Goal: Information Seeking & Learning: Find specific fact

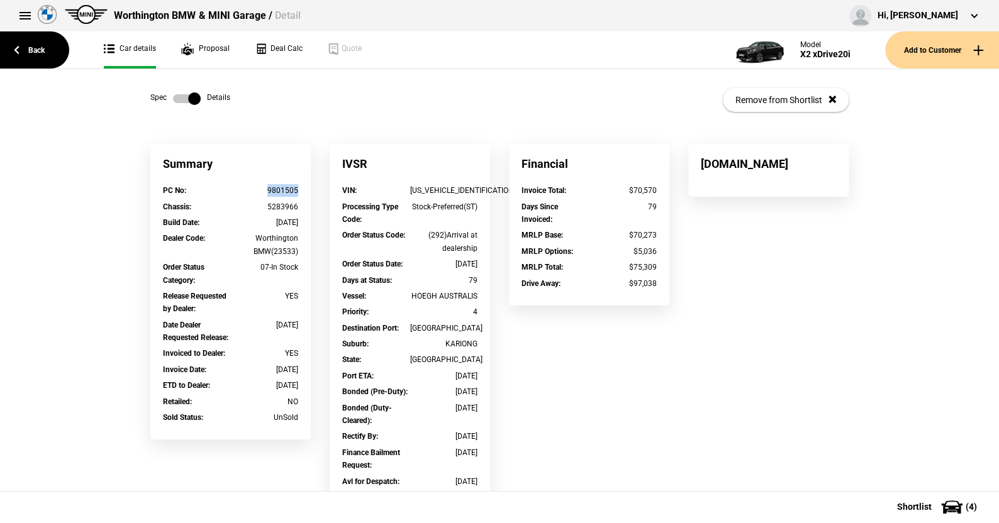
click at [173, 97] on label at bounding box center [187, 98] width 28 height 13
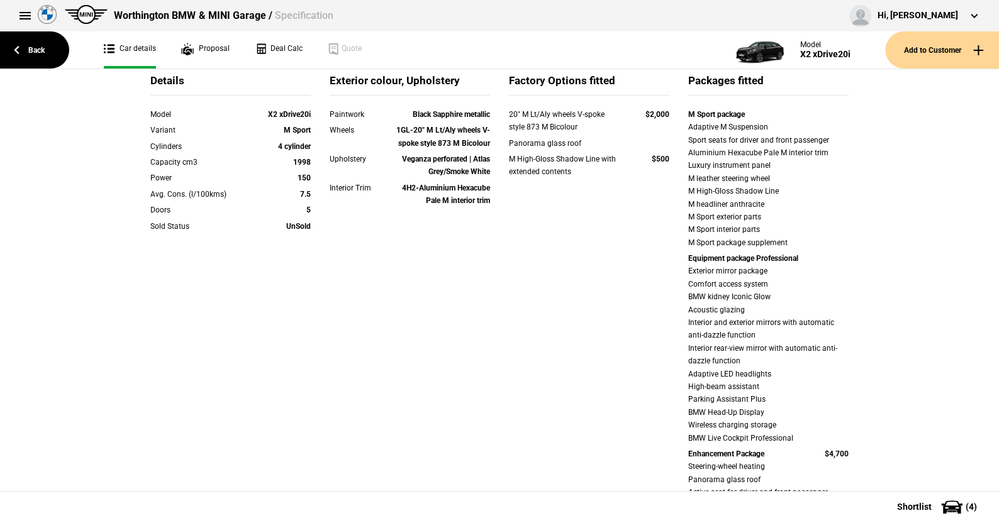
scroll to position [314, 0]
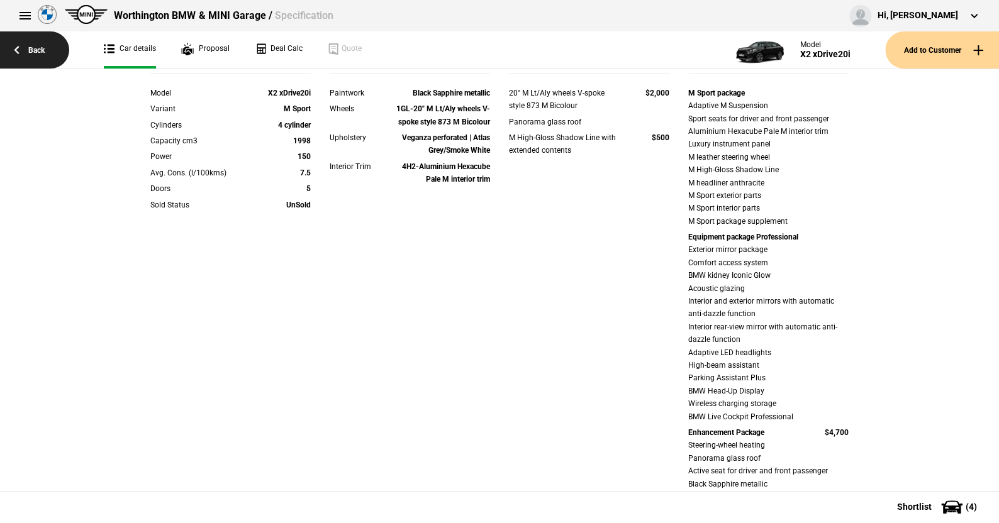
click at [35, 51] on link "Back" at bounding box center [34, 49] width 69 height 37
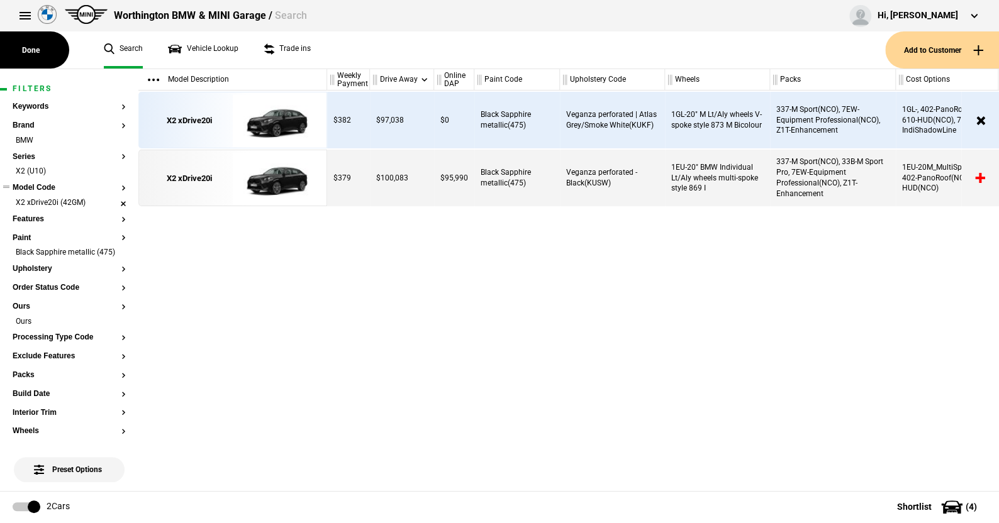
click at [111, 204] on li "X2 xDrive20i (42GM)" at bounding box center [69, 204] width 113 height 13
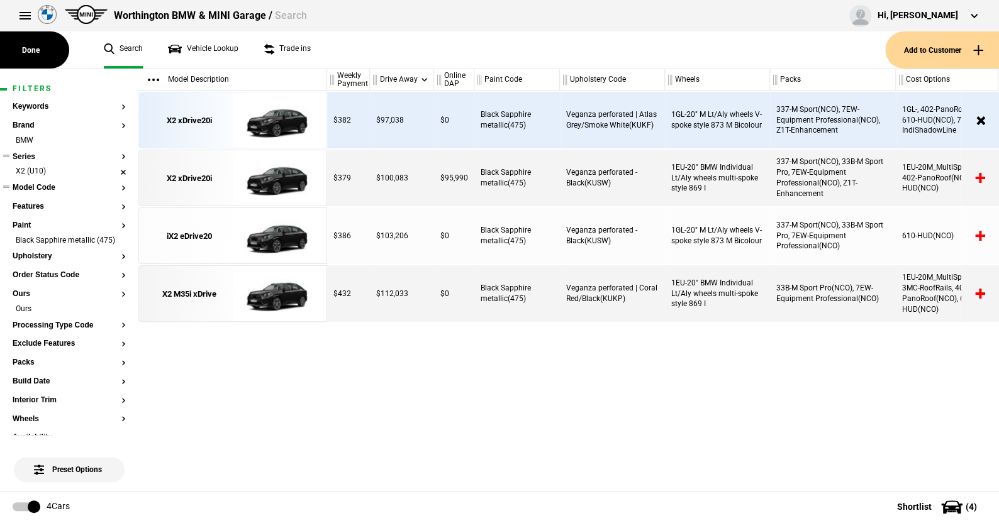
click at [109, 170] on li "X2 (U10)" at bounding box center [69, 172] width 113 height 13
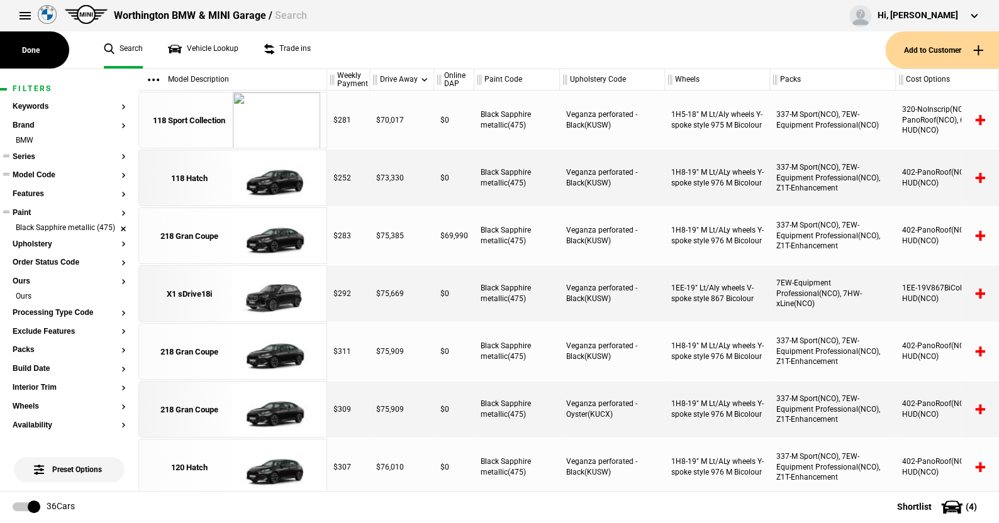
click at [114, 229] on li "Black Sapphire metallic (475)" at bounding box center [69, 229] width 113 height 13
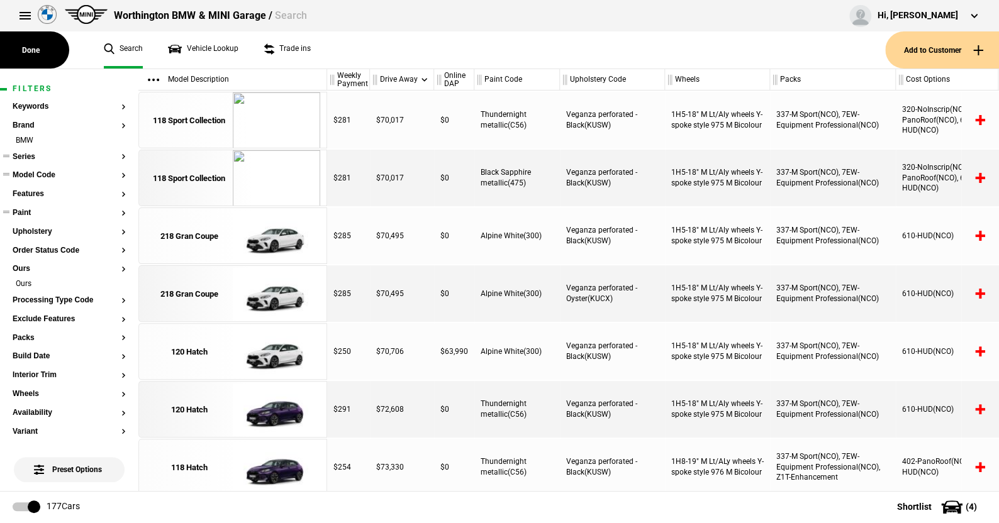
click at [30, 153] on button "Series" at bounding box center [69, 157] width 113 height 9
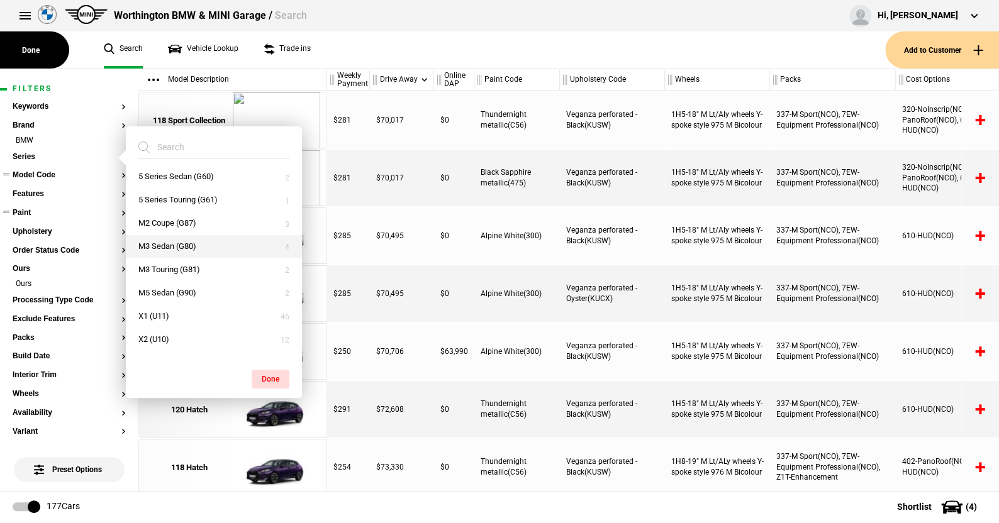
scroll to position [252, 0]
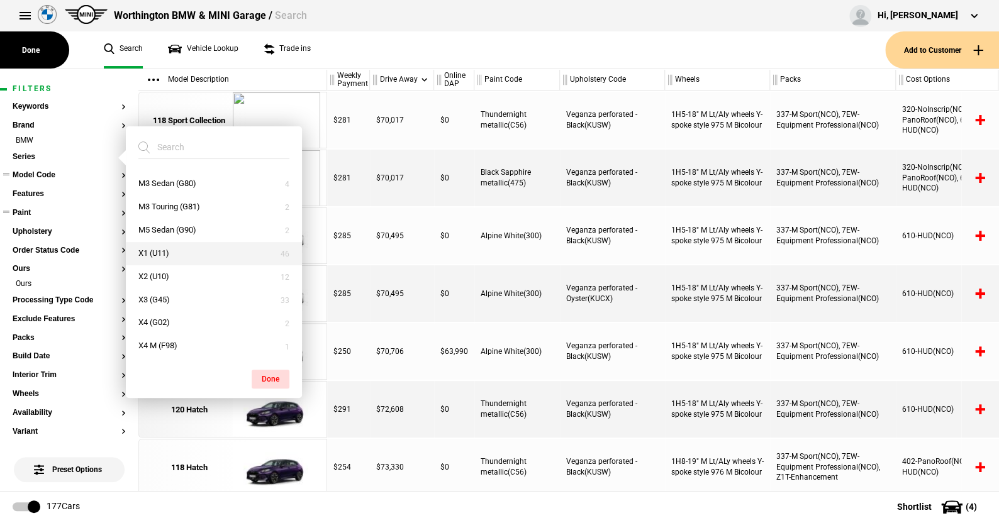
click at [150, 244] on button "X1 (U11)" at bounding box center [214, 253] width 176 height 23
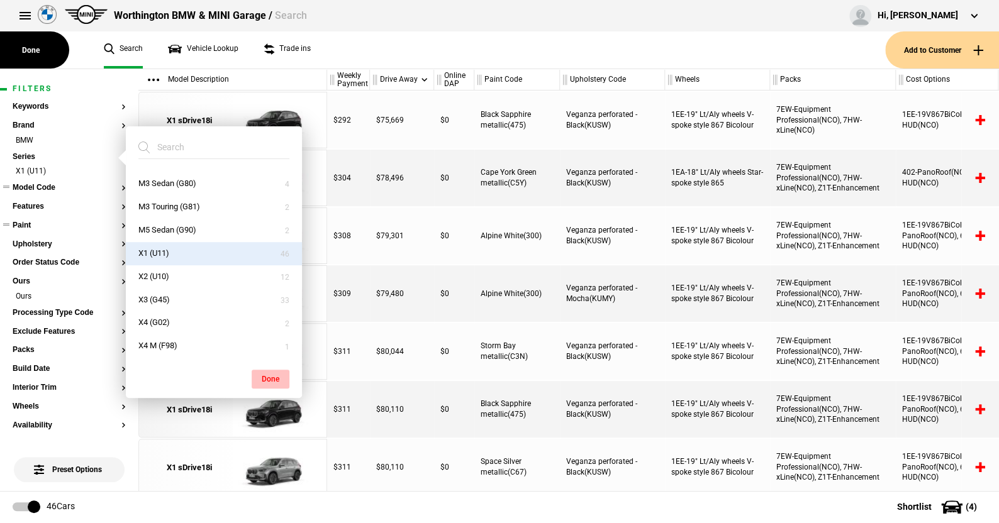
click at [266, 373] on button "Done" at bounding box center [271, 379] width 38 height 19
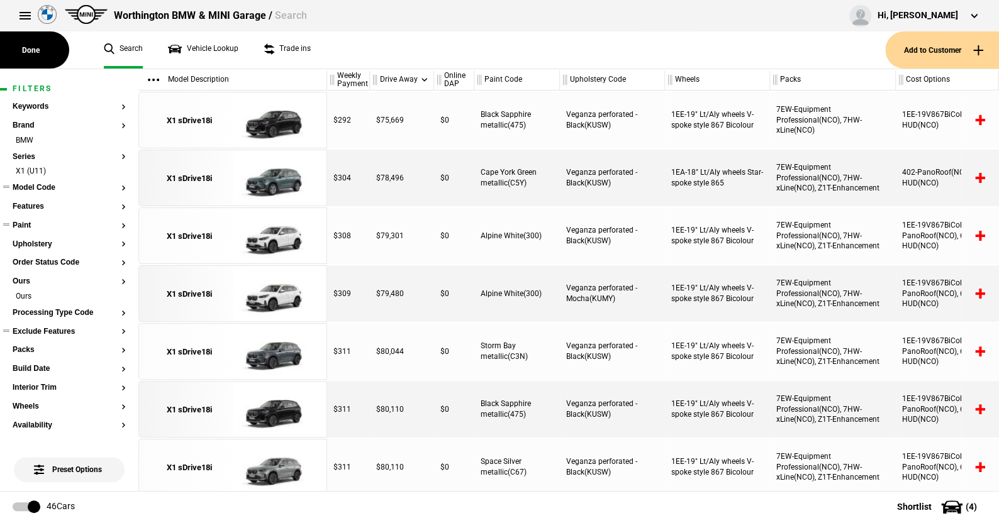
click at [22, 343] on ul at bounding box center [69, 343] width 113 height 5
click at [22, 347] on button "Packs" at bounding box center [69, 350] width 113 height 9
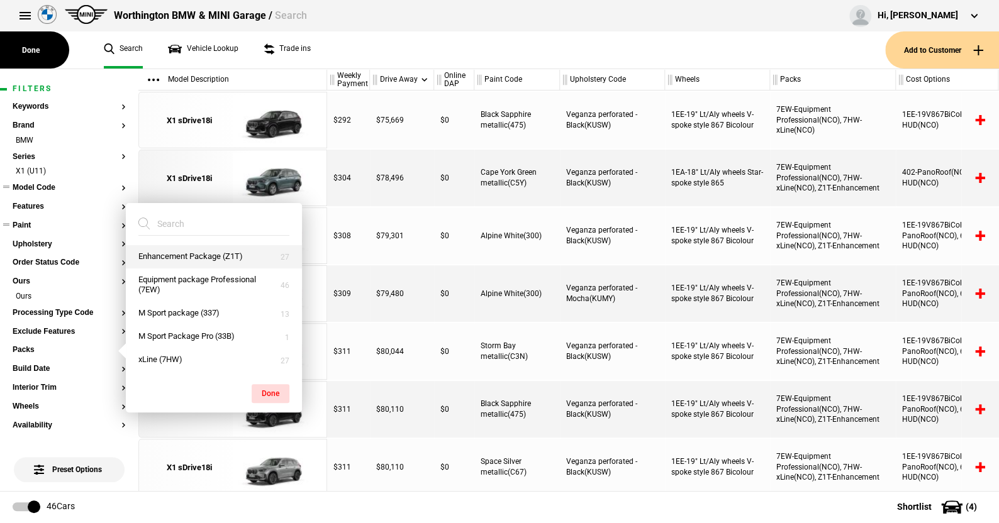
click at [167, 255] on button "Enhancement Package (Z1T)" at bounding box center [214, 256] width 176 height 23
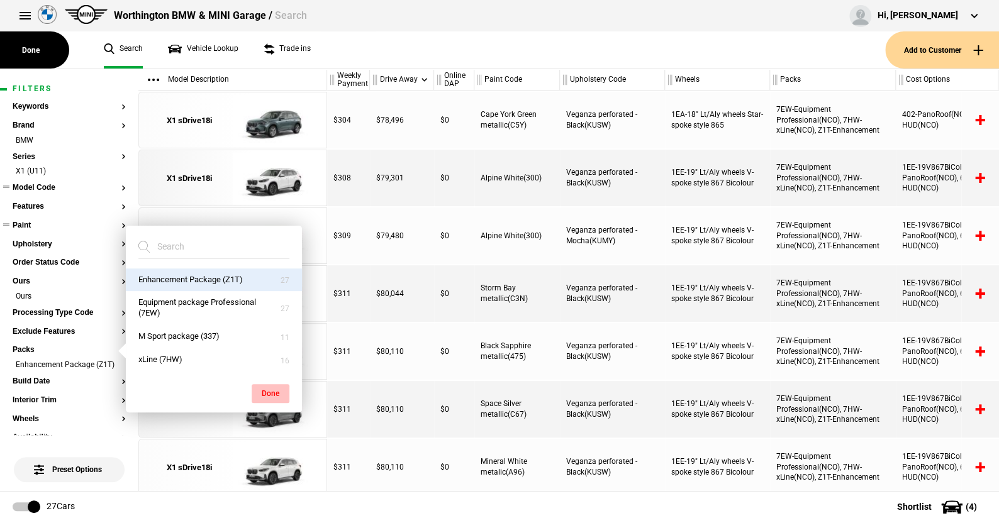
click at [274, 393] on button "Done" at bounding box center [271, 393] width 38 height 19
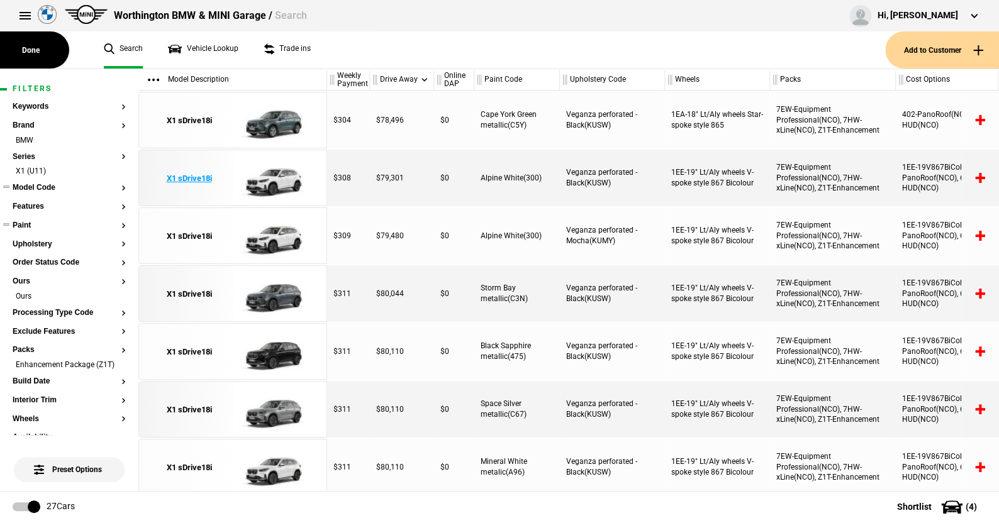
click at [279, 187] on img at bounding box center [276, 178] width 87 height 57
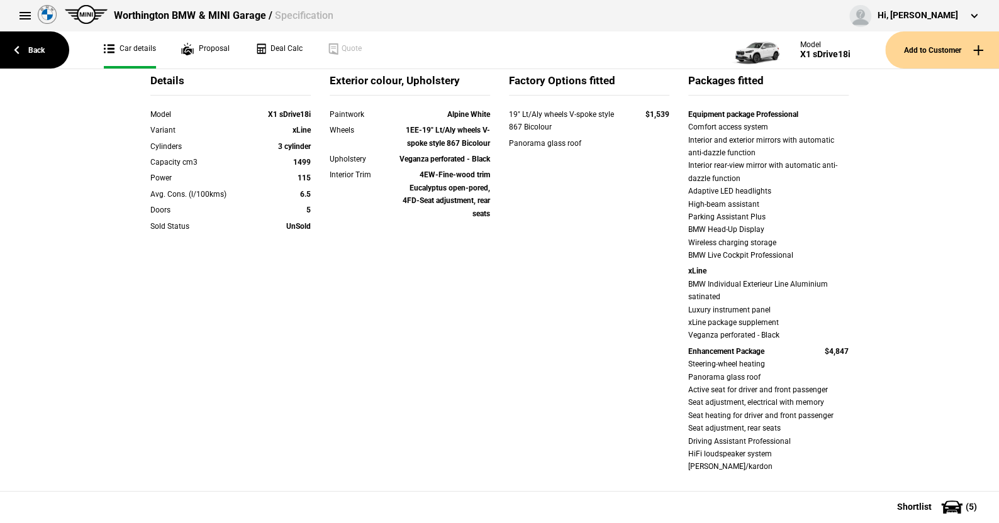
scroll to position [314, 0]
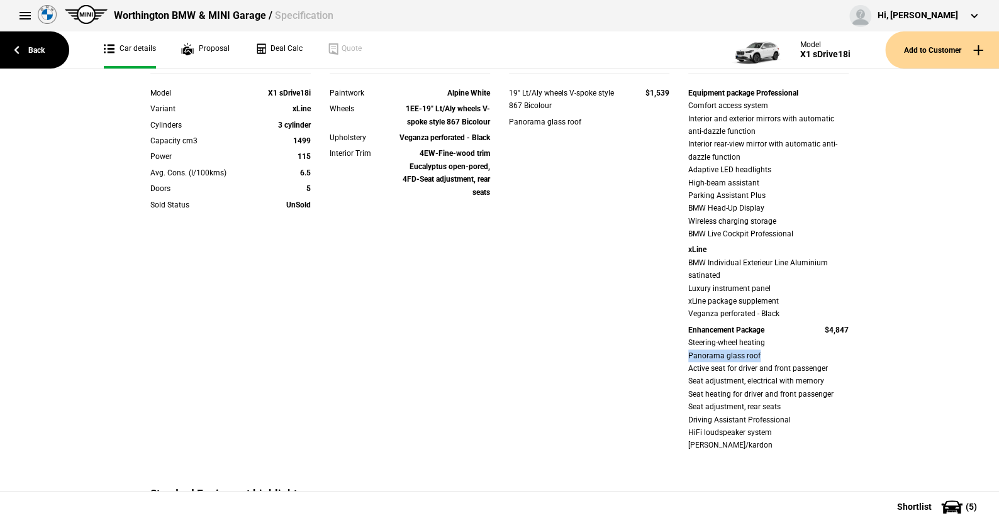
drag, startPoint x: 679, startPoint y: 357, endPoint x: 786, endPoint y: 356, distance: 106.9
click at [786, 356] on div "Equipment package Professional Comfort access system Interior and exterior mirr…" at bounding box center [768, 271] width 179 height 369
drag, startPoint x: 679, startPoint y: 343, endPoint x: 793, endPoint y: 338, distance: 113.3
click at [793, 338] on div "Equipment package Professional Comfort access system Interior and exterior mirr…" at bounding box center [768, 271] width 179 height 369
drag, startPoint x: 674, startPoint y: 382, endPoint x: 826, endPoint y: 379, distance: 152.3
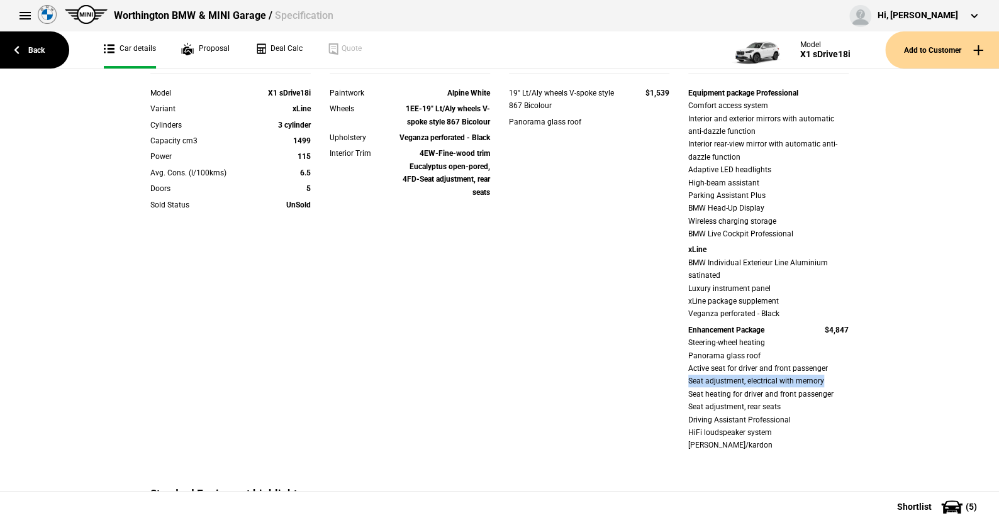
click at [826, 379] on div "Equipment package Professional Comfort access system Interior and exterior mirr…" at bounding box center [768, 271] width 179 height 369
drag, startPoint x: 677, startPoint y: 393, endPoint x: 837, endPoint y: 397, distance: 160.5
click at [837, 397] on div "Details Model X1 sDrive18i Variant xLine Cylinders 3 cylinder Capacity cm3 1499…" at bounding box center [499, 269] width 717 height 435
drag, startPoint x: 679, startPoint y: 406, endPoint x: 780, endPoint y: 406, distance: 100.7
click at [780, 406] on div "Equipment package Professional Comfort access system Interior and exterior mirr…" at bounding box center [768, 271] width 179 height 369
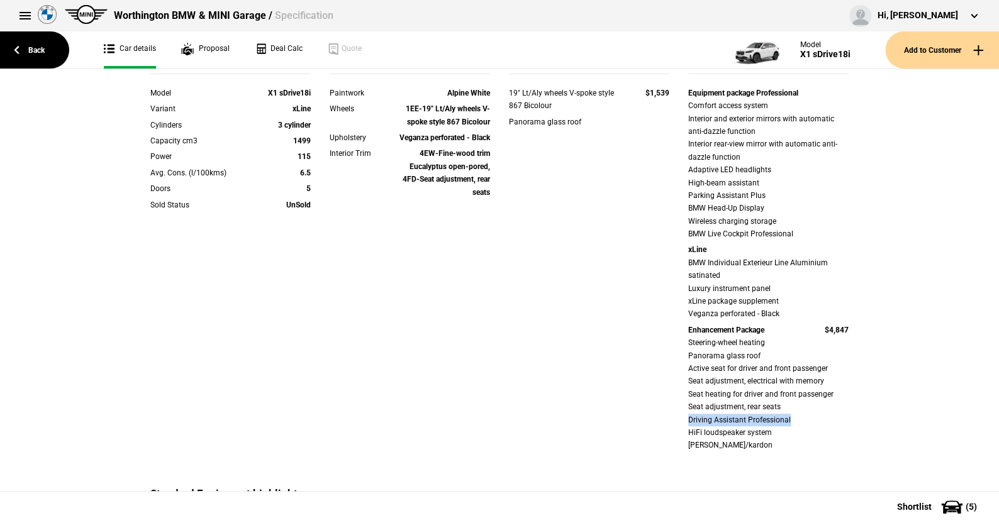
drag, startPoint x: 678, startPoint y: 420, endPoint x: 791, endPoint y: 424, distance: 112.7
click at [791, 424] on div "Equipment package Professional Comfort access system Interior and exterior mirr…" at bounding box center [768, 271] width 179 height 369
drag, startPoint x: 682, startPoint y: 435, endPoint x: 828, endPoint y: 436, distance: 145.9
click at [828, 436] on div "Equipment package Professional Comfort access system Interior and exterior mirr…" at bounding box center [768, 271] width 179 height 369
drag, startPoint x: 678, startPoint y: 423, endPoint x: 795, endPoint y: 418, distance: 116.5
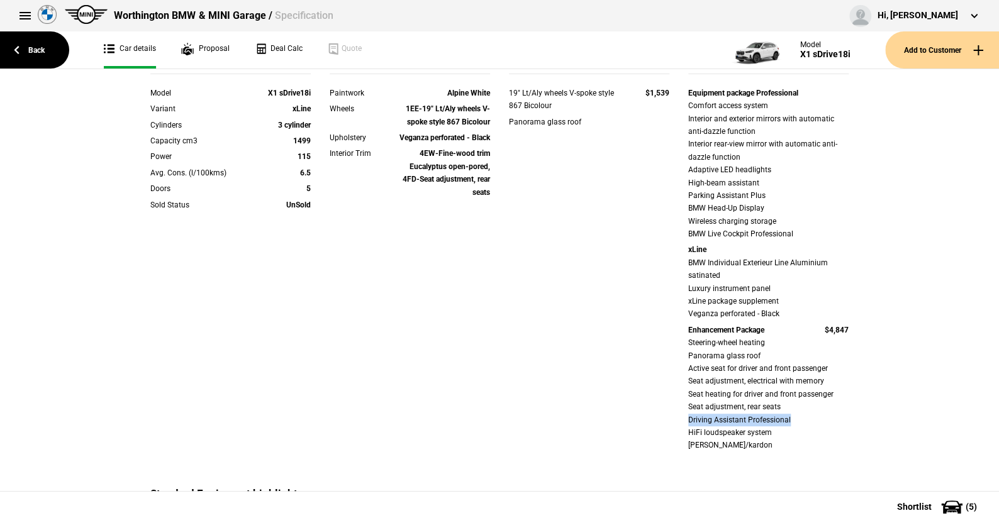
click at [795, 418] on div "Equipment package Professional Comfort access system Interior and exterior mirr…" at bounding box center [768, 271] width 179 height 369
drag, startPoint x: 678, startPoint y: 166, endPoint x: 812, endPoint y: 174, distance: 133.6
click at [812, 174] on div "Equipment package Professional Comfort access system Interior and exterior mirr…" at bounding box center [768, 271] width 179 height 369
drag, startPoint x: 679, startPoint y: 195, endPoint x: 777, endPoint y: 199, distance: 97.6
click at [777, 199] on div "Equipment package Professional Comfort access system Interior and exterior mirr…" at bounding box center [768, 271] width 179 height 369
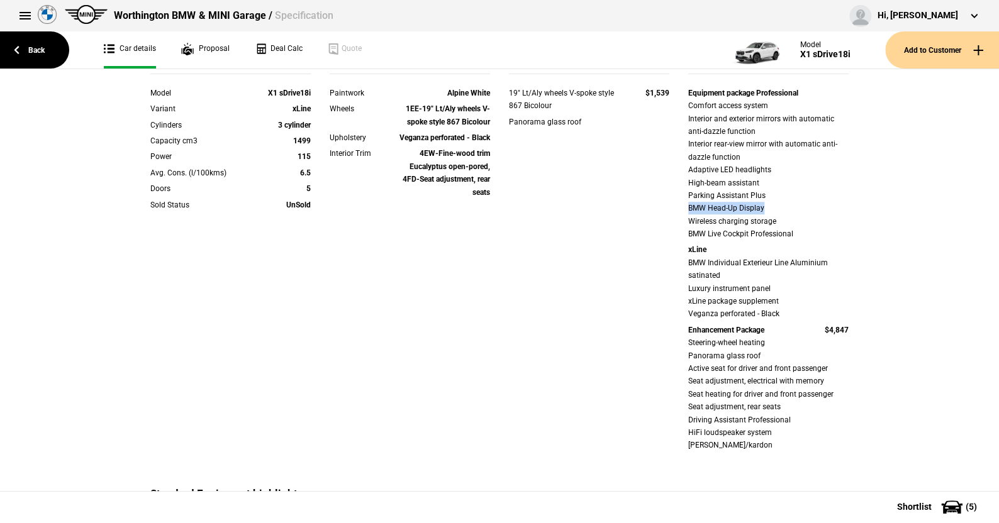
drag, startPoint x: 677, startPoint y: 212, endPoint x: 779, endPoint y: 202, distance: 102.4
click at [779, 202] on div "Equipment package Professional Comfort access system Interior and exterior mirr…" at bounding box center [768, 271] width 179 height 369
drag, startPoint x: 838, startPoint y: 220, endPoint x: 872, endPoint y: 220, distance: 34.0
click at [872, 220] on div "Details Model X1 sDrive18i Variant xLine Cylinders 3 cylinder Capacity cm3 1499…" at bounding box center [499, 385] width 999 height 1111
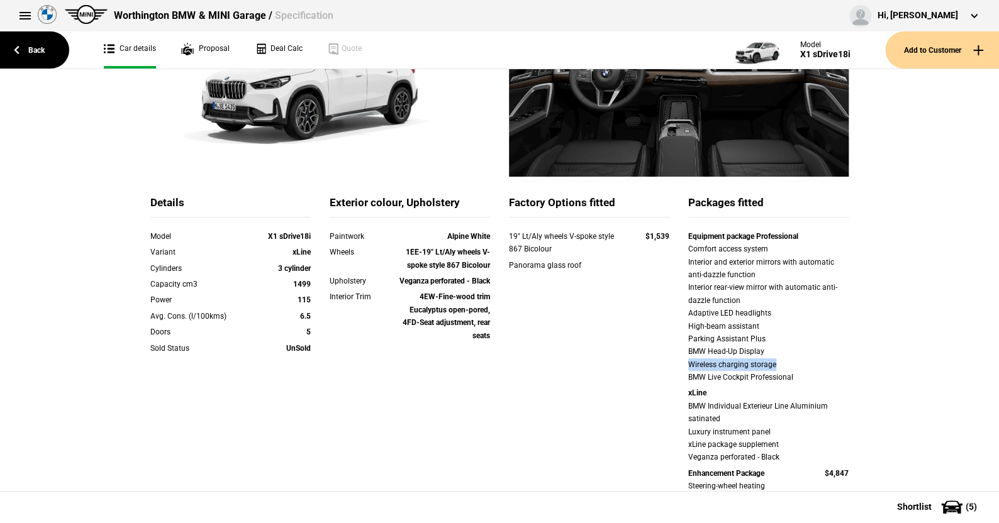
scroll to position [63, 0]
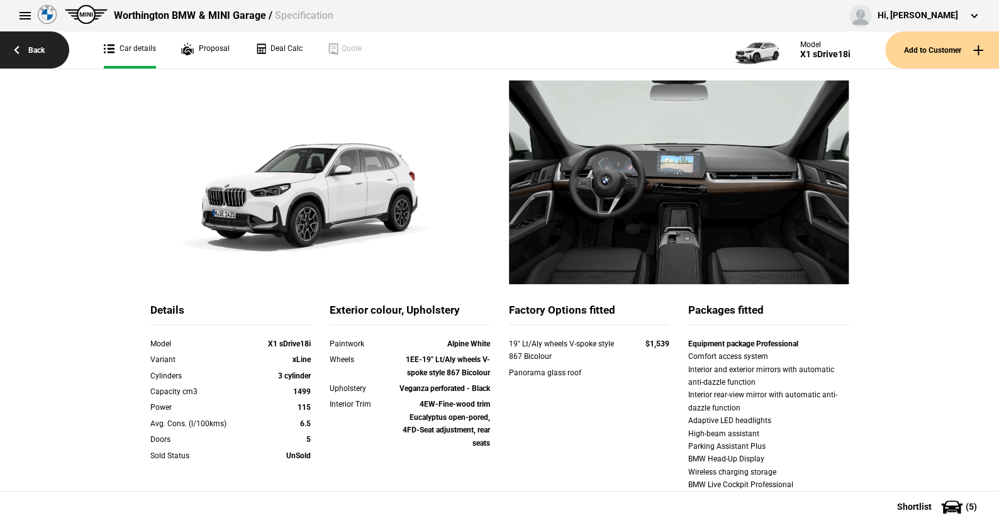
click at [36, 47] on link "Back" at bounding box center [34, 49] width 69 height 37
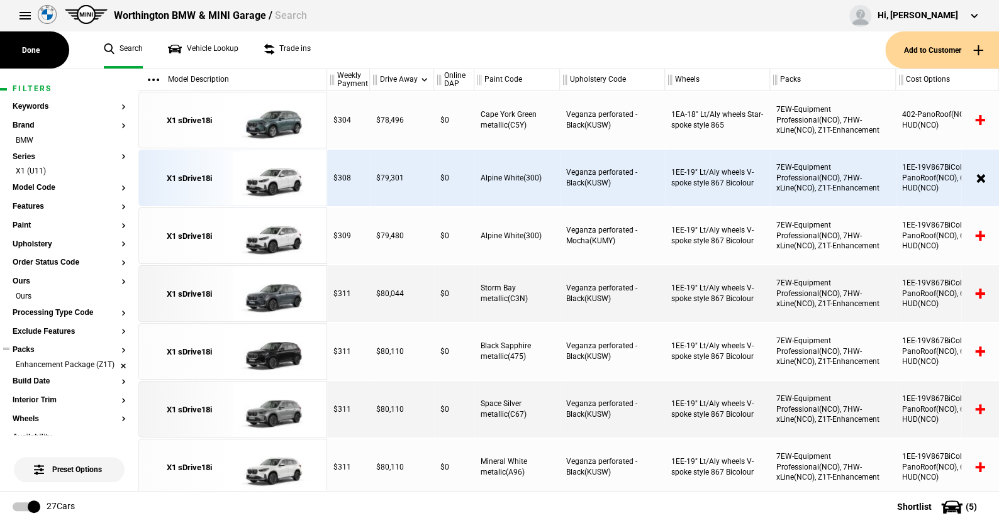
click at [112, 365] on li "Enhancement Package (Z1T)" at bounding box center [69, 366] width 113 height 13
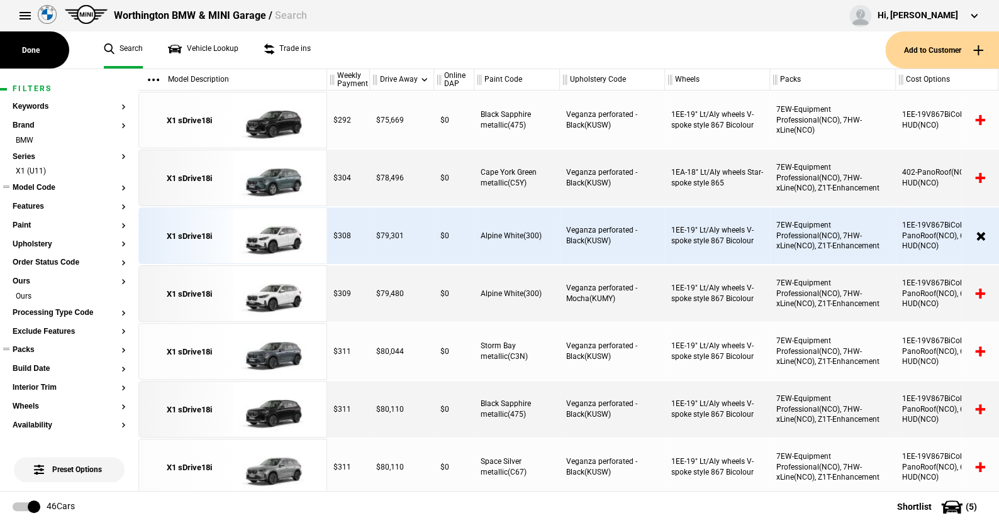
click at [45, 184] on button "Model Code" at bounding box center [69, 188] width 113 height 9
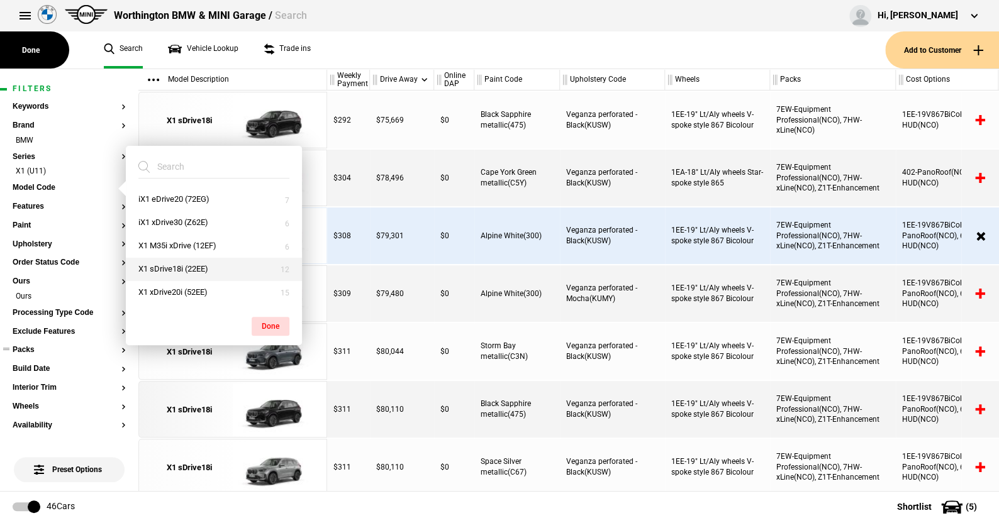
click at [171, 271] on button "X1 sDrive18i (22EE)" at bounding box center [214, 269] width 176 height 23
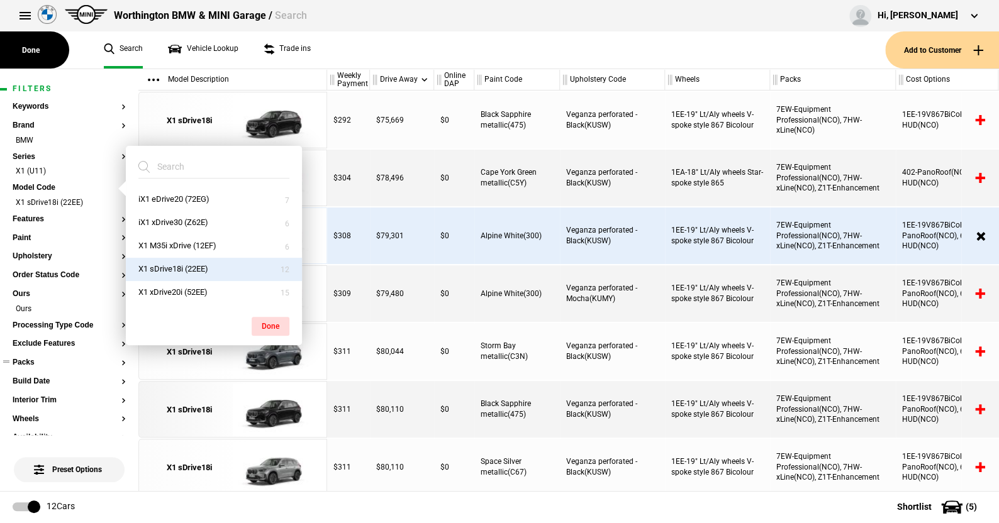
drag, startPoint x: 269, startPoint y: 324, endPoint x: 269, endPoint y: 310, distance: 13.9
click at [269, 315] on div "Done" at bounding box center [214, 319] width 176 height 31
drag, startPoint x: 278, startPoint y: 321, endPoint x: 301, endPoint y: 142, distance: 180.2
click at [278, 307] on div "Done" at bounding box center [214, 319] width 176 height 31
click at [269, 325] on button "Done" at bounding box center [271, 326] width 38 height 19
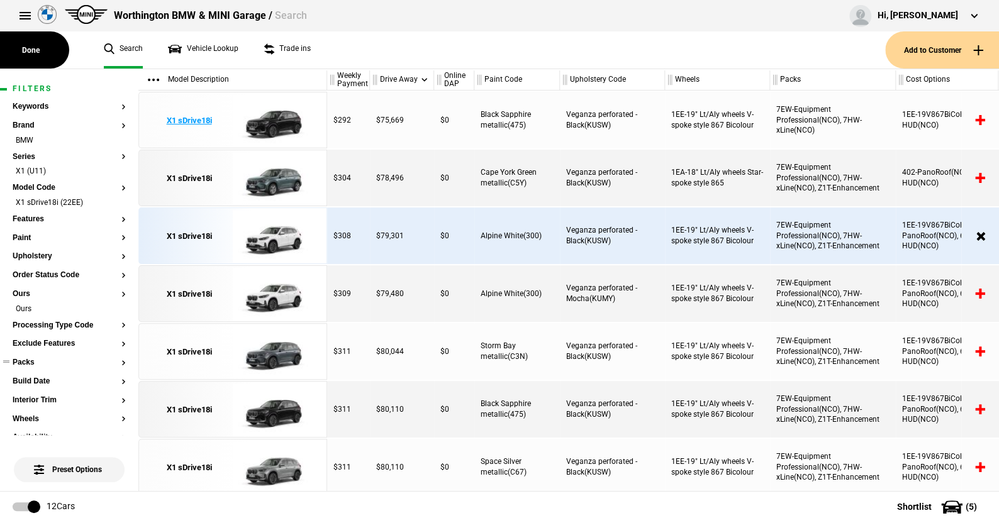
click at [274, 117] on img at bounding box center [276, 120] width 87 height 57
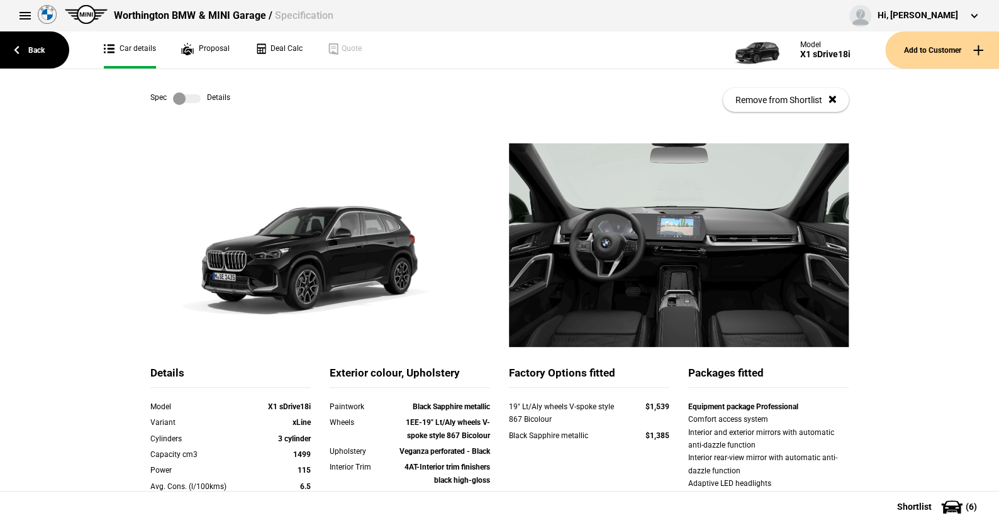
scroll to position [63, 0]
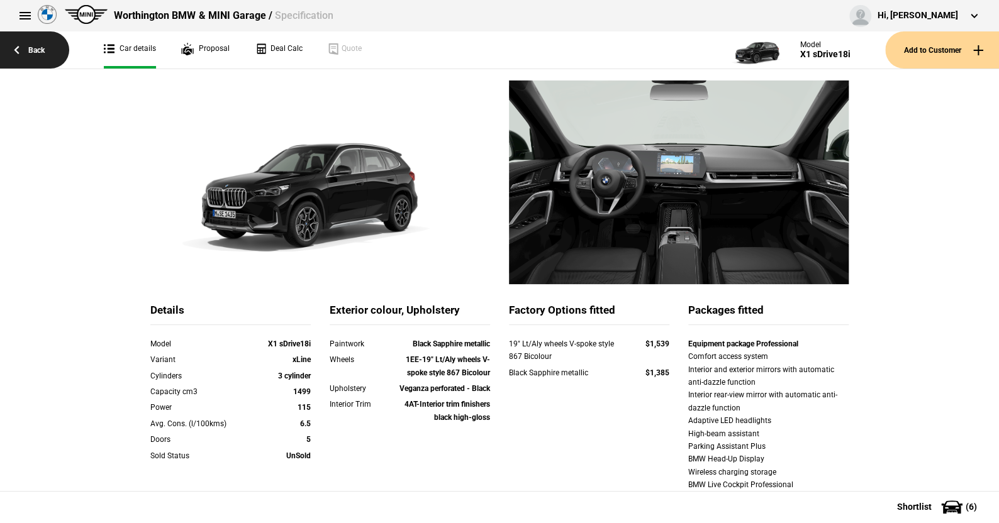
click at [38, 52] on link "Back" at bounding box center [34, 49] width 69 height 37
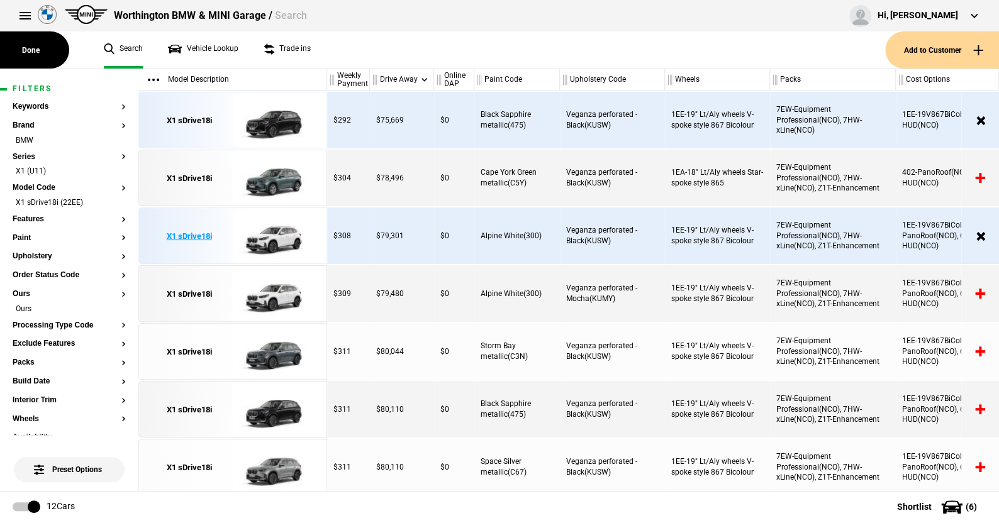
click at [272, 233] on img at bounding box center [276, 236] width 87 height 57
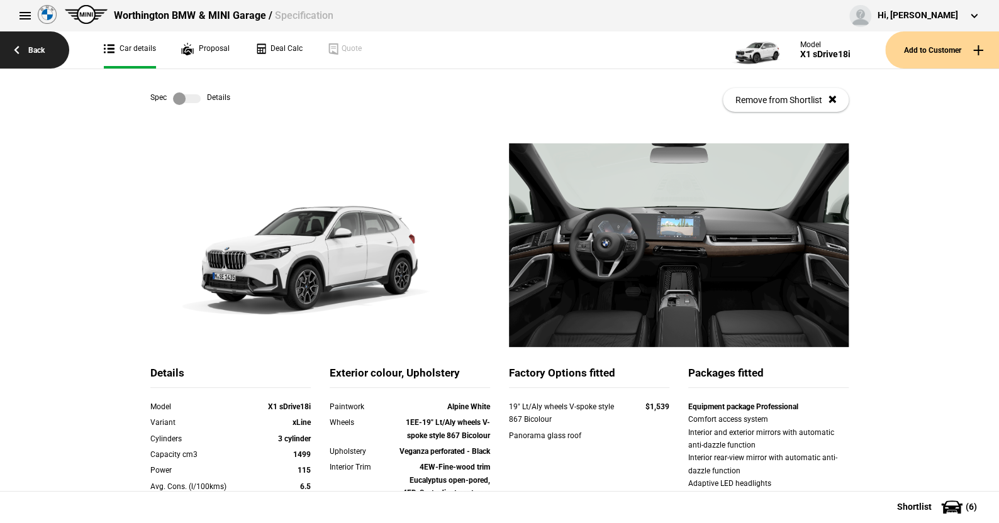
click at [37, 49] on link "Back" at bounding box center [34, 49] width 69 height 37
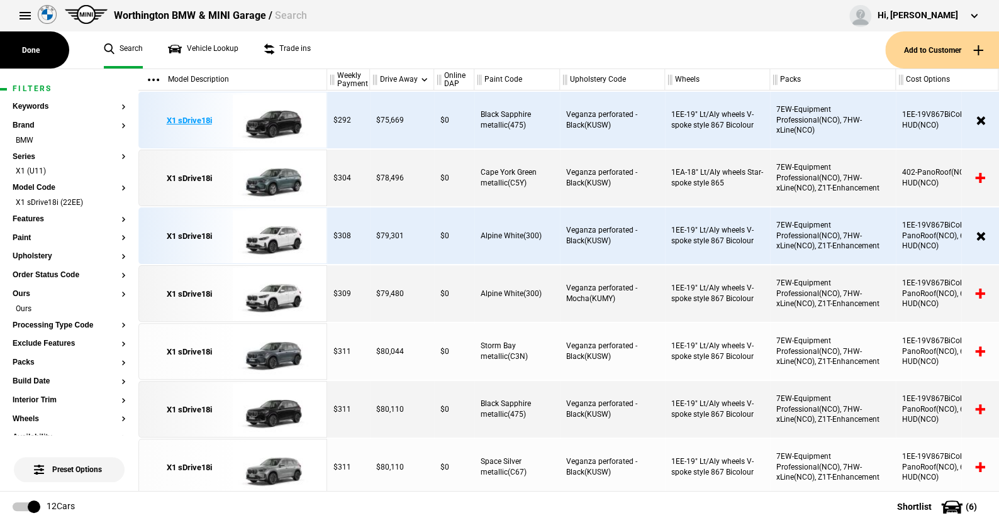
click at [273, 118] on img at bounding box center [276, 120] width 87 height 57
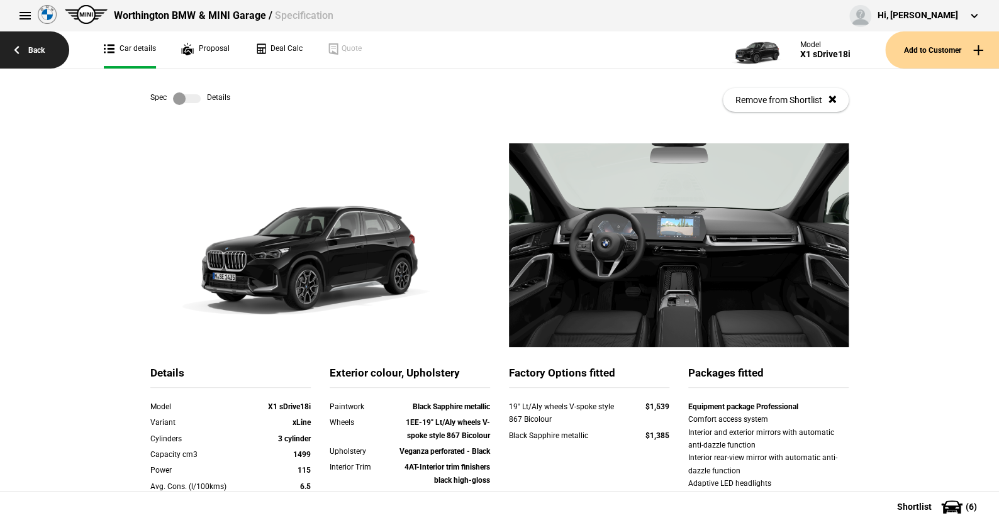
click at [45, 49] on link "Back" at bounding box center [34, 49] width 69 height 37
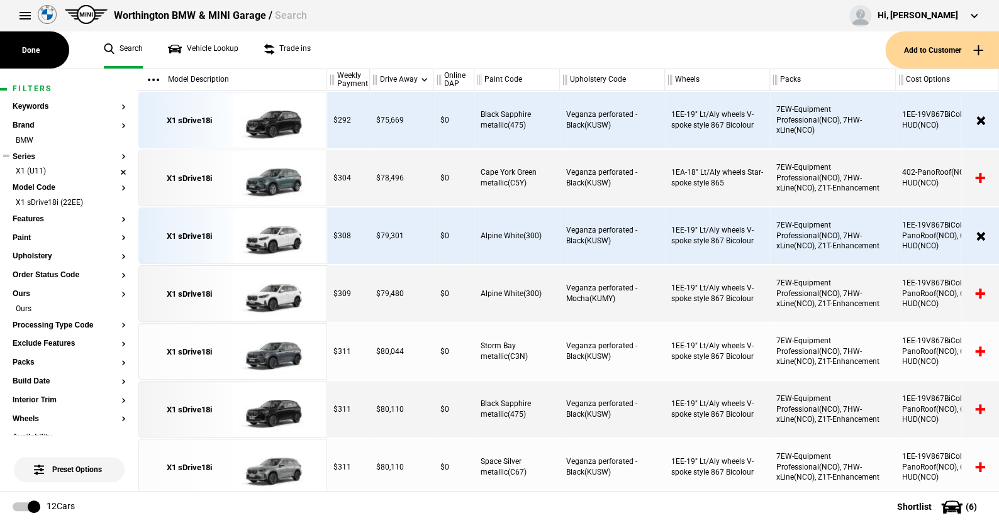
click at [115, 170] on li "X1 (U11)" at bounding box center [69, 172] width 113 height 13
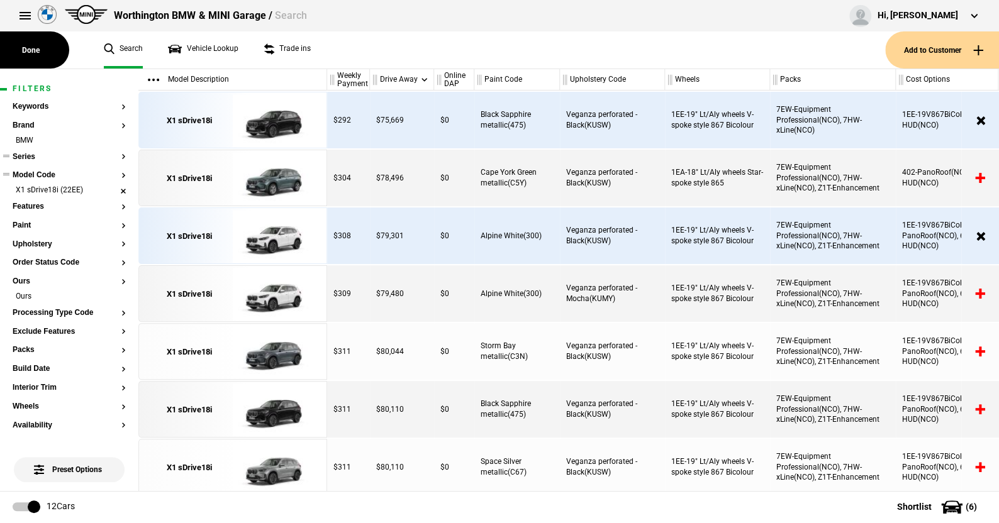
click at [114, 187] on li "X1 sDrive18i (22EE)" at bounding box center [69, 191] width 113 height 13
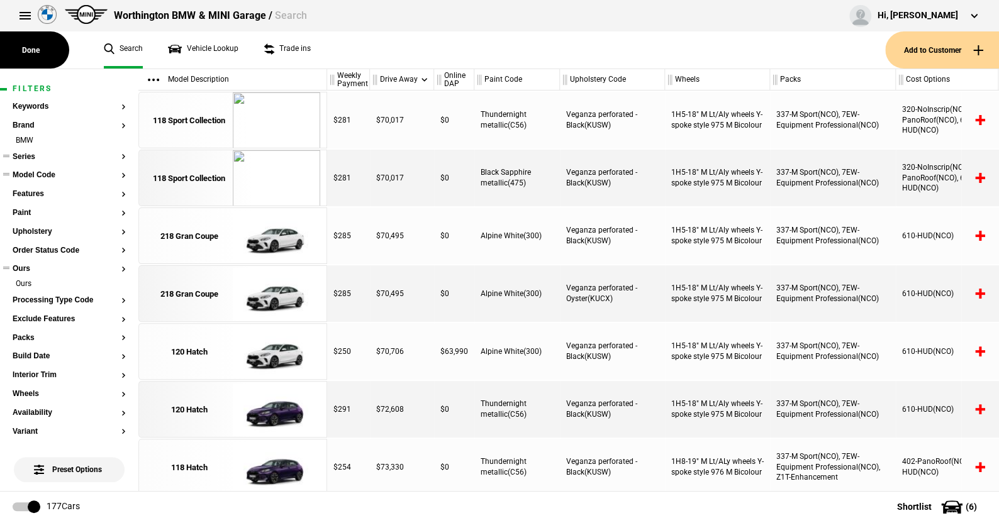
click at [111, 269] on button "Ours" at bounding box center [69, 269] width 113 height 9
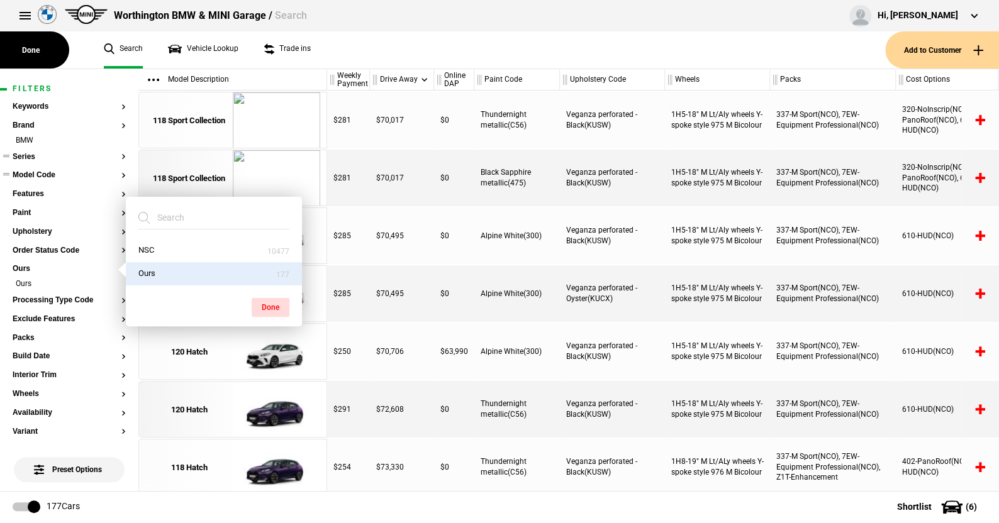
click at [259, 274] on button "Ours" at bounding box center [214, 273] width 176 height 23
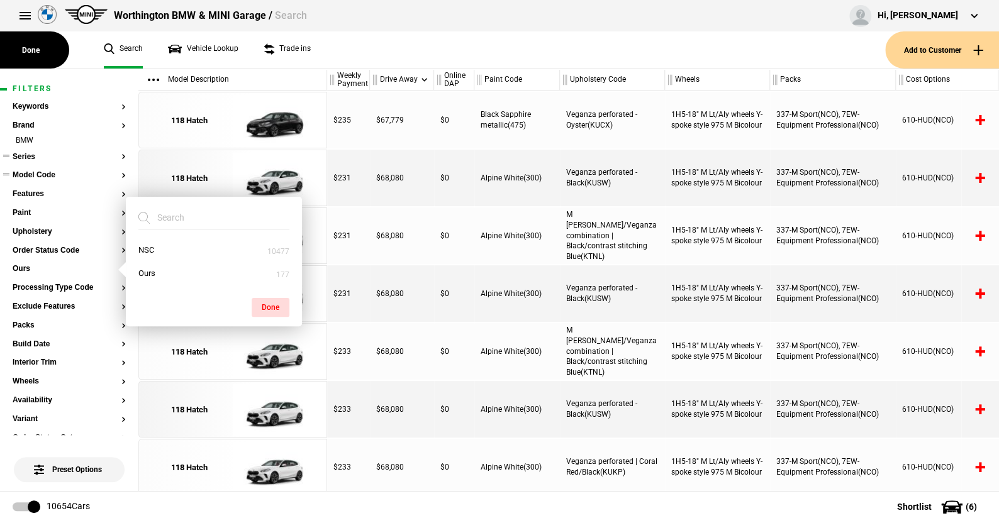
click at [337, 43] on ul "Search Vehicle Lookup Trade ins" at bounding box center [488, 49] width 794 height 37
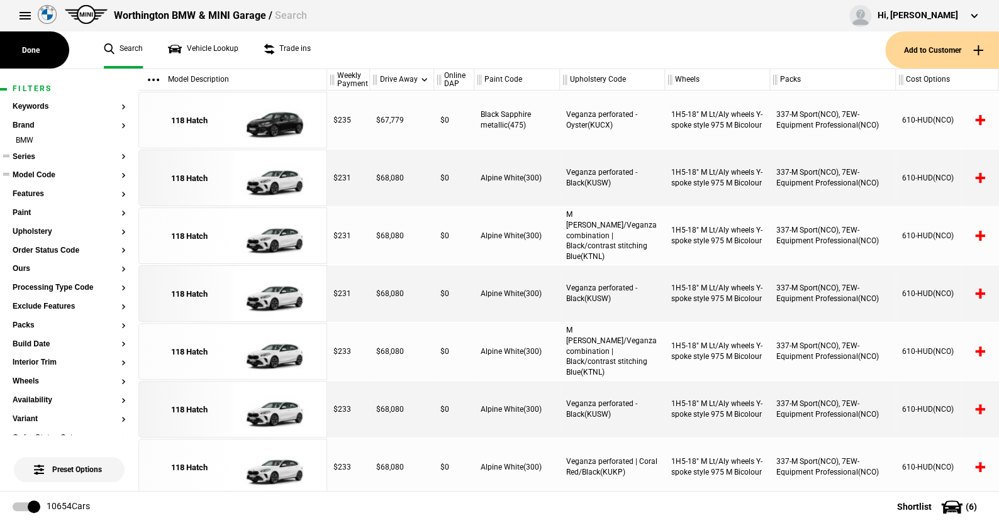
click at [30, 154] on button "Series" at bounding box center [69, 157] width 113 height 9
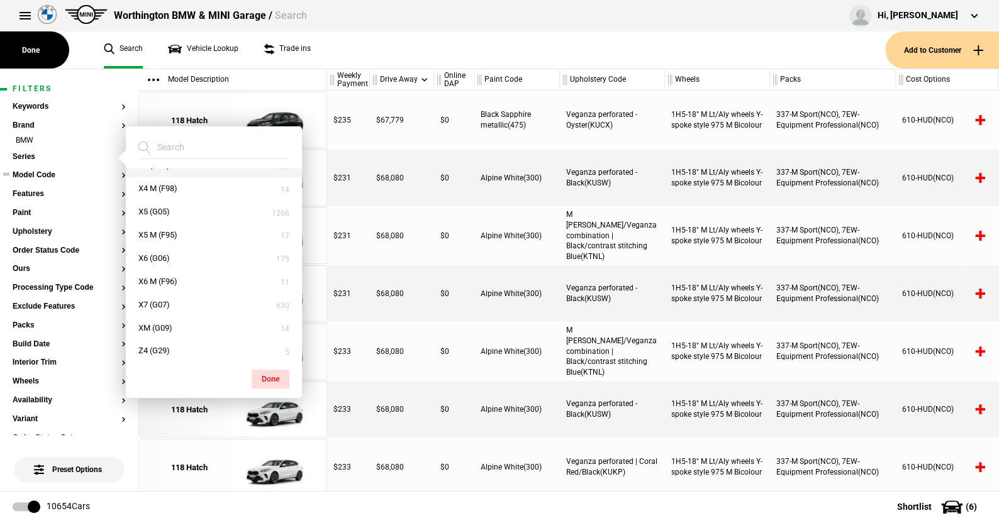
scroll to position [647, 0]
click at [159, 295] on button "X7 (G07)" at bounding box center [214, 299] width 176 height 23
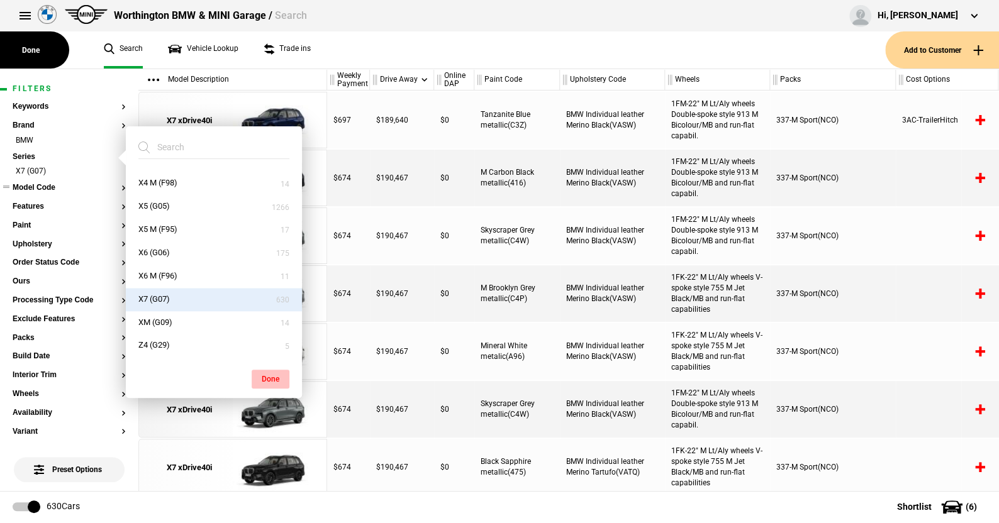
click at [261, 372] on button "Done" at bounding box center [271, 379] width 38 height 19
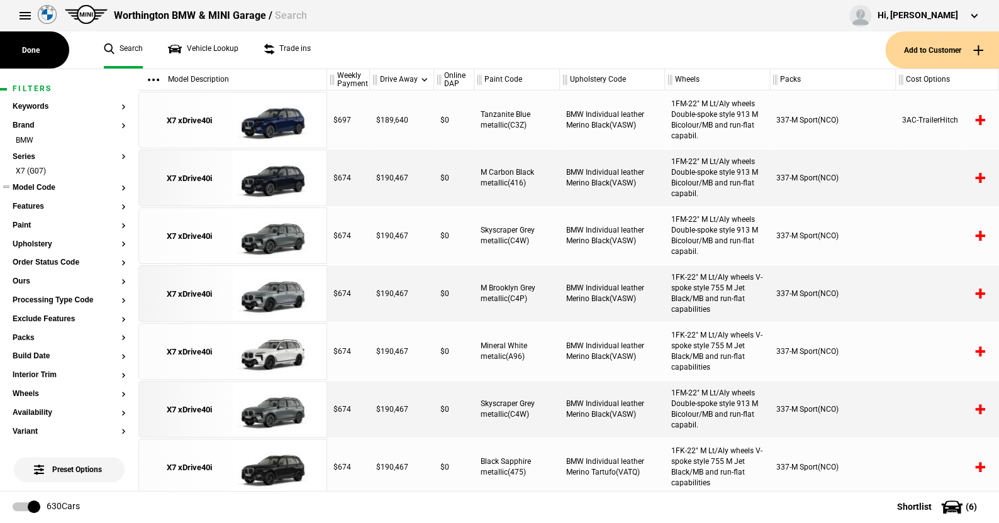
click at [25, 187] on button "Model Code" at bounding box center [69, 188] width 113 height 9
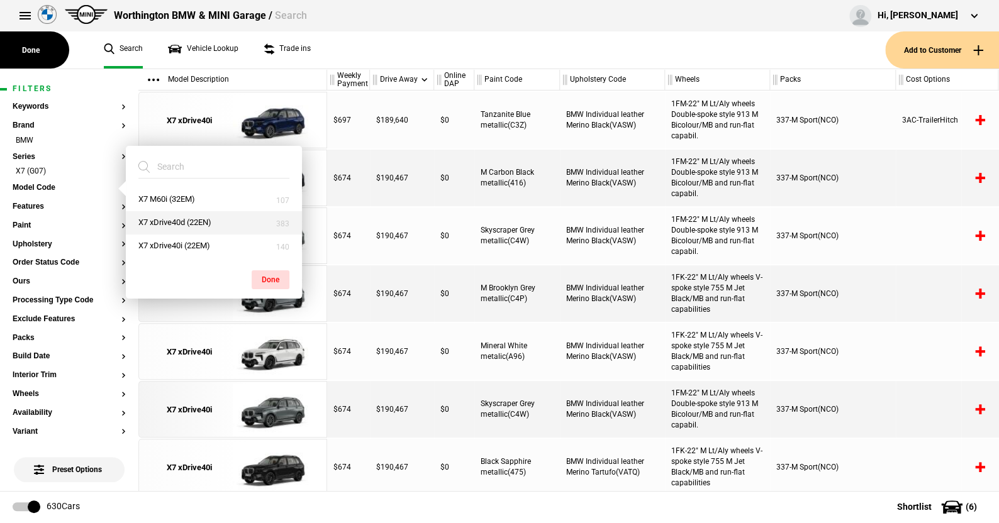
click at [172, 219] on button "X7 xDrive40d (22EN)" at bounding box center [214, 222] width 176 height 23
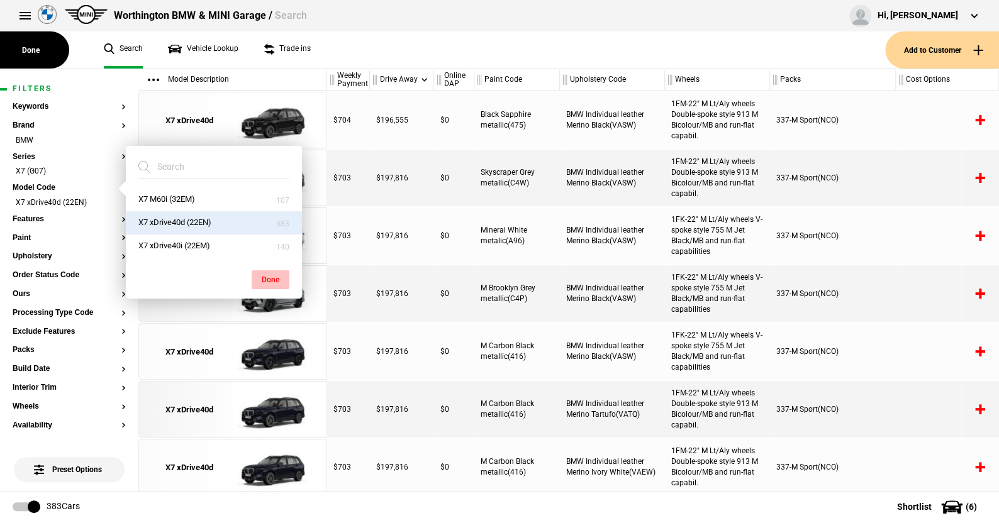
click at [270, 274] on button "Done" at bounding box center [271, 280] width 38 height 19
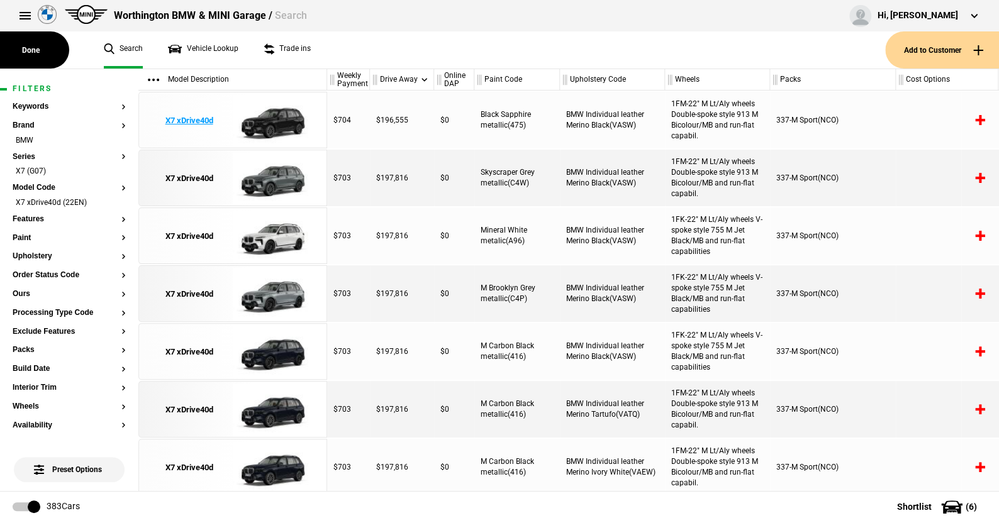
click at [278, 127] on img at bounding box center [276, 120] width 87 height 57
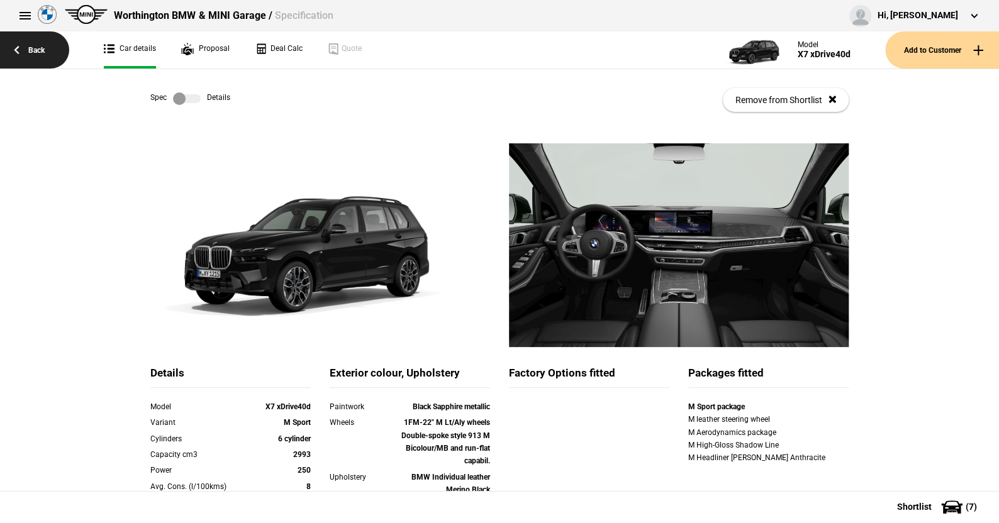
click at [40, 48] on link "Back" at bounding box center [34, 49] width 69 height 37
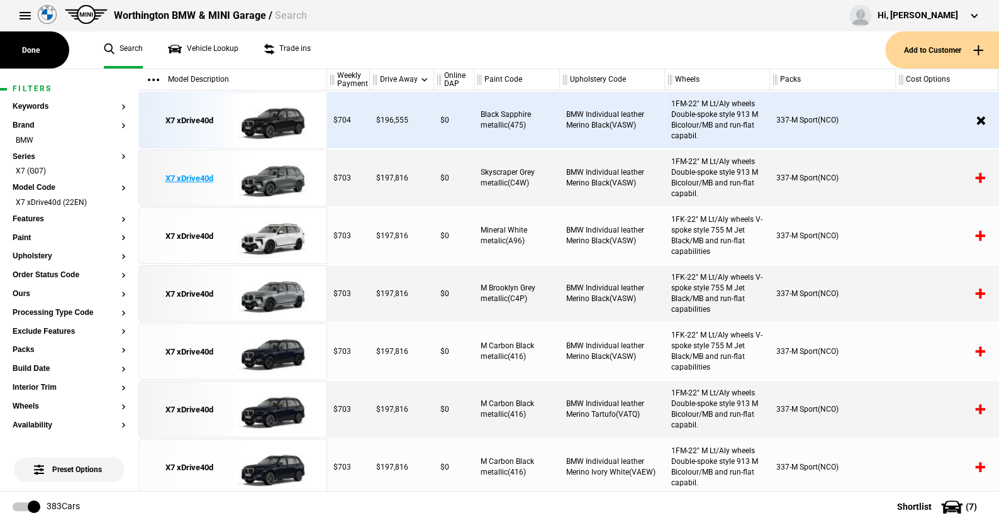
click at [281, 176] on img at bounding box center [276, 178] width 87 height 57
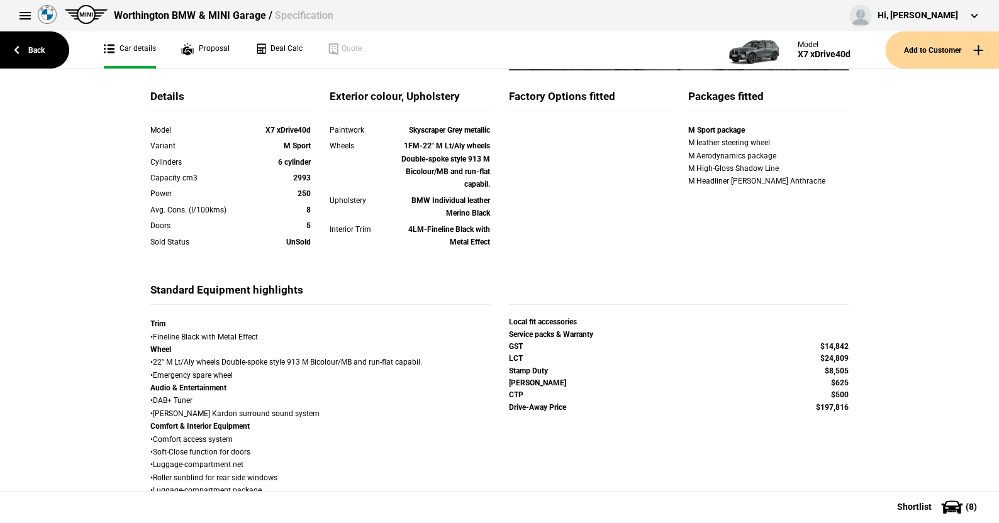
scroll to position [126, 0]
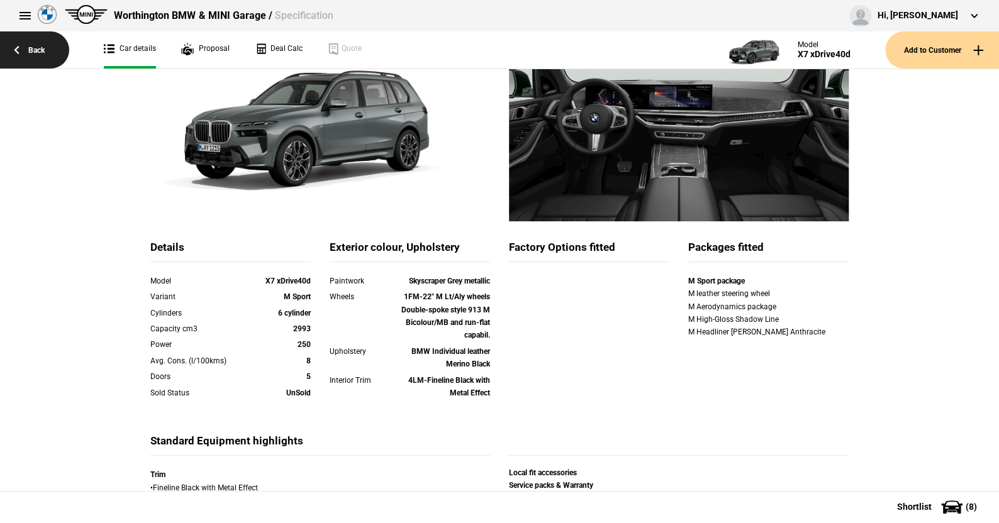
click at [30, 48] on link "Back" at bounding box center [34, 49] width 69 height 37
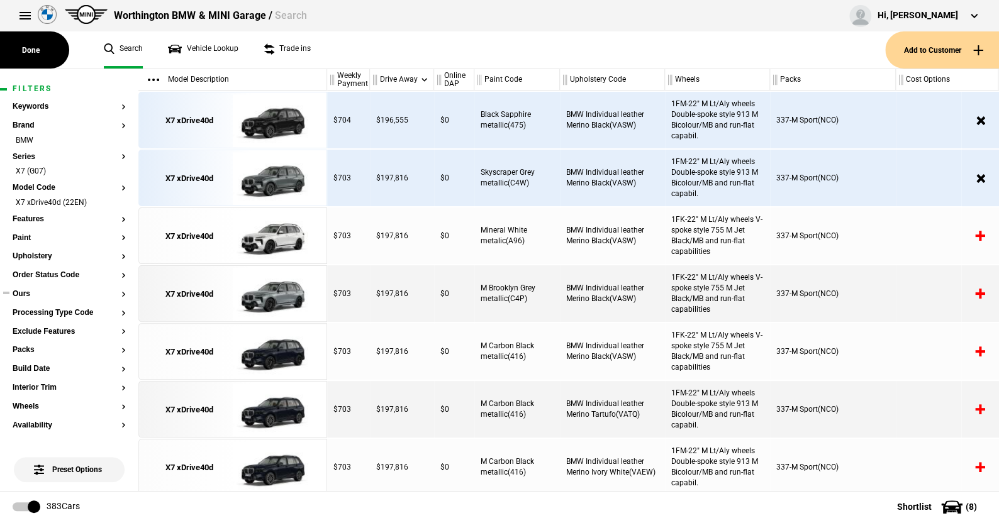
click at [23, 293] on button "Ours" at bounding box center [69, 294] width 113 height 9
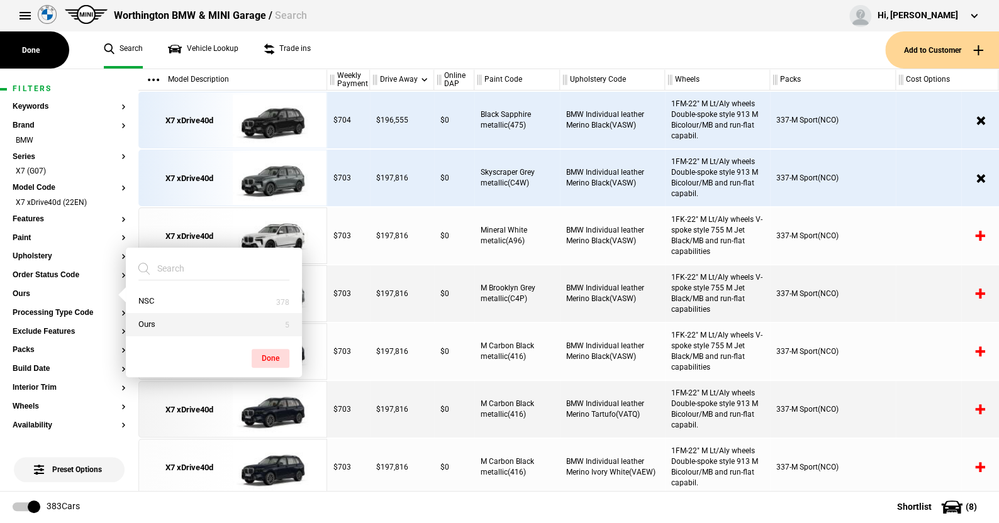
click at [173, 328] on button "Ours" at bounding box center [214, 324] width 176 height 23
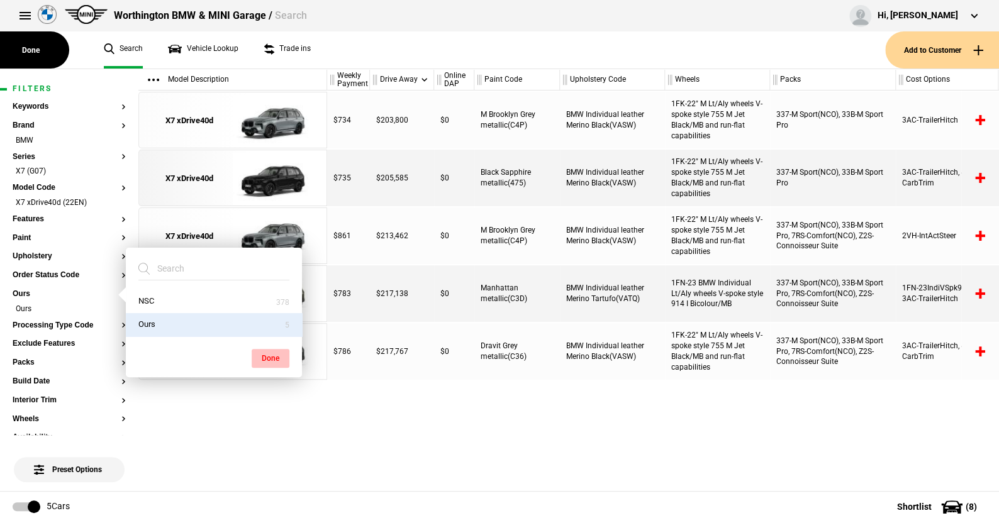
click at [261, 350] on button "Done" at bounding box center [271, 358] width 38 height 19
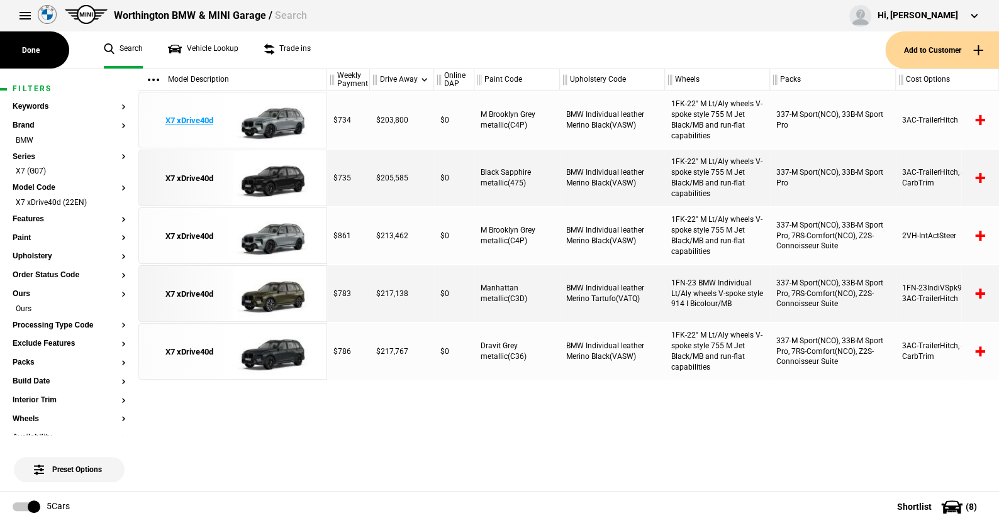
click at [289, 121] on img at bounding box center [276, 120] width 87 height 57
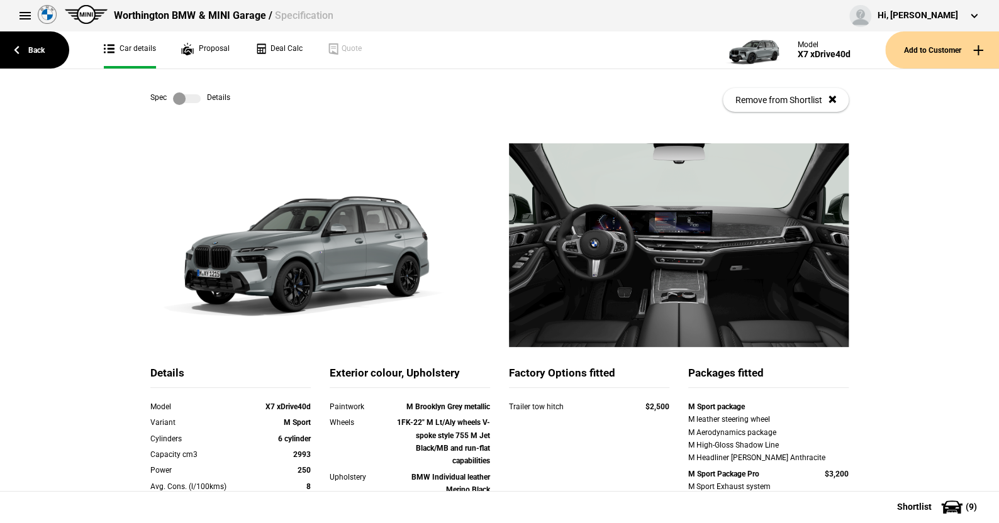
click at [196, 100] on link at bounding box center [187, 98] width 40 height 13
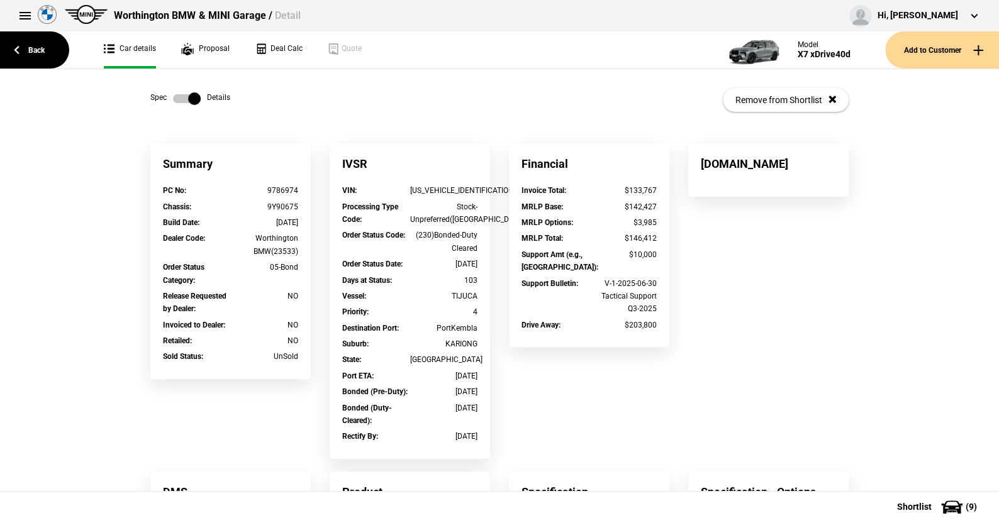
click at [179, 100] on label at bounding box center [187, 98] width 28 height 13
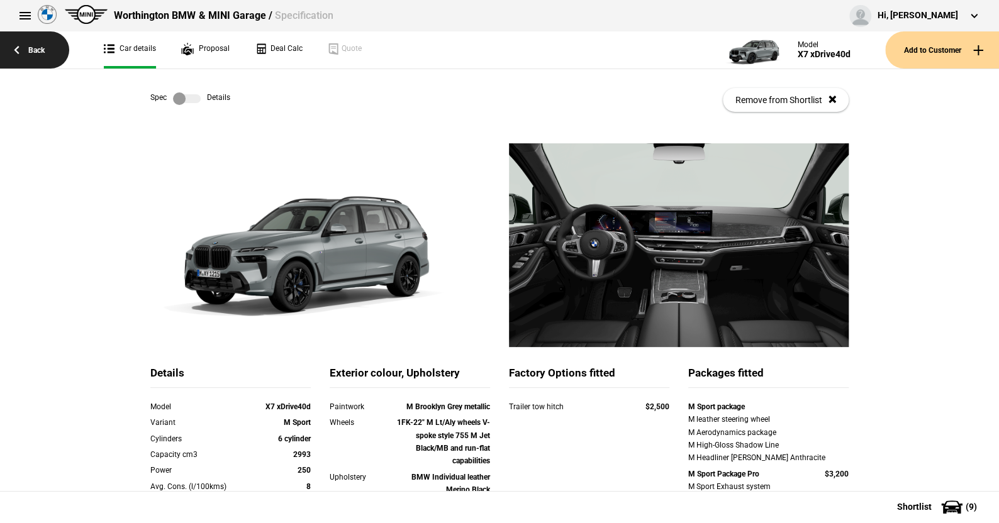
click at [36, 47] on link "Back" at bounding box center [34, 49] width 69 height 37
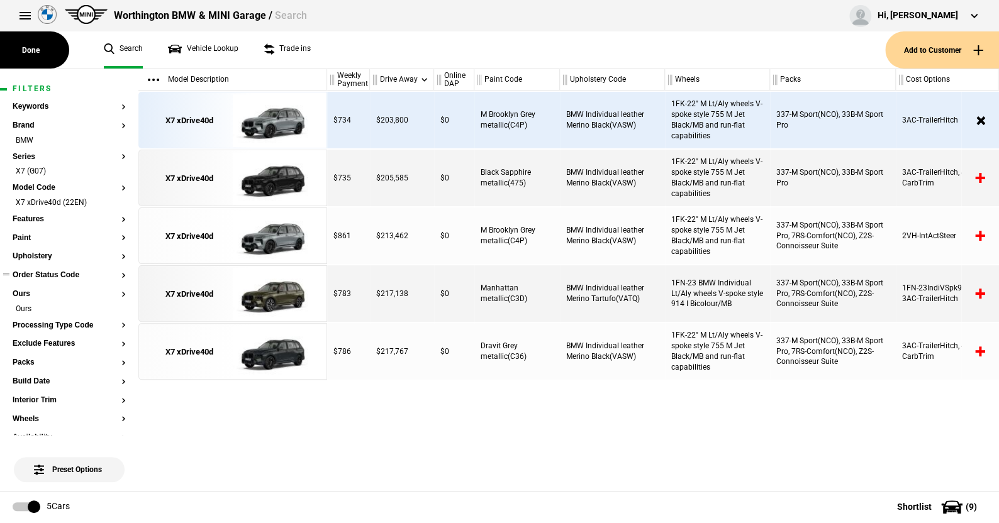
click at [58, 277] on button "Order Status Code" at bounding box center [69, 275] width 113 height 9
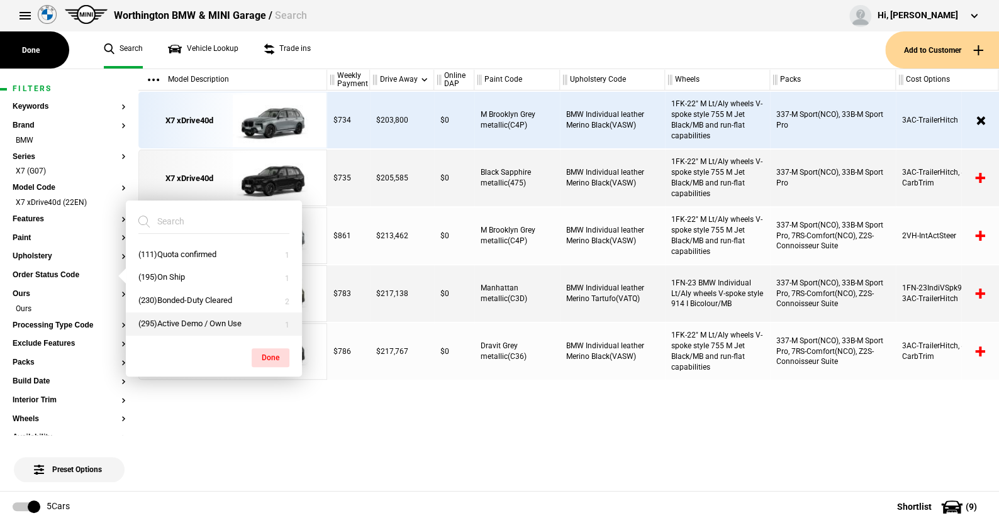
click at [170, 325] on button "(295)Active Demo / Own Use" at bounding box center [214, 324] width 176 height 23
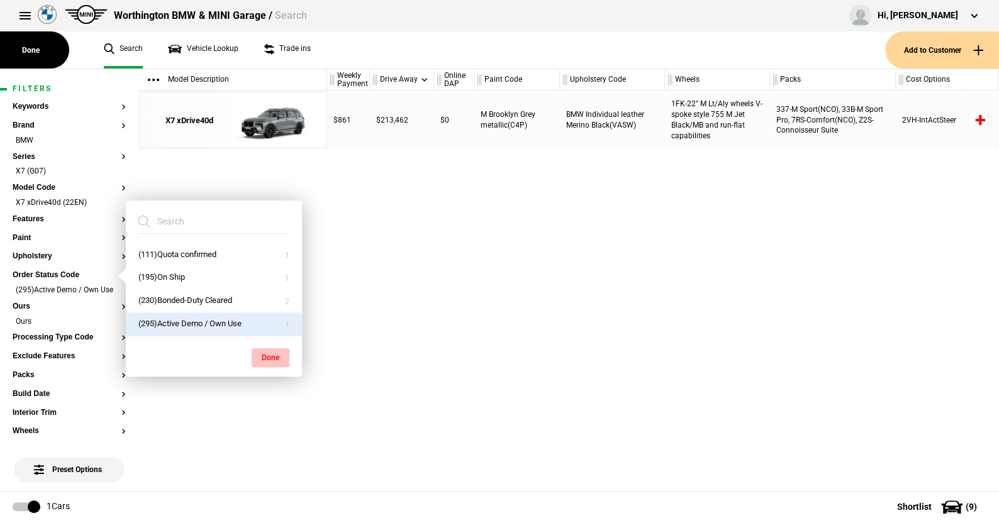
click at [274, 355] on button "Done" at bounding box center [271, 358] width 38 height 19
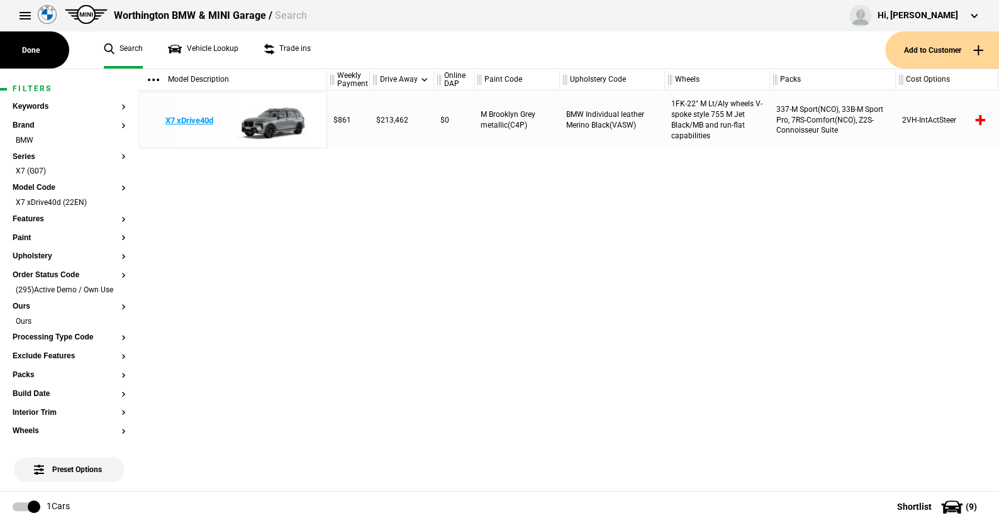
click at [284, 121] on img at bounding box center [276, 120] width 87 height 57
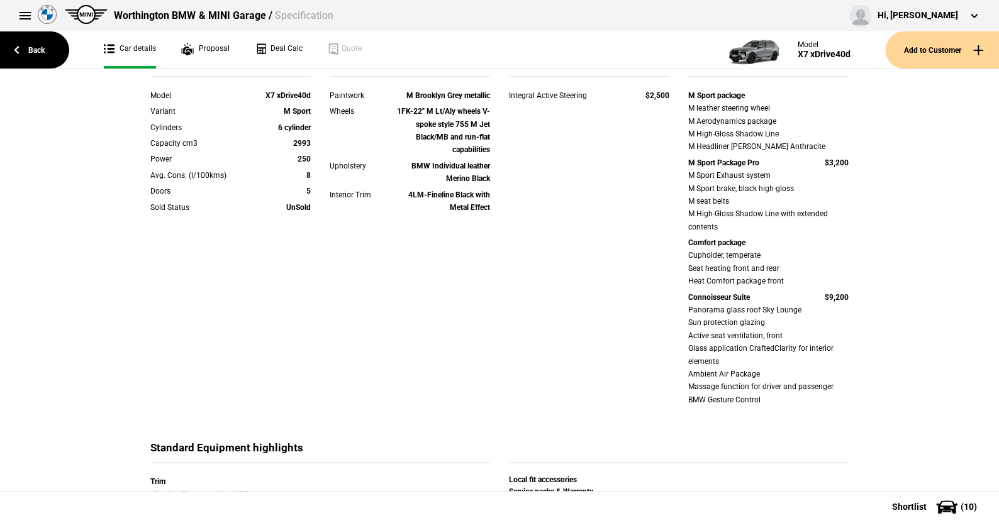
scroll to position [314, 0]
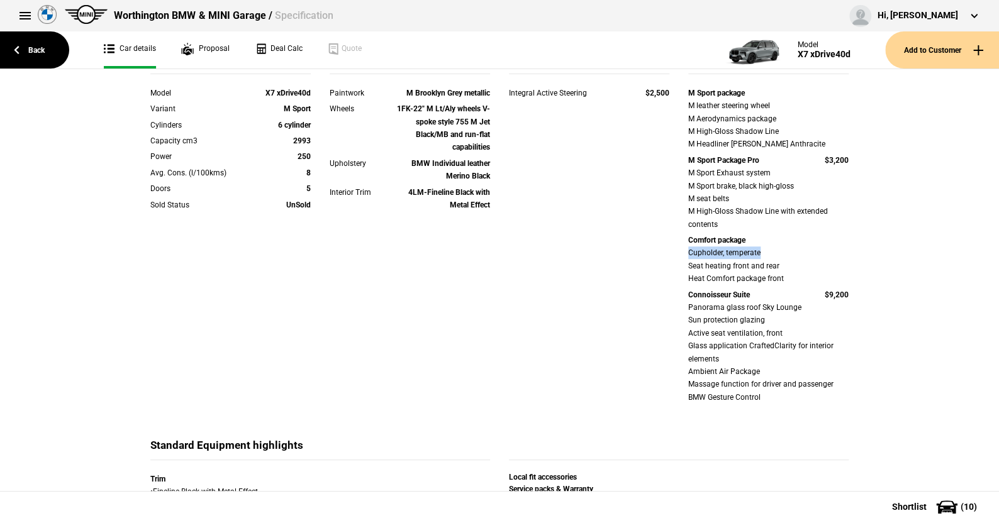
drag, startPoint x: 676, startPoint y: 249, endPoint x: 783, endPoint y: 248, distance: 106.9
click at [783, 248] on div "M Sport package M leather steering wheel M Aerodynamics package M High-Gloss Sh…" at bounding box center [768, 247] width 179 height 320
click at [783, 248] on div "Cupholder, temperate Seat heating front and rear Heat Comfort package front" at bounding box center [768, 266] width 160 height 38
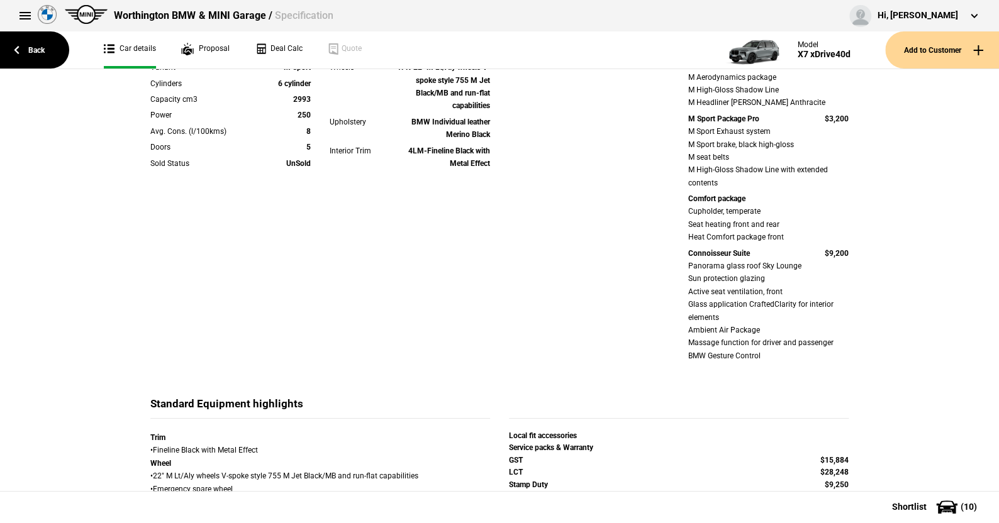
scroll to position [377, 0]
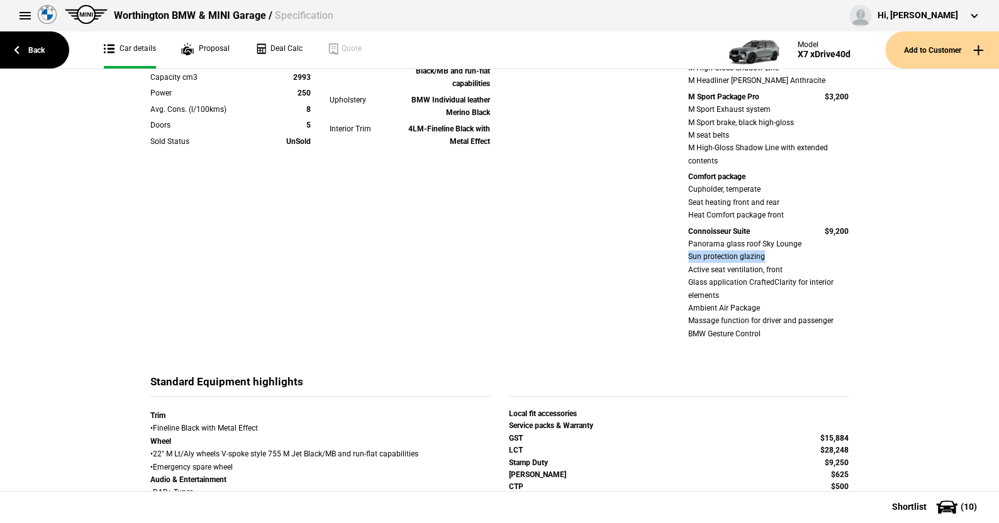
drag, startPoint x: 679, startPoint y: 260, endPoint x: 773, endPoint y: 260, distance: 93.1
click at [773, 260] on div "M Sport package M leather steering wheel M Aerodynamics package M High-Gloss Sh…" at bounding box center [768, 183] width 179 height 320
drag, startPoint x: 670, startPoint y: 271, endPoint x: 793, endPoint y: 272, distance: 123.3
click at [793, 272] on div "Details Model X7 xDrive40d Variant M Sport Cylinders 6 cylinder Capacity cm3 29…" at bounding box center [499, 182] width 717 height 386
drag, startPoint x: 678, startPoint y: 308, endPoint x: 766, endPoint y: 316, distance: 88.4
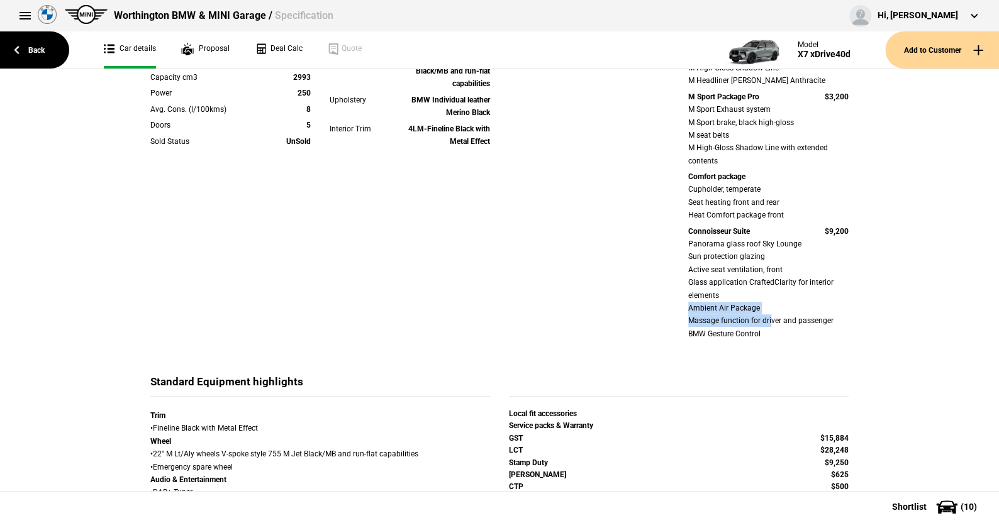
click at [767, 318] on div "M Sport package M leather steering wheel M Aerodynamics package M High-Gloss Sh…" at bounding box center [768, 183] width 179 height 320
click at [765, 302] on div "Panorama glass roof Sky Lounge Sun protection glazing Active seat ventilation, …" at bounding box center [768, 289] width 160 height 103
drag, startPoint x: 677, startPoint y: 320, endPoint x: 843, endPoint y: 328, distance: 166.2
click at [843, 328] on div "M Sport package M leather steering wheel M Aerodynamics package M High-Gloss Sh…" at bounding box center [768, 183] width 179 height 320
drag, startPoint x: 681, startPoint y: 333, endPoint x: 774, endPoint y: 333, distance: 93.1
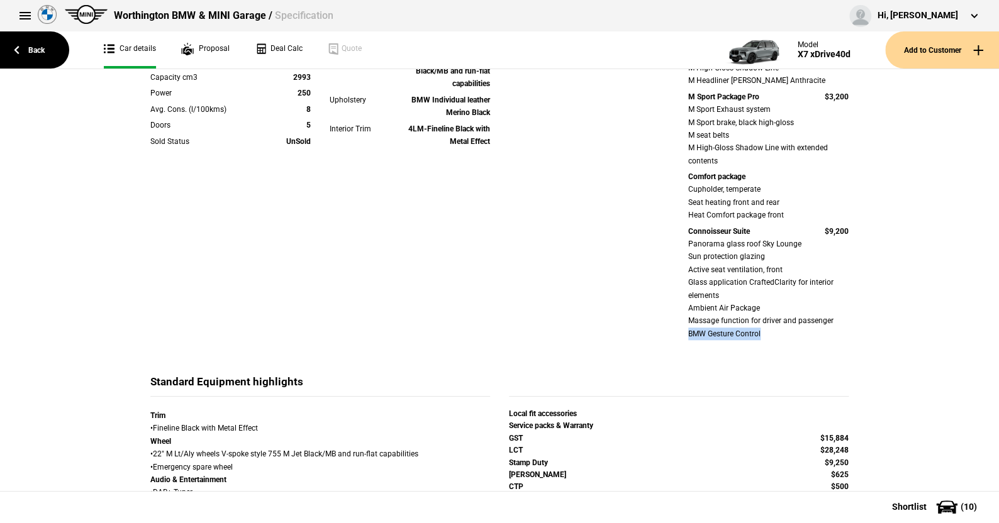
click at [774, 333] on div "M Sport package M leather steering wheel M Aerodynamics package M High-Gloss Sh…" at bounding box center [768, 183] width 179 height 320
drag, startPoint x: 852, startPoint y: 233, endPoint x: 815, endPoint y: 233, distance: 37.1
click at [815, 233] on div "M Sport package M leather steering wheel M Aerodynamics package M High-Gloss Sh…" at bounding box center [768, 183] width 179 height 320
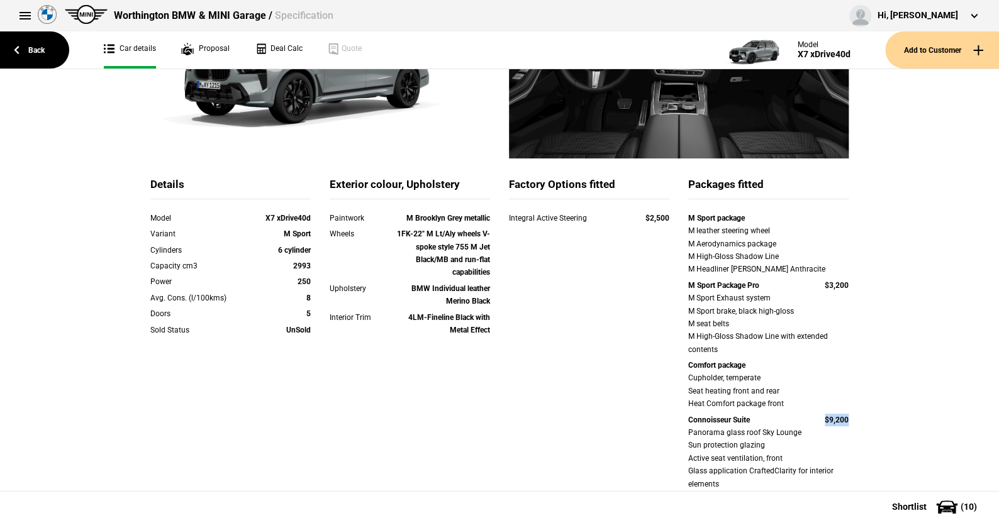
scroll to position [0, 0]
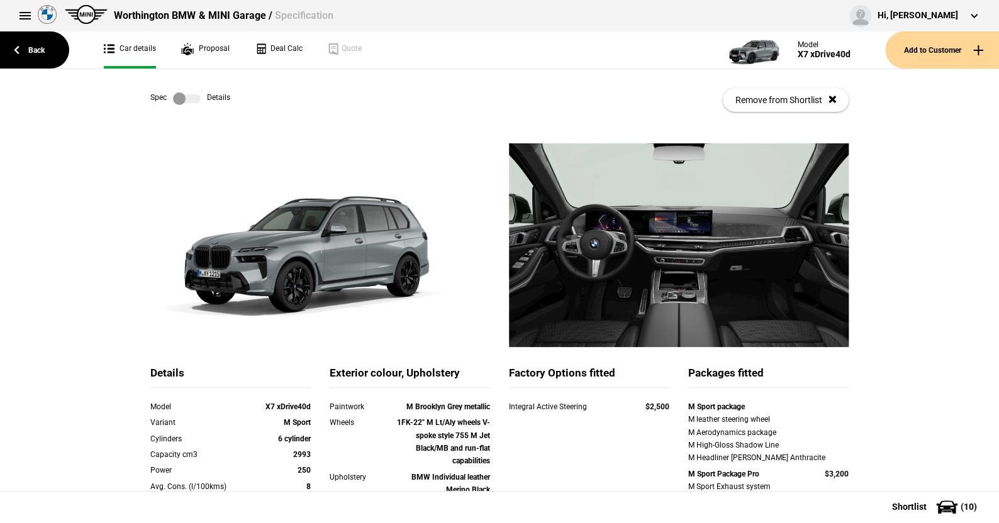
click at [194, 97] on label at bounding box center [187, 98] width 28 height 13
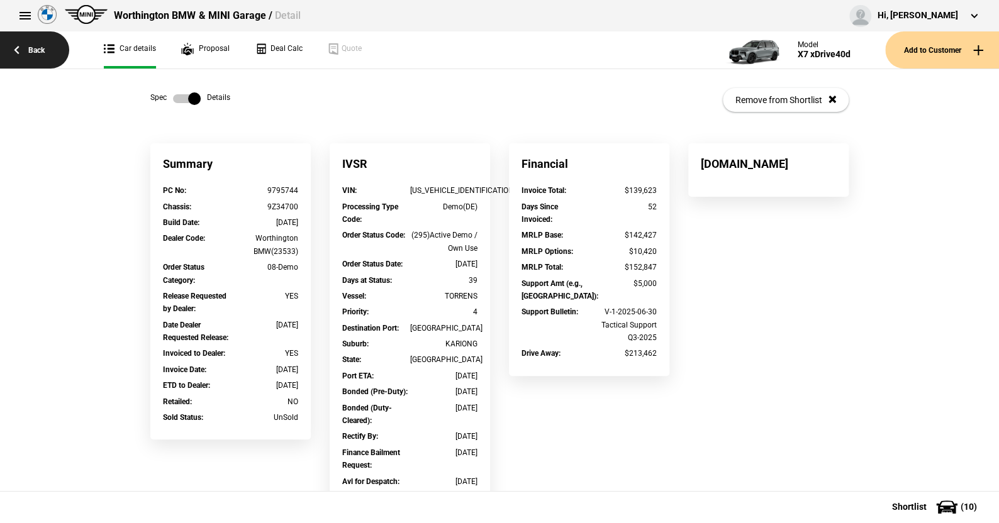
click at [38, 46] on link "Back" at bounding box center [34, 49] width 69 height 37
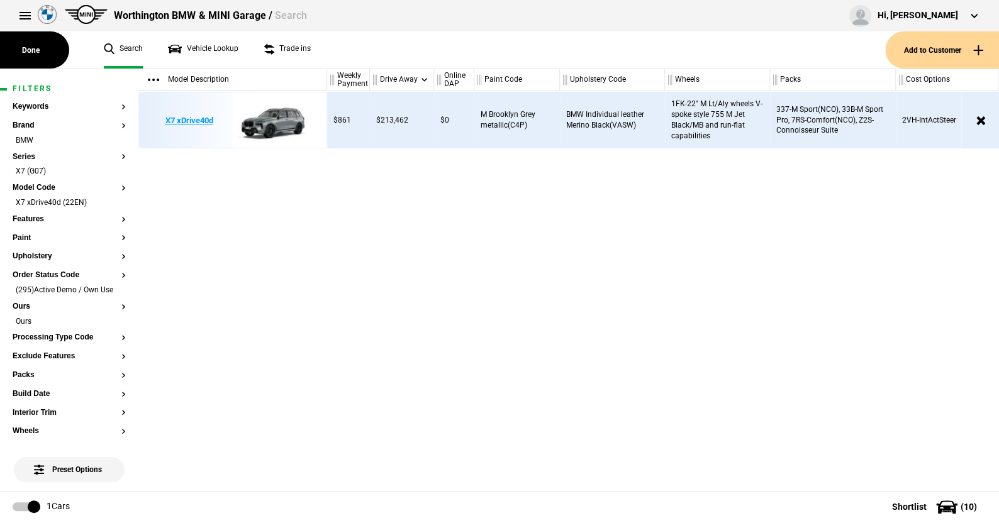
click at [275, 118] on img at bounding box center [276, 120] width 87 height 57
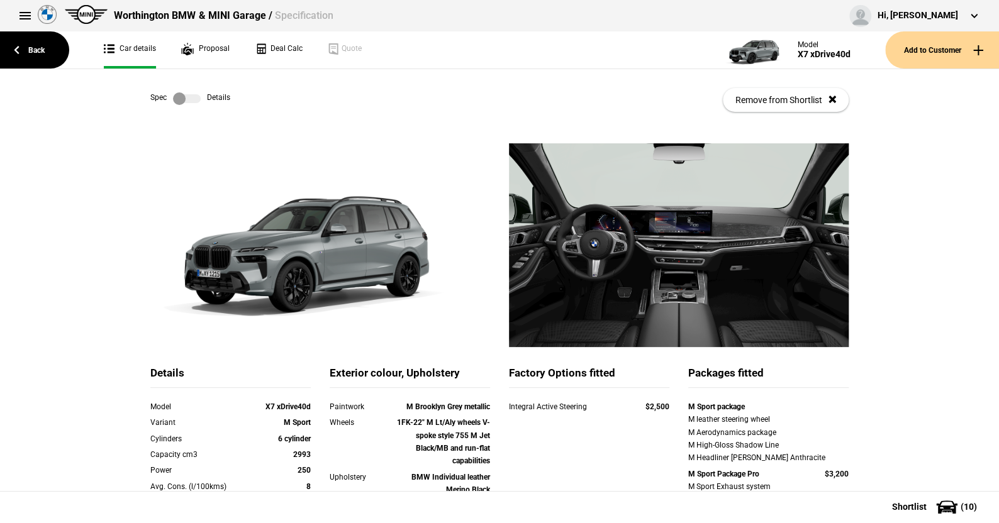
click at [193, 98] on label at bounding box center [187, 98] width 28 height 13
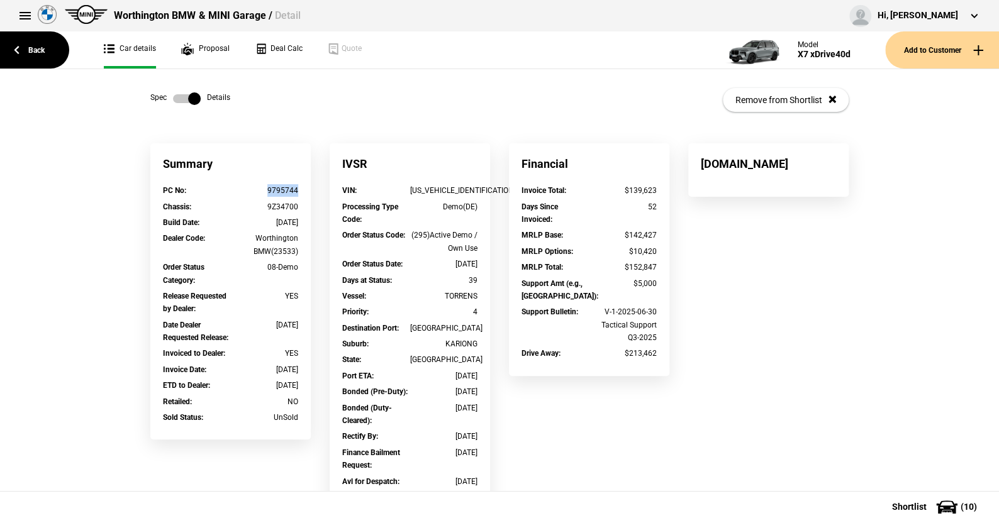
drag, startPoint x: 301, startPoint y: 192, endPoint x: 262, endPoint y: 192, distance: 39.0
click at [262, 192] on div "PC No : 9795744" at bounding box center [230, 192] width 154 height 16
copy div "9795744"
click at [173, 99] on label at bounding box center [187, 98] width 28 height 13
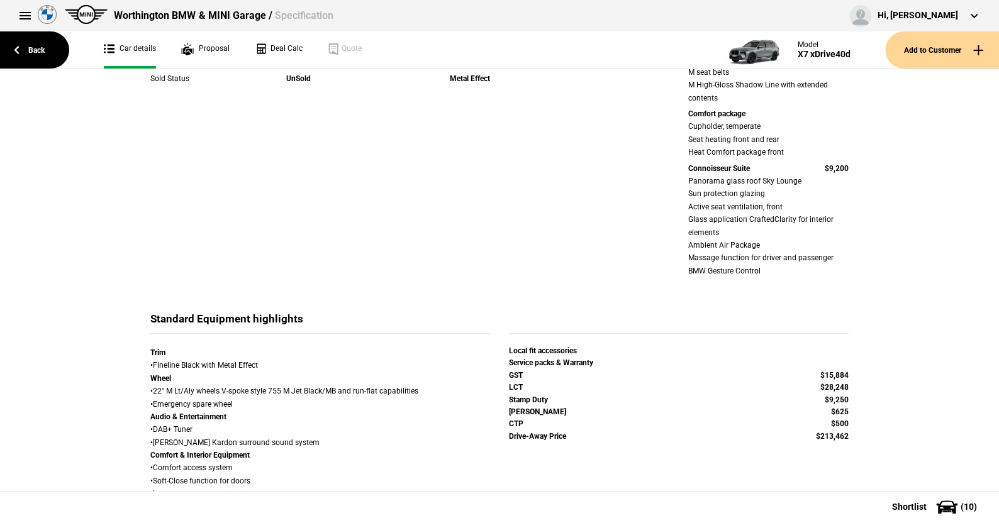
scroll to position [252, 0]
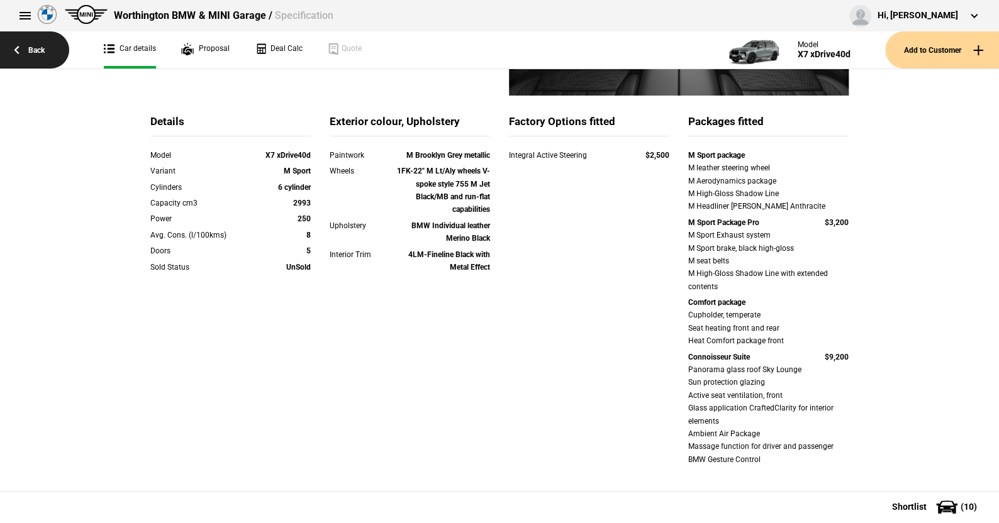
click at [40, 46] on link "Back" at bounding box center [34, 49] width 69 height 37
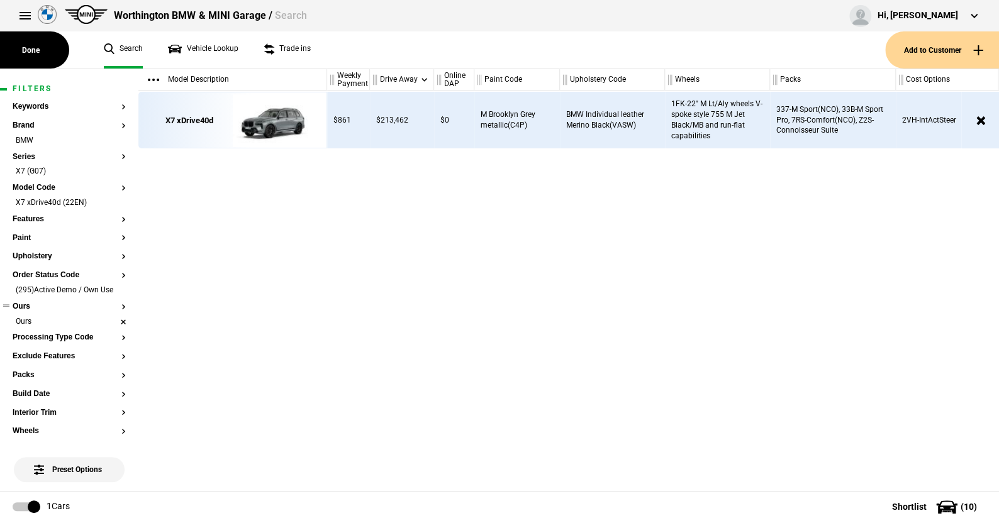
click at [113, 329] on li "Ours" at bounding box center [69, 322] width 113 height 13
click at [113, 292] on li "(295)Active Demo / Own Use" at bounding box center [69, 291] width 113 height 13
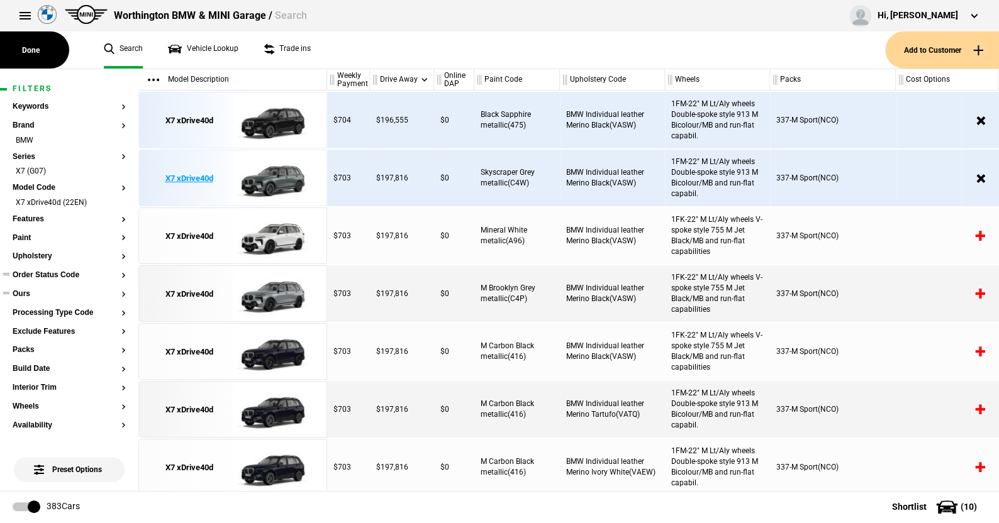
click at [269, 181] on img at bounding box center [276, 178] width 87 height 57
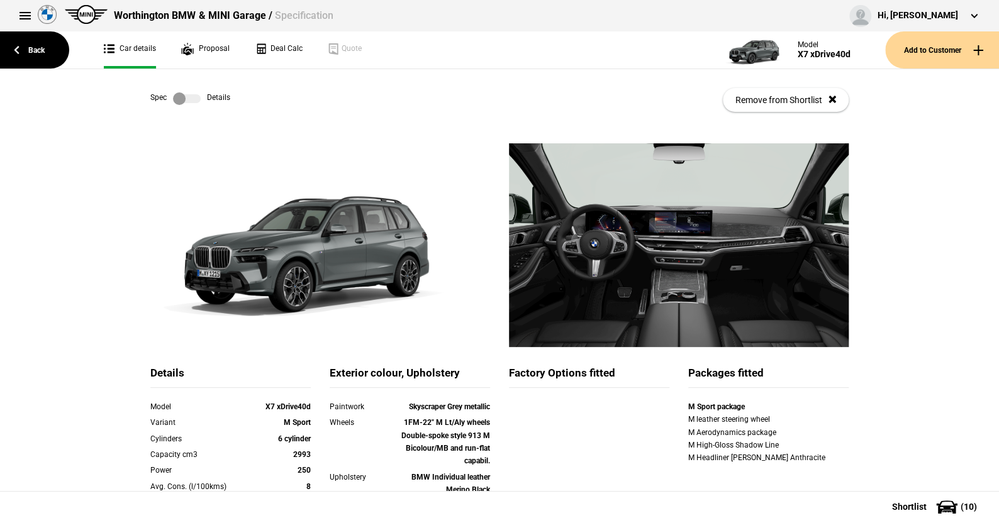
click at [189, 95] on label at bounding box center [187, 98] width 28 height 13
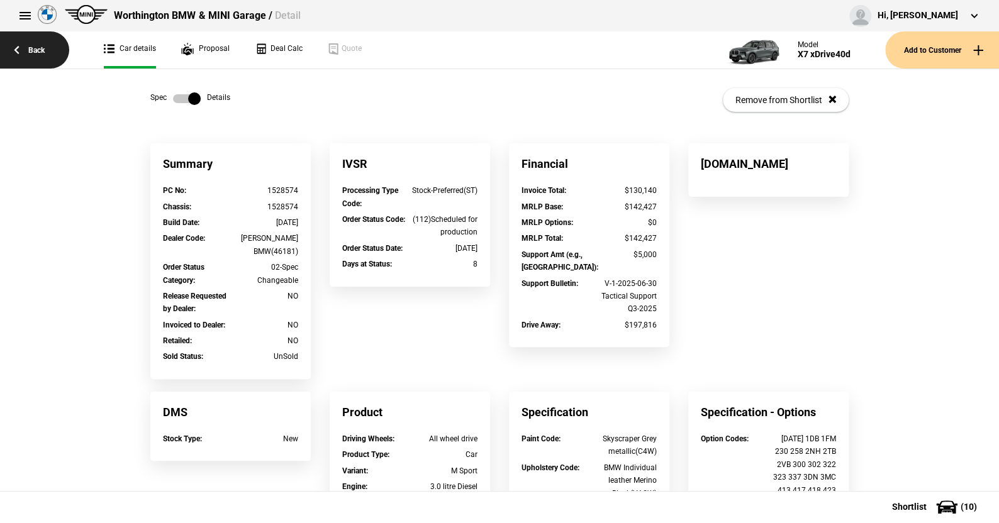
click at [38, 49] on link "Back" at bounding box center [34, 49] width 69 height 37
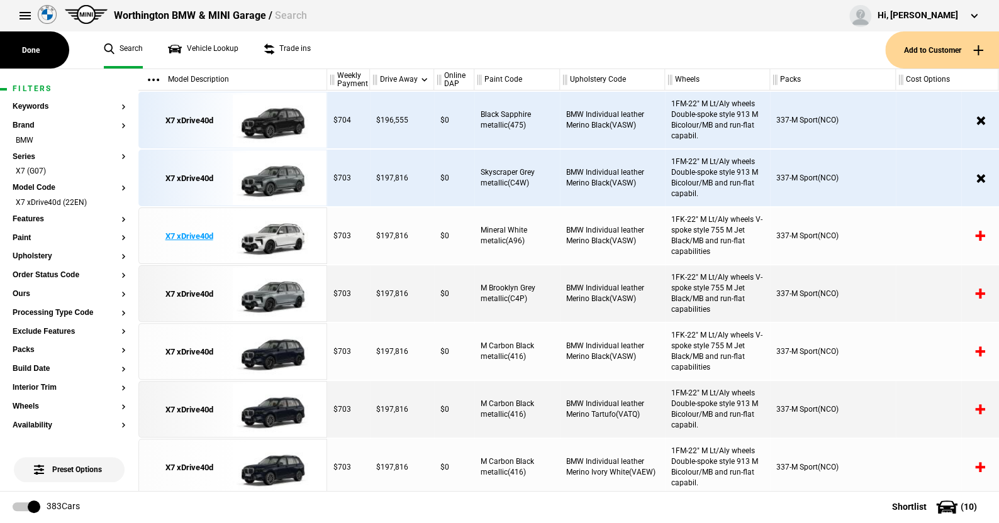
click at [273, 235] on img at bounding box center [276, 236] width 87 height 57
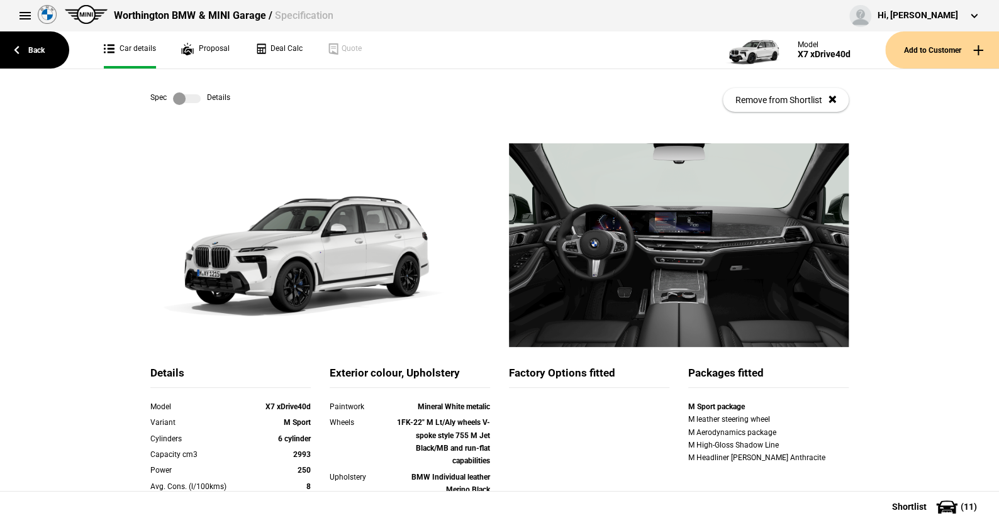
click at [192, 97] on label at bounding box center [187, 98] width 28 height 13
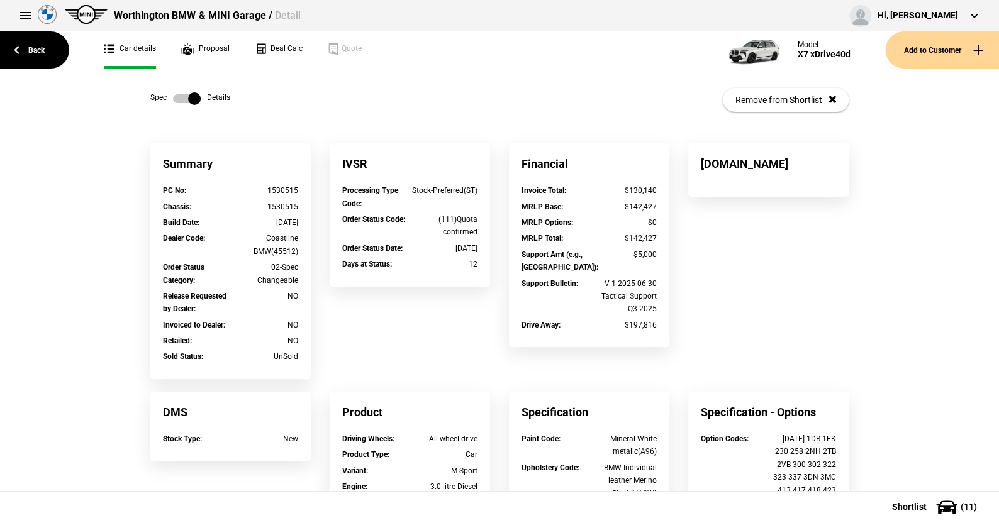
click at [173, 96] on label at bounding box center [187, 98] width 28 height 13
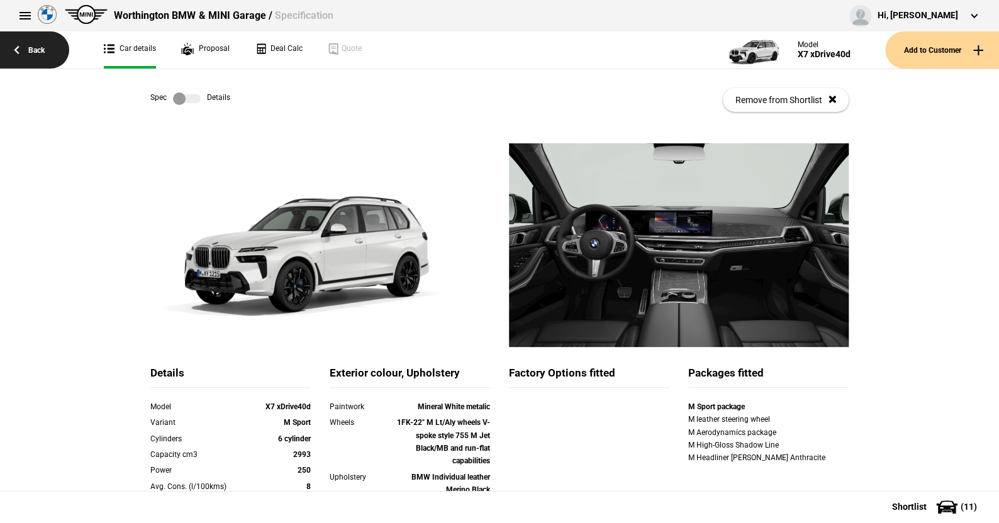
click at [37, 47] on link "Back" at bounding box center [34, 49] width 69 height 37
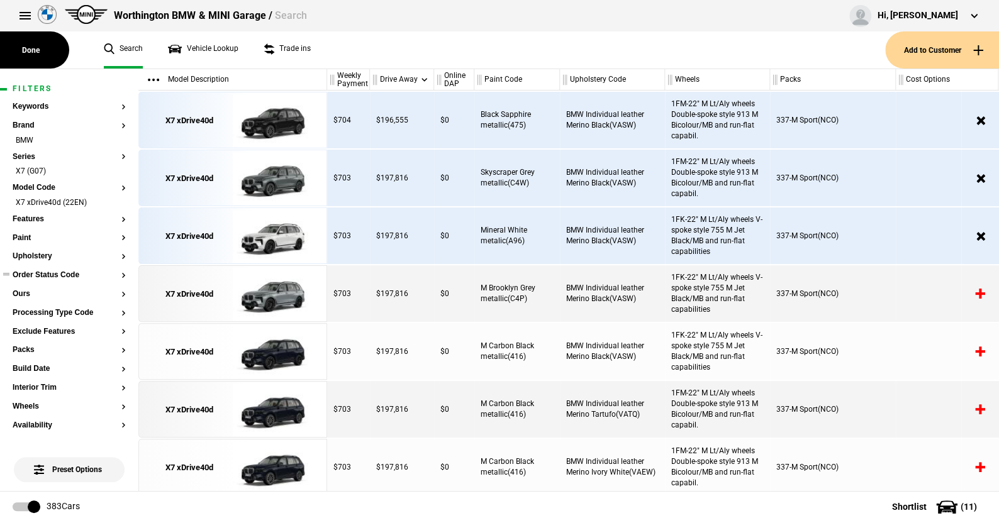
click at [47, 274] on button "Order Status Code" at bounding box center [69, 275] width 113 height 9
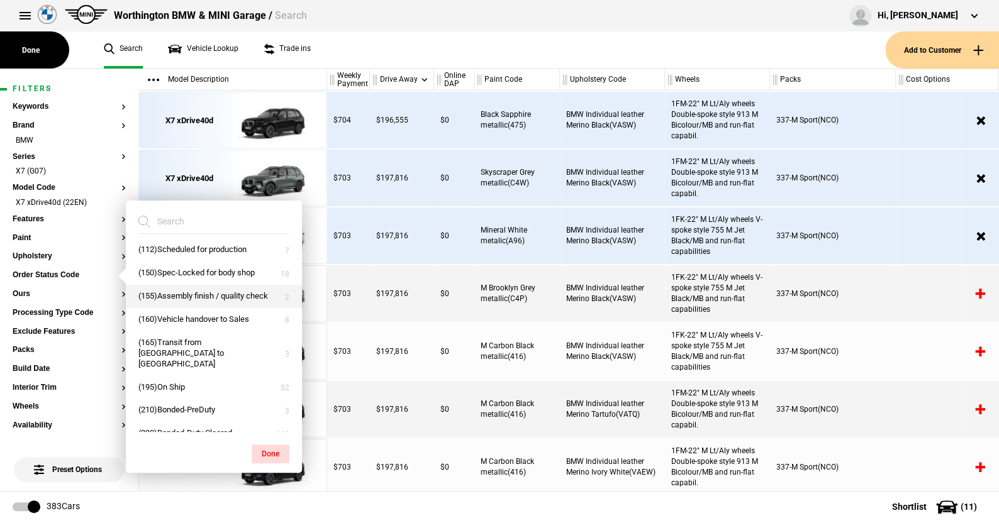
scroll to position [111, 0]
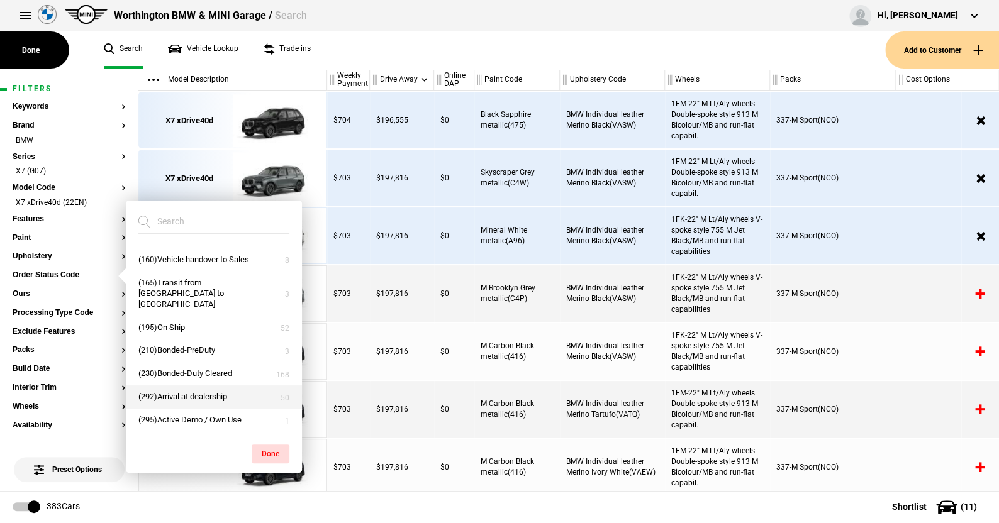
click at [179, 392] on button "(292)Arrival at dealership" at bounding box center [214, 397] width 176 height 23
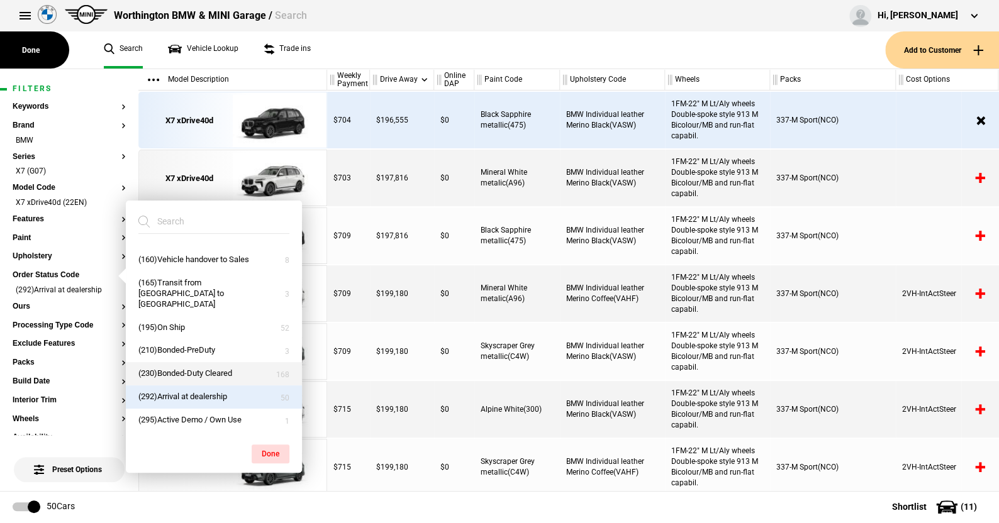
click at [177, 372] on button "(230)Bonded-Duty Cleared" at bounding box center [214, 373] width 176 height 23
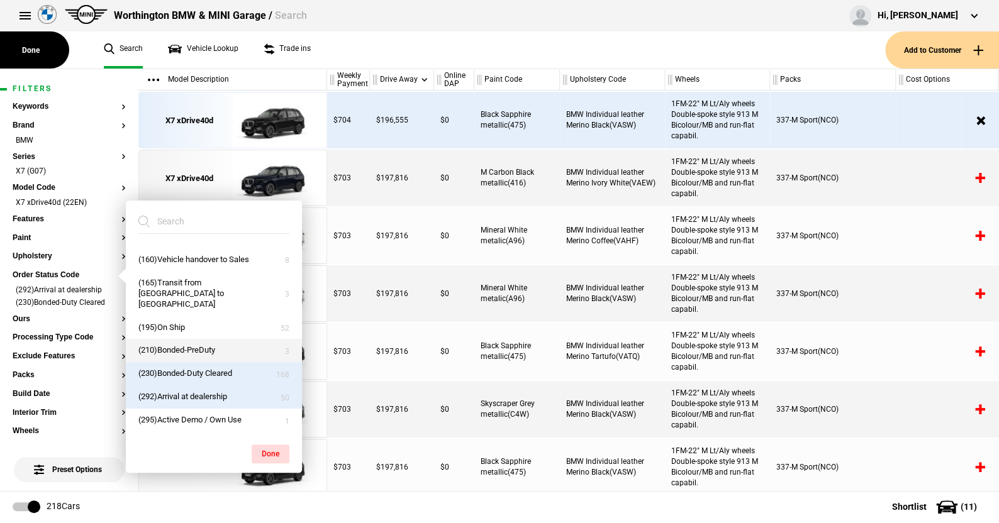
click at [174, 345] on button "(210)Bonded-PreDuty" at bounding box center [214, 350] width 176 height 23
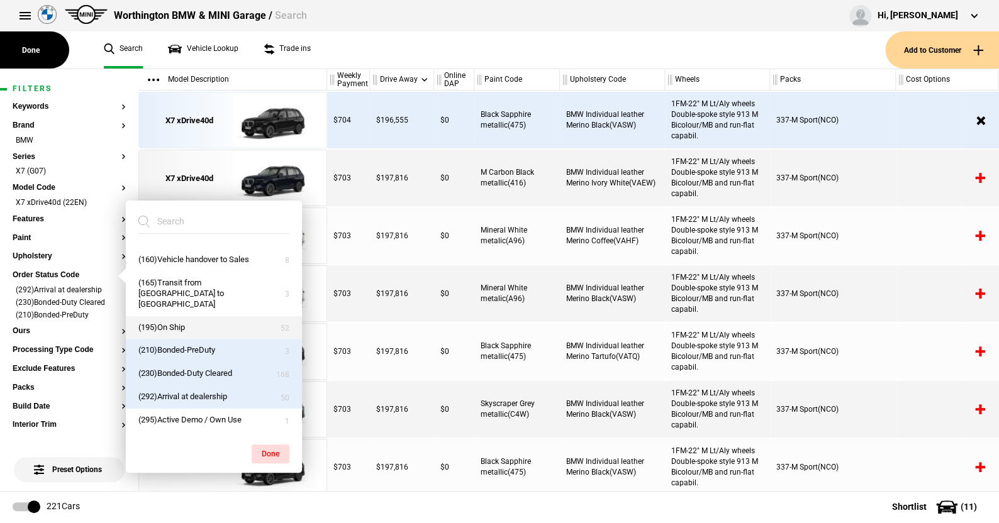
click at [170, 326] on button "(195)On Ship" at bounding box center [214, 327] width 176 height 23
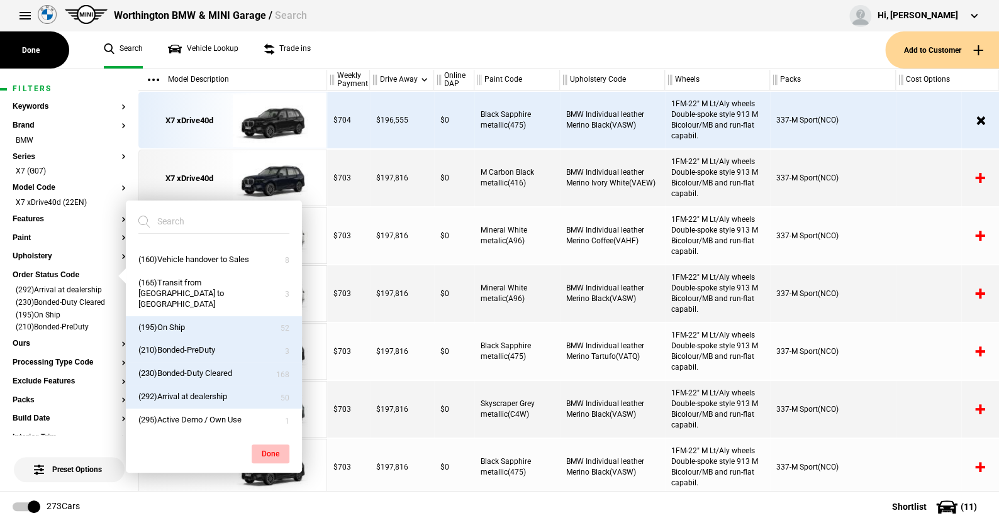
click at [260, 448] on button "Done" at bounding box center [271, 454] width 38 height 19
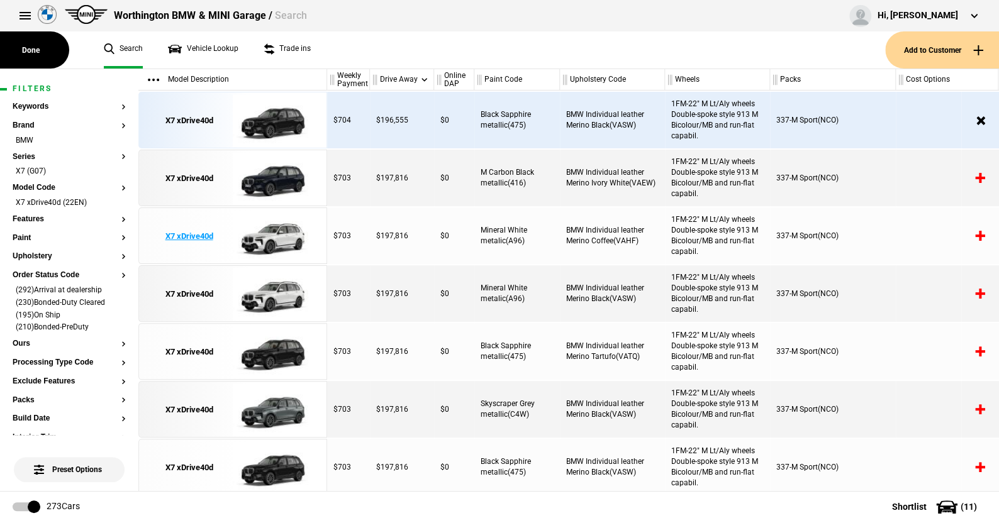
click at [276, 235] on img at bounding box center [276, 236] width 87 height 57
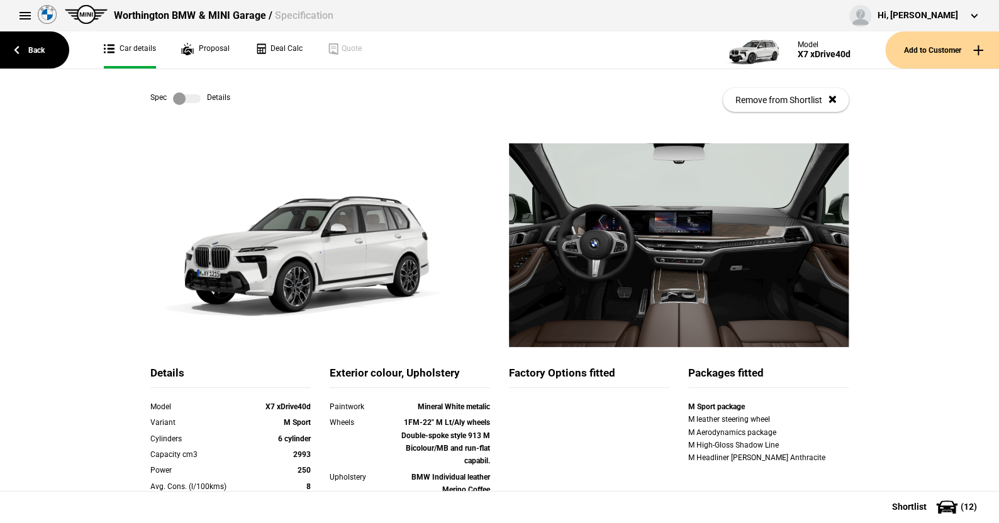
click at [187, 100] on label at bounding box center [187, 98] width 28 height 13
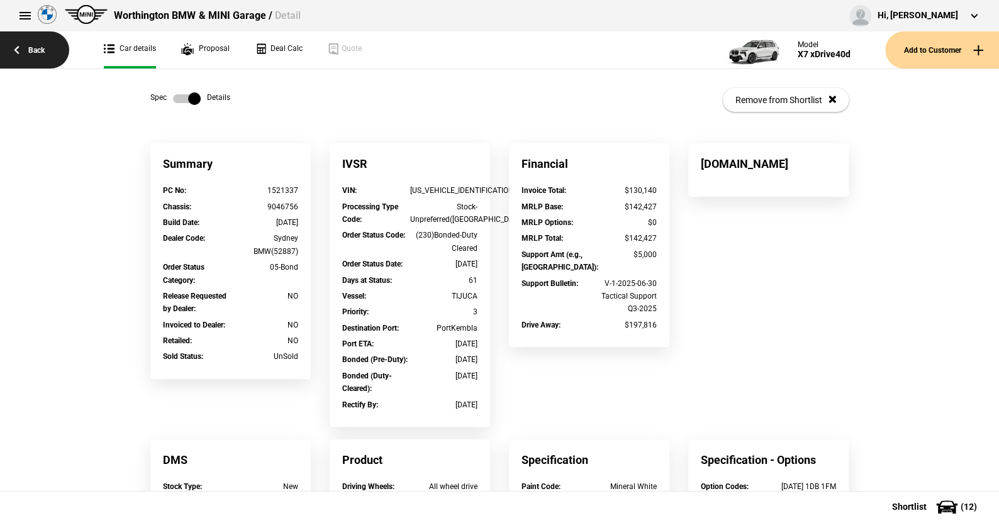
click at [39, 46] on link "Back" at bounding box center [34, 49] width 69 height 37
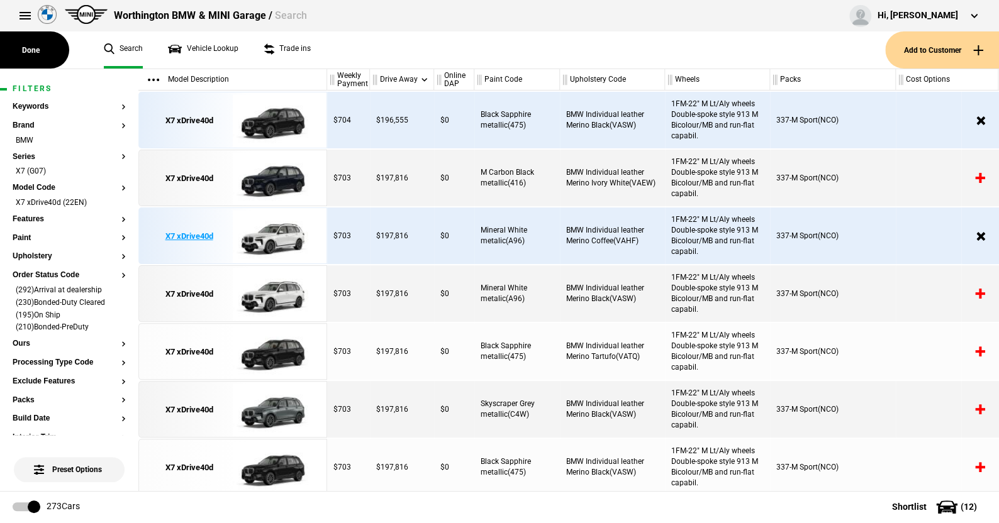
click at [284, 235] on img at bounding box center [276, 236] width 87 height 57
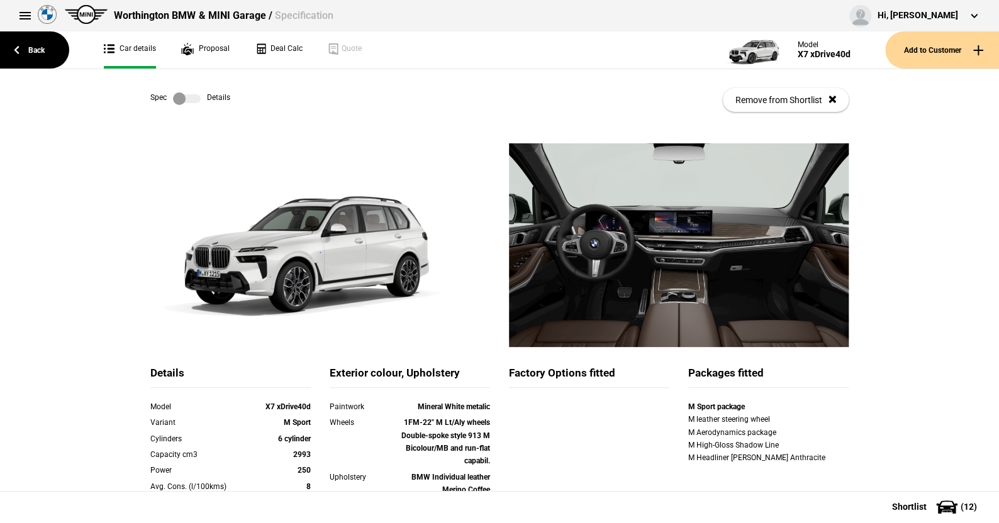
click at [192, 97] on label at bounding box center [187, 98] width 28 height 13
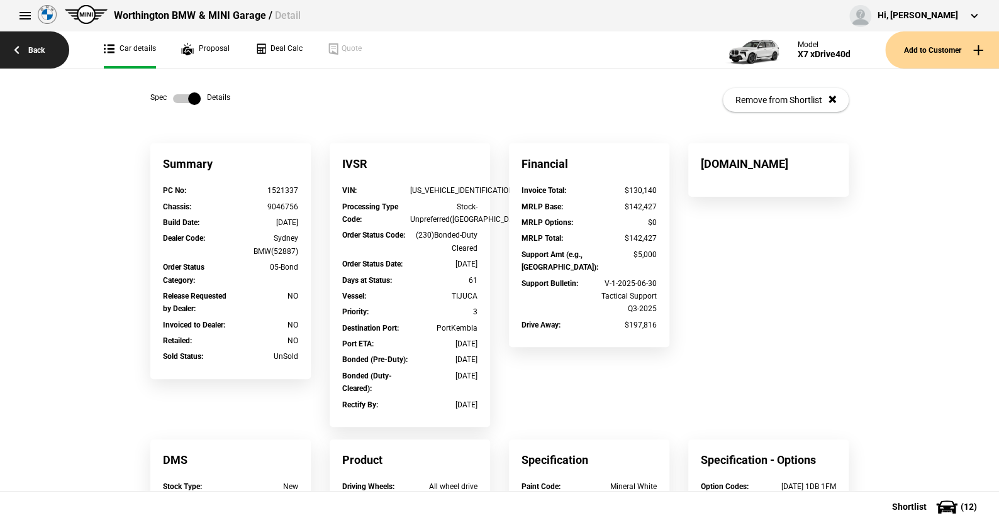
click at [39, 43] on link "Back" at bounding box center [34, 49] width 69 height 37
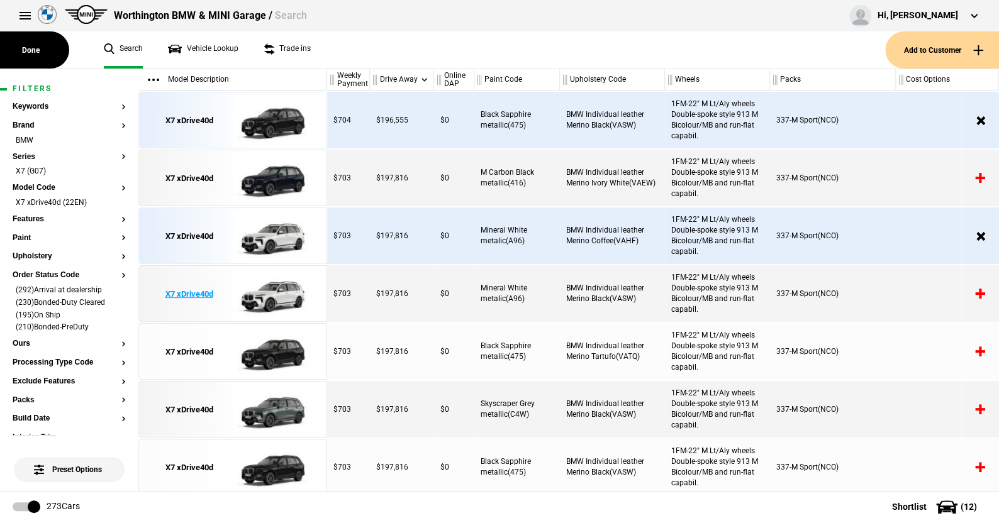
click at [277, 287] on img at bounding box center [276, 294] width 87 height 57
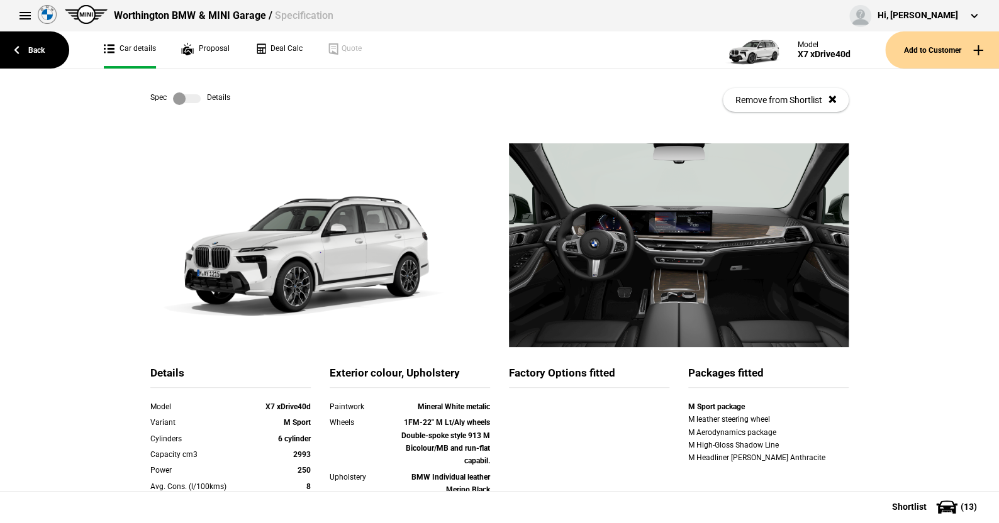
click at [191, 98] on label at bounding box center [187, 98] width 28 height 13
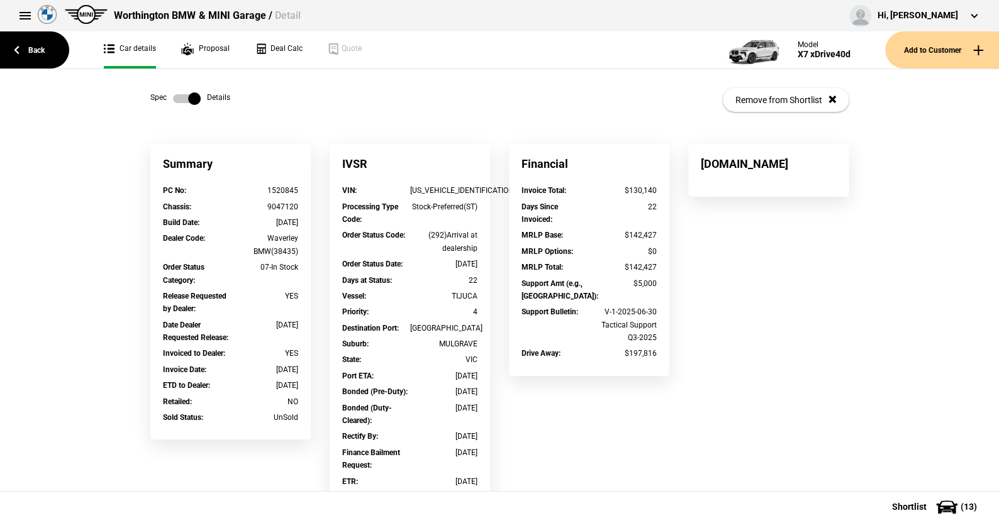
click at [173, 96] on label at bounding box center [187, 98] width 28 height 13
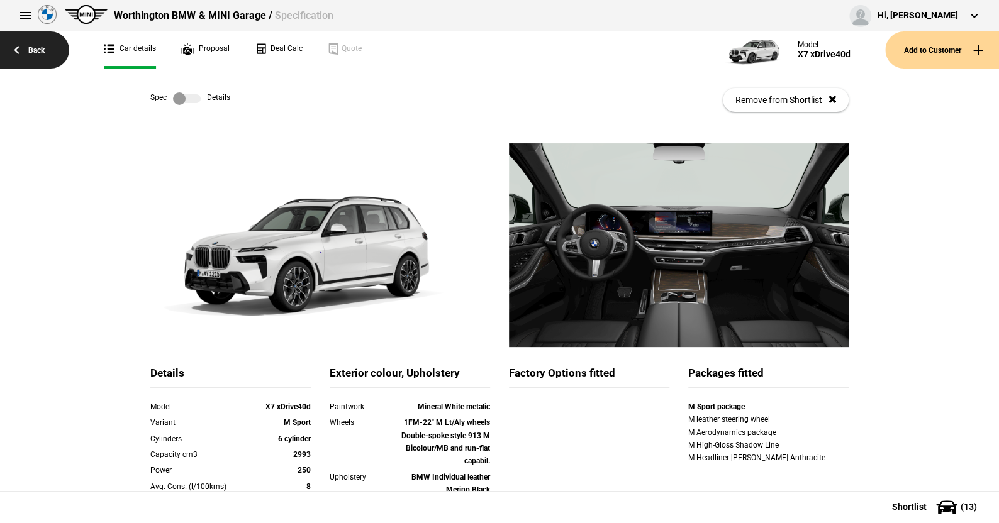
click at [48, 47] on link "Back" at bounding box center [34, 49] width 69 height 37
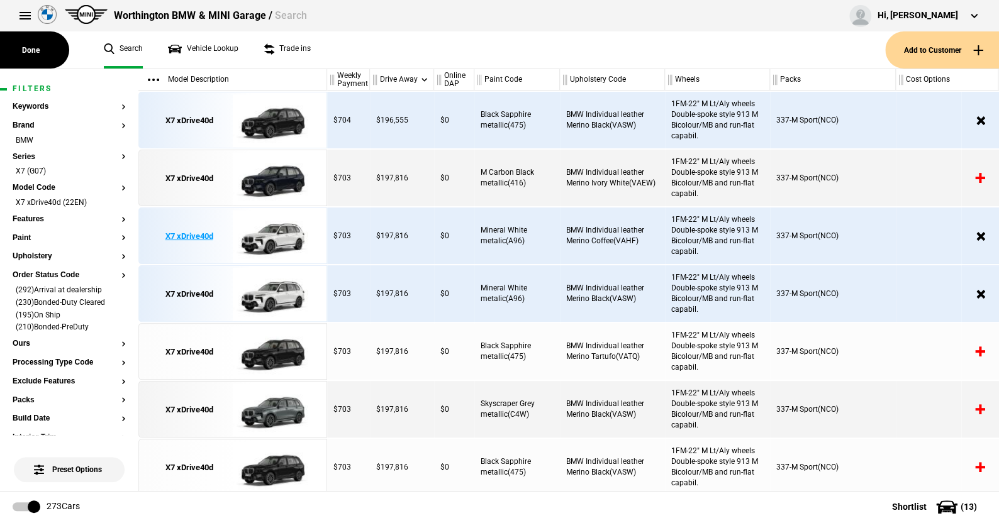
click at [287, 237] on img at bounding box center [276, 236] width 87 height 57
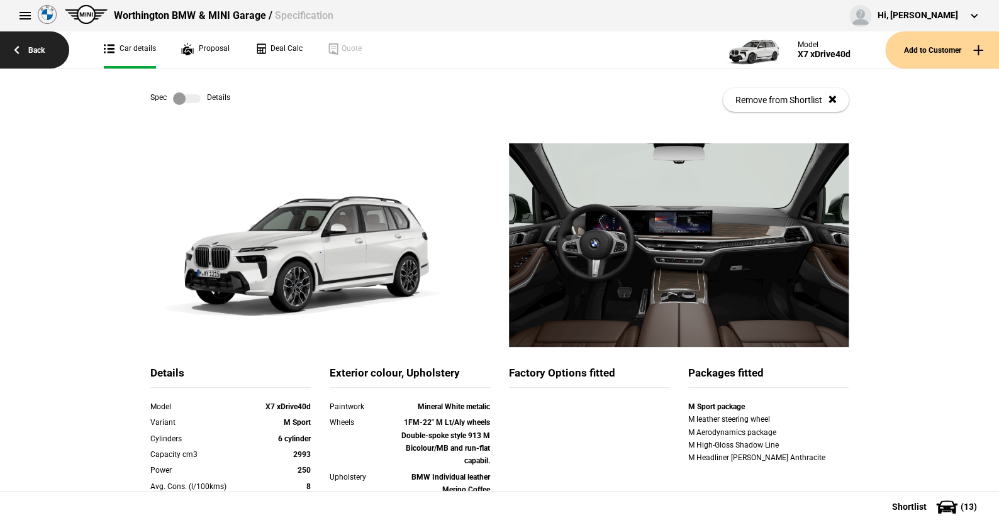
click at [38, 49] on link "Back" at bounding box center [34, 49] width 69 height 37
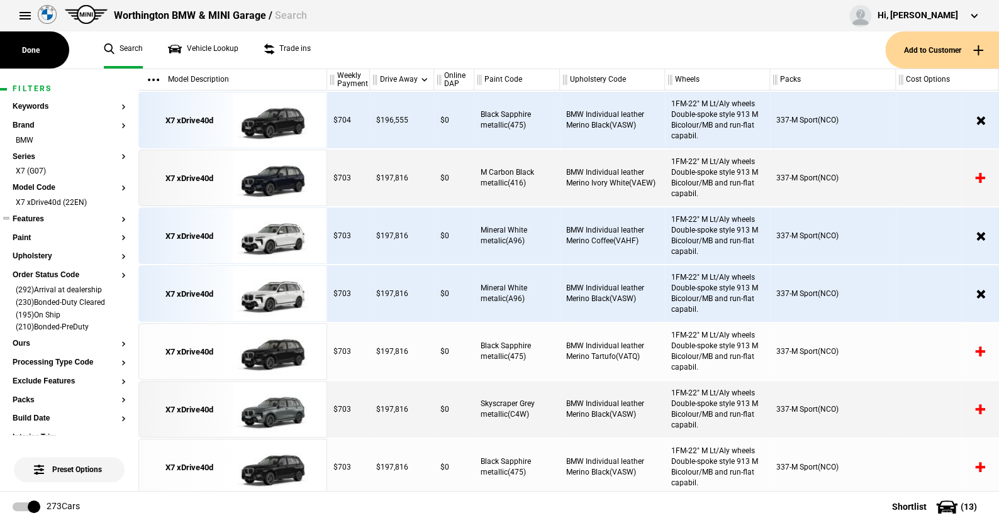
click at [22, 232] on ul at bounding box center [69, 231] width 113 height 5
click at [24, 240] on button "Paint" at bounding box center [69, 238] width 113 height 9
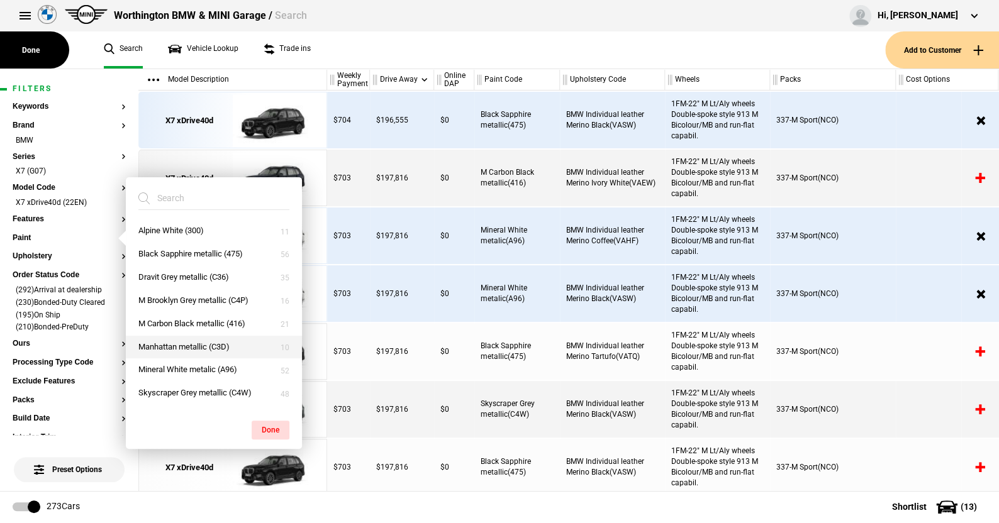
scroll to position [53, 0]
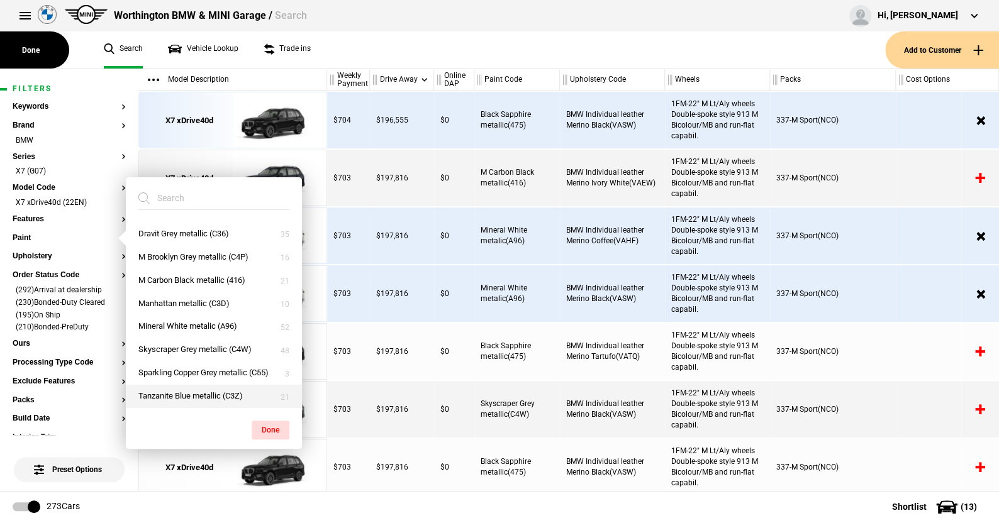
click at [178, 394] on button "Tanzanite Blue metallic (C3Z)" at bounding box center [214, 396] width 176 height 23
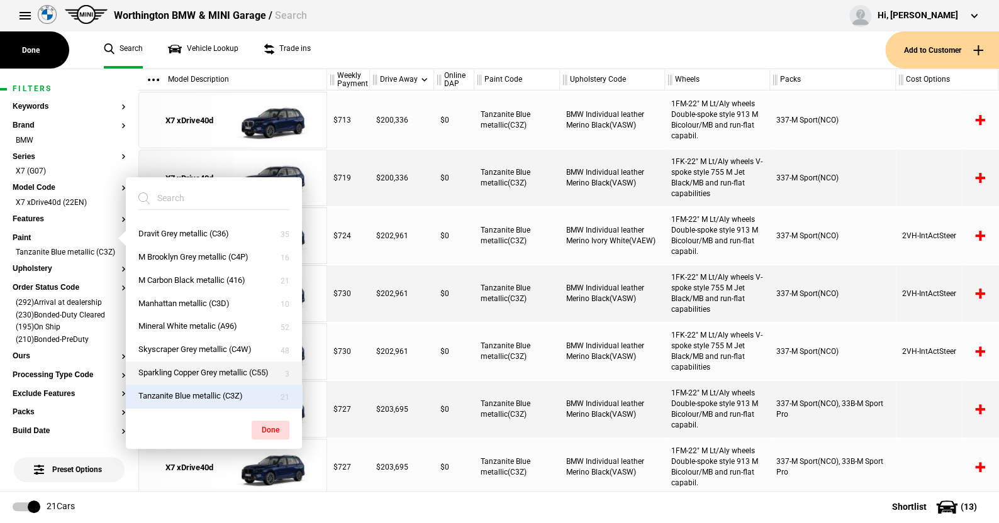
click at [179, 362] on button "Sparkling Copper Grey metallic (C55)" at bounding box center [214, 373] width 176 height 23
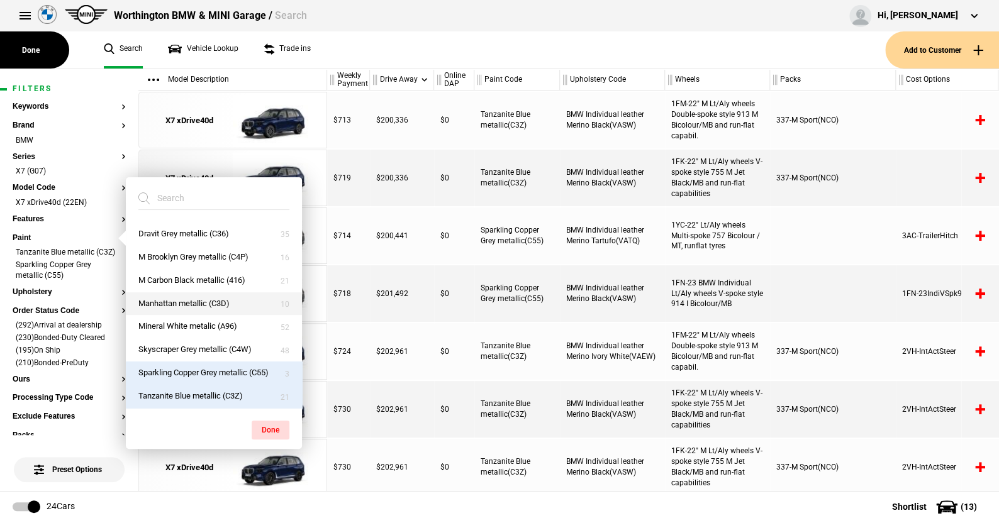
click at [174, 293] on button "Manhattan metallic (C3D)" at bounding box center [214, 304] width 176 height 23
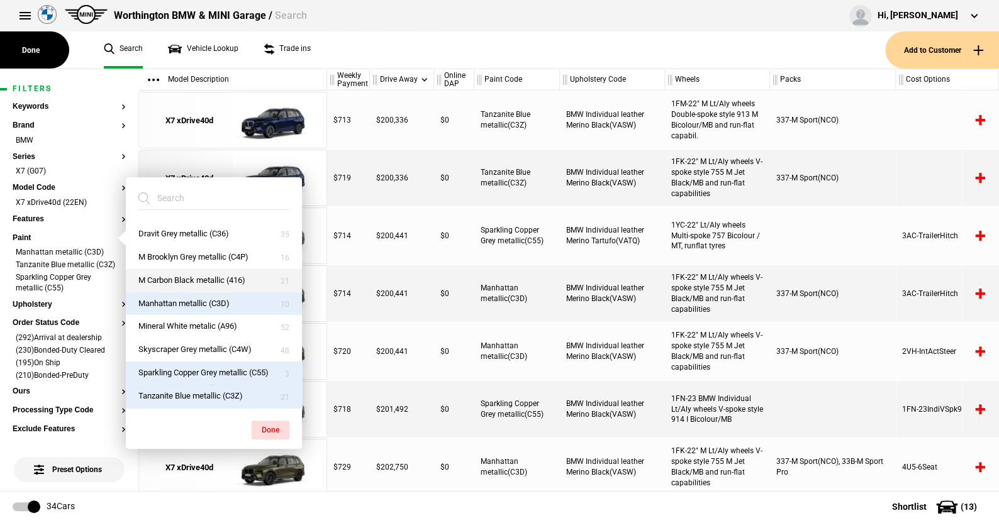
click at [174, 269] on button "M Carbon Black metallic (416)" at bounding box center [214, 280] width 176 height 23
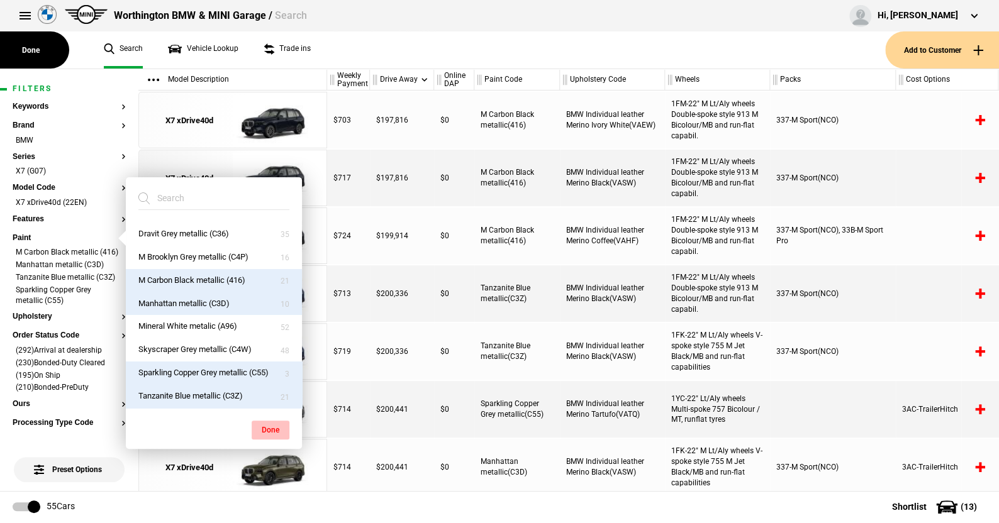
click at [264, 427] on button "Done" at bounding box center [271, 430] width 38 height 19
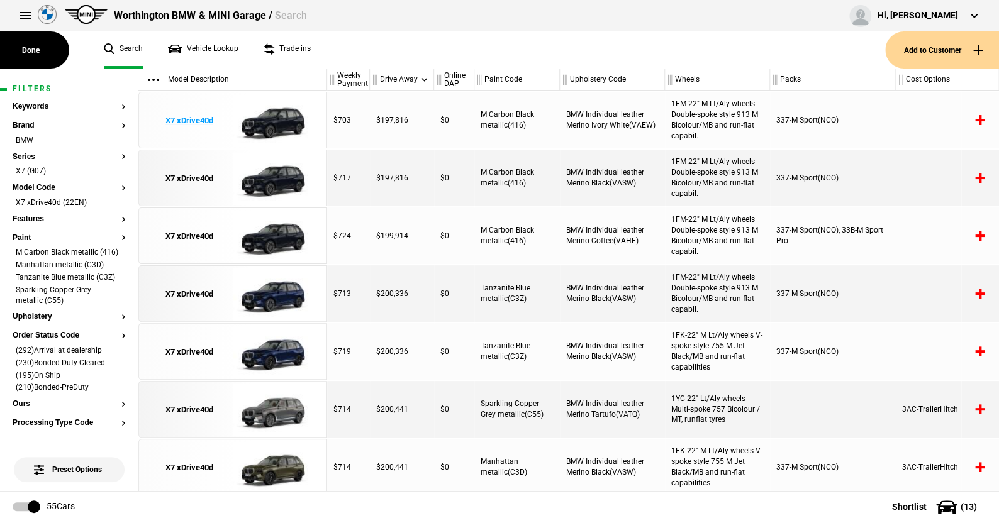
click at [274, 118] on img at bounding box center [276, 120] width 87 height 57
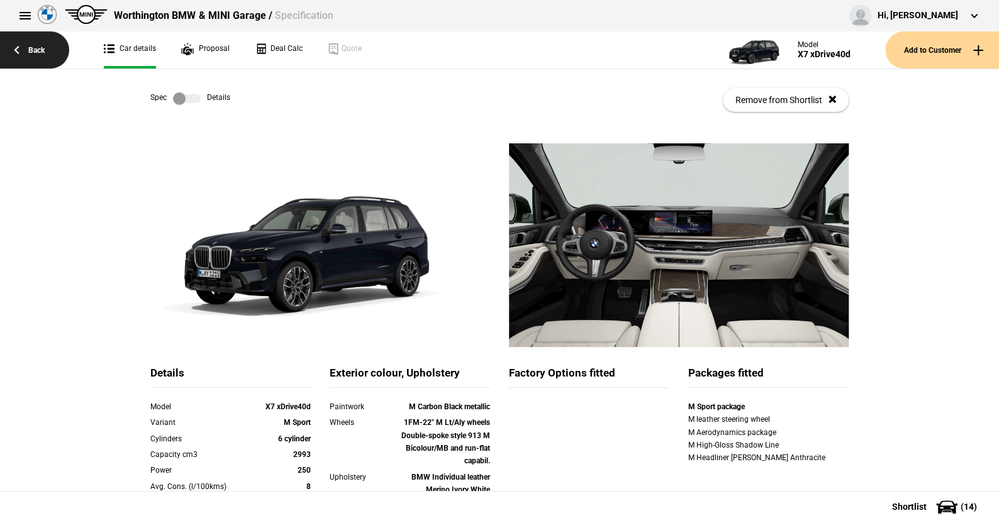
click at [40, 50] on link "Back" at bounding box center [34, 49] width 69 height 37
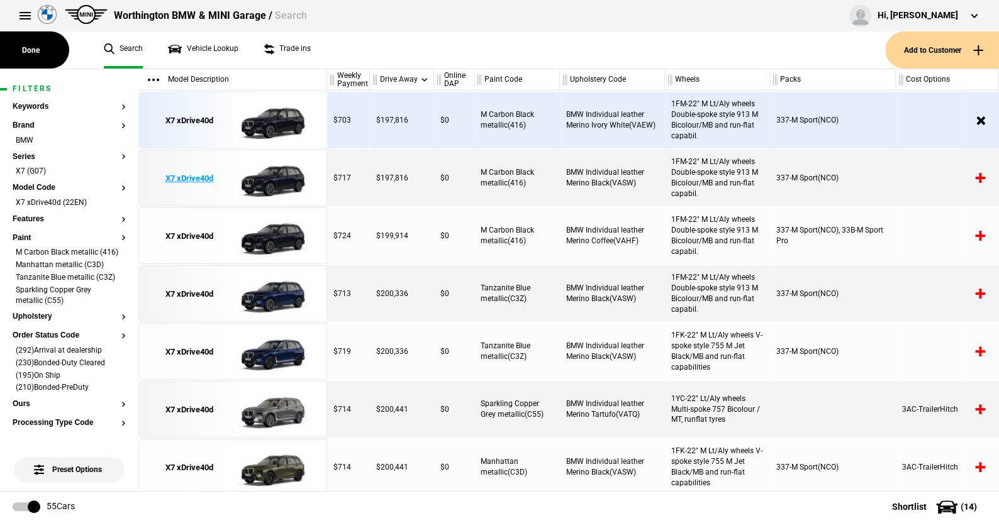
click at [269, 175] on img at bounding box center [276, 178] width 87 height 57
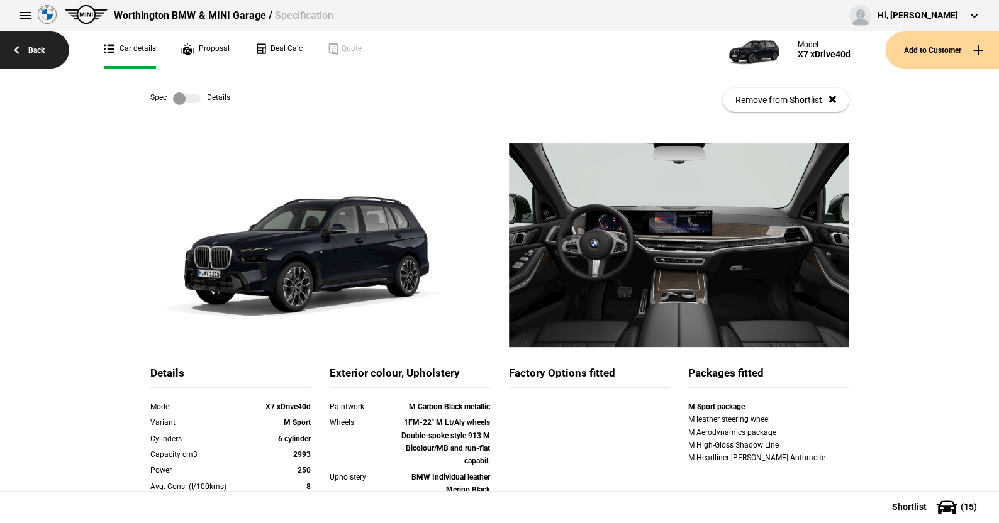
click at [40, 52] on link "Back" at bounding box center [34, 49] width 69 height 37
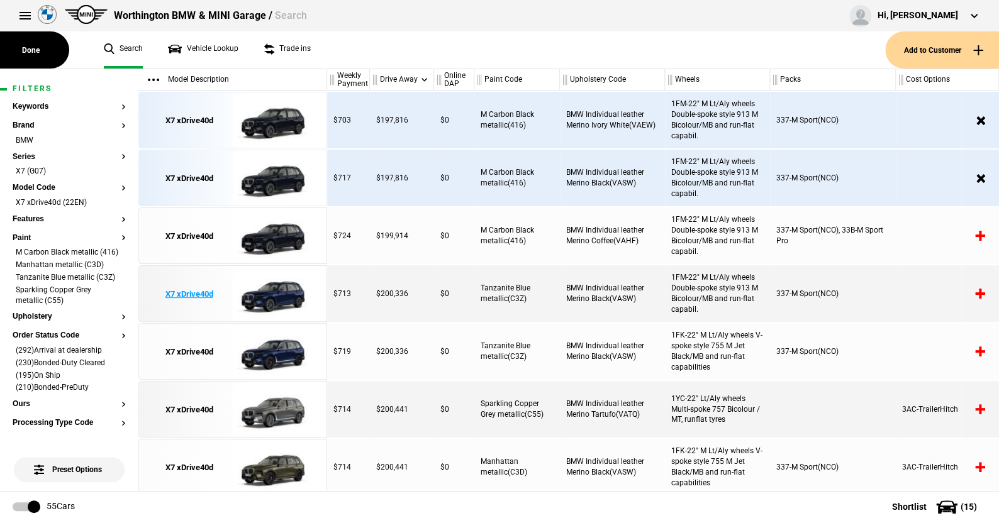
click at [279, 291] on img at bounding box center [276, 294] width 87 height 57
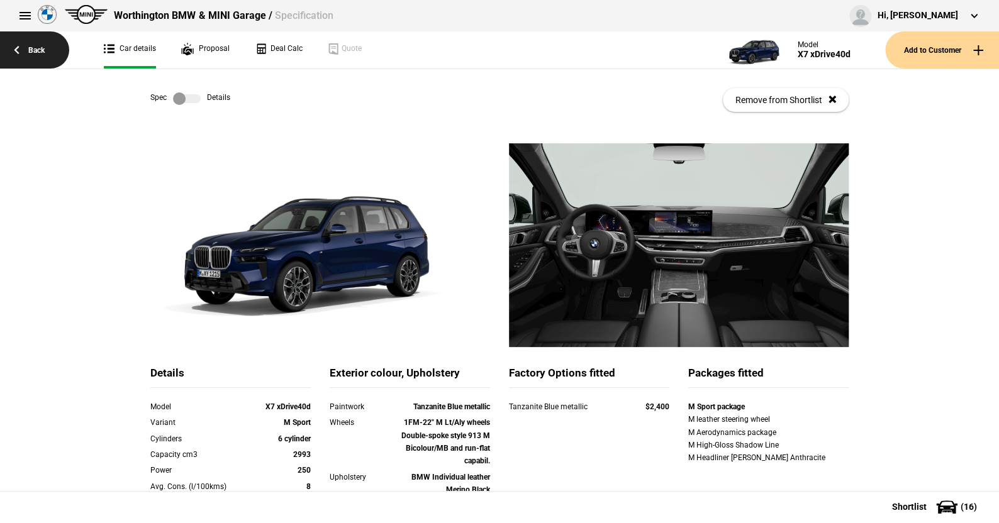
click at [37, 47] on link "Back" at bounding box center [34, 49] width 69 height 37
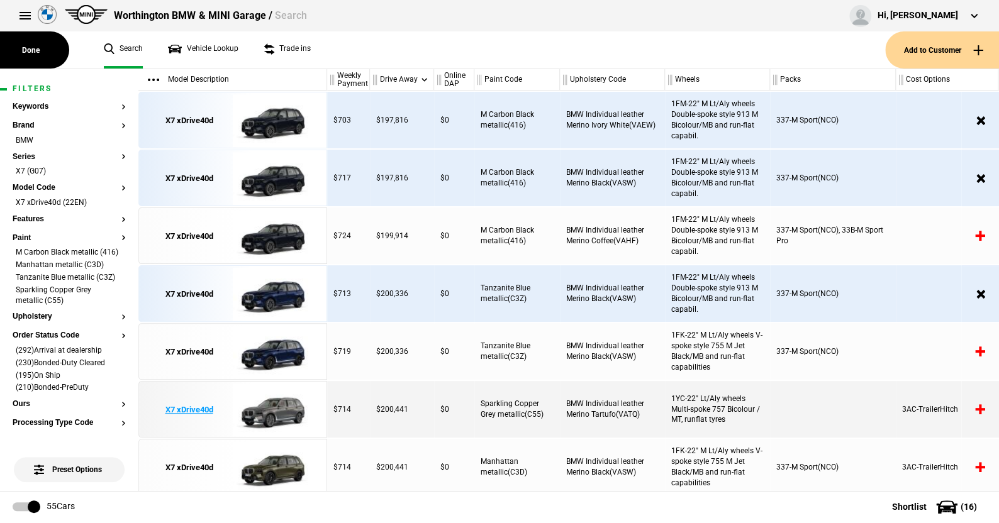
click at [281, 405] on img at bounding box center [276, 410] width 87 height 57
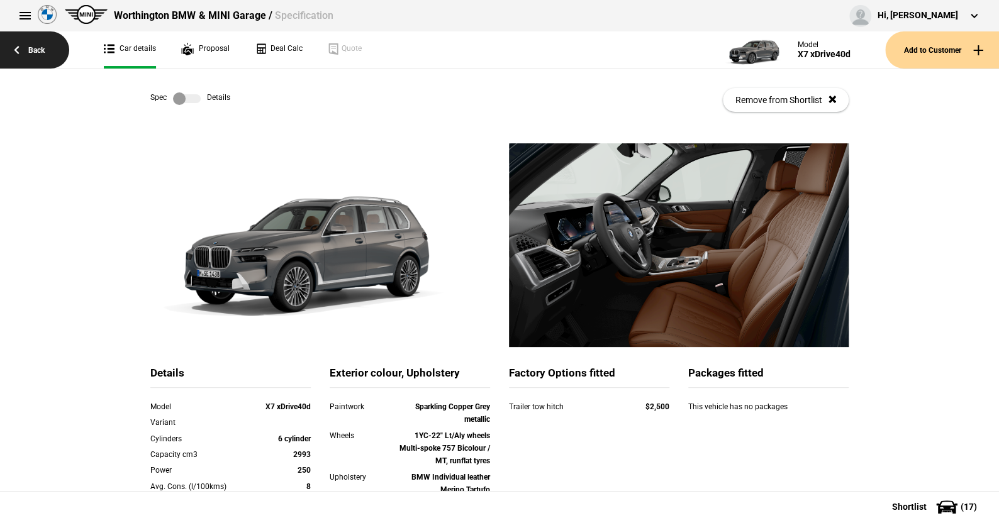
click at [42, 48] on link "Back" at bounding box center [34, 49] width 69 height 37
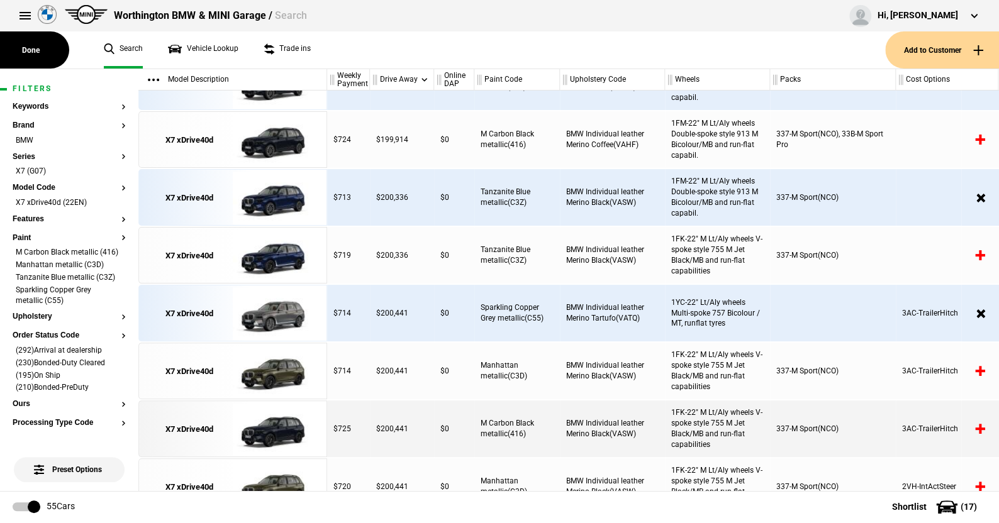
scroll to position [126, 0]
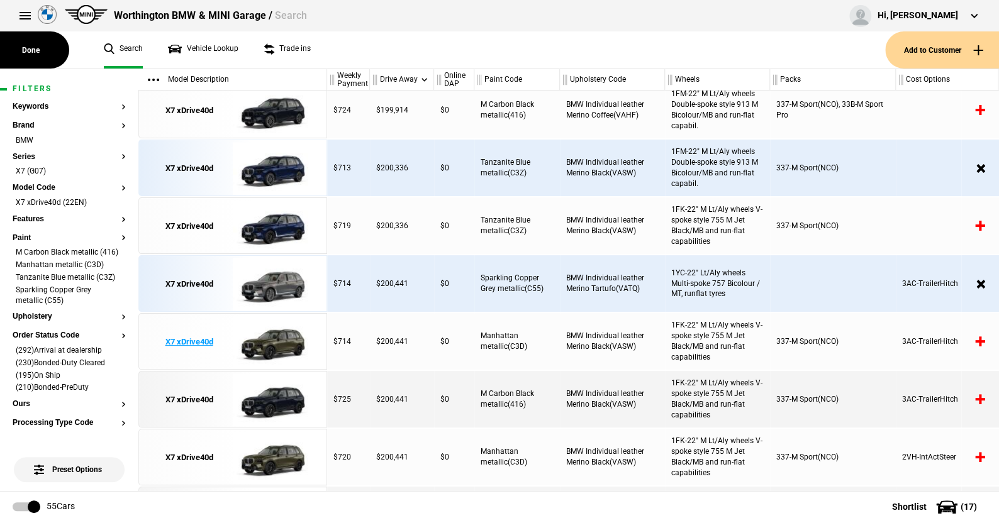
click at [282, 342] on img at bounding box center [276, 342] width 87 height 57
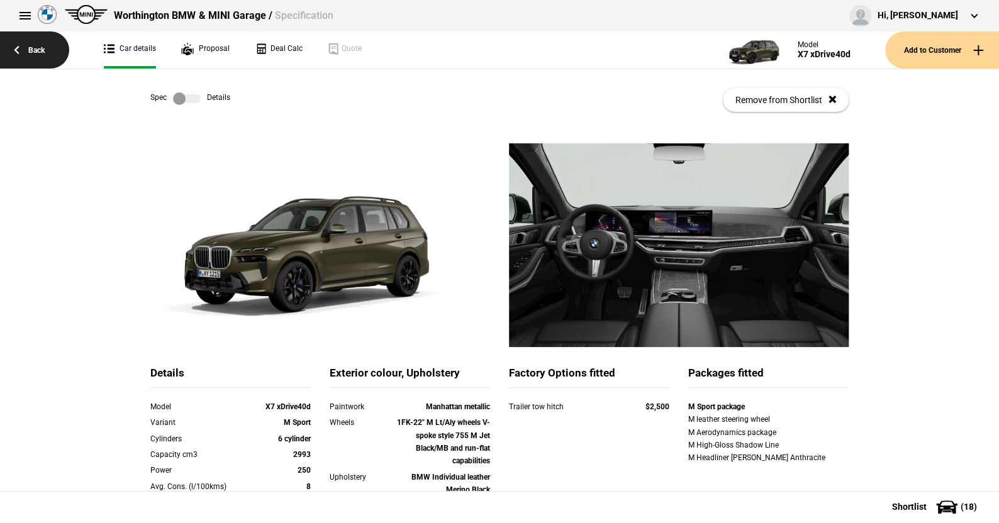
click at [36, 48] on link "Back" at bounding box center [34, 49] width 69 height 37
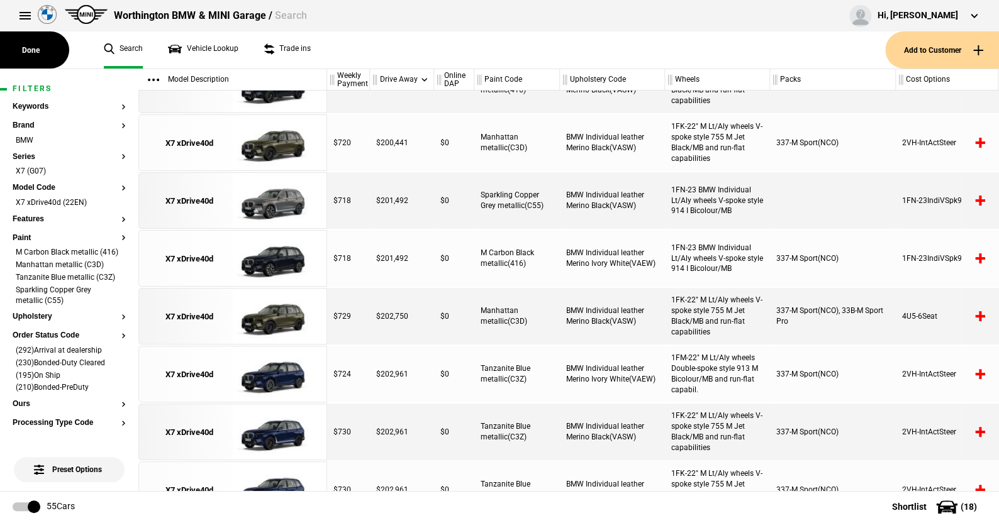
click at [118, 316] on article "Filters Keywords Brand BMW Series X7 (G07) Model Code X7 xDrive40d (22EN) Featu…" at bounding box center [69, 531] width 138 height 925
click at [112, 285] on li "Tanzanite Blue metallic (C3Z)" at bounding box center [69, 278] width 113 height 13
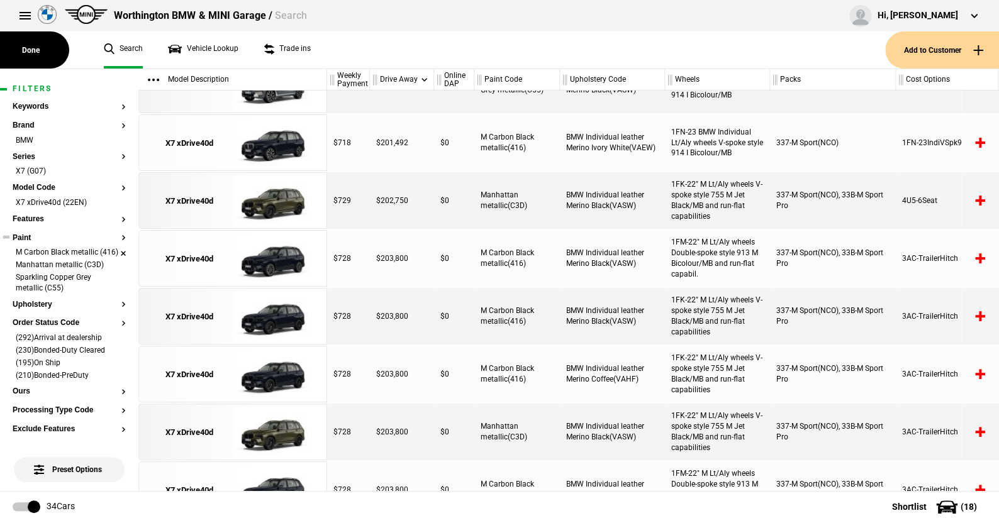
click at [113, 256] on li "M Carbon Black metallic (416)" at bounding box center [69, 253] width 113 height 13
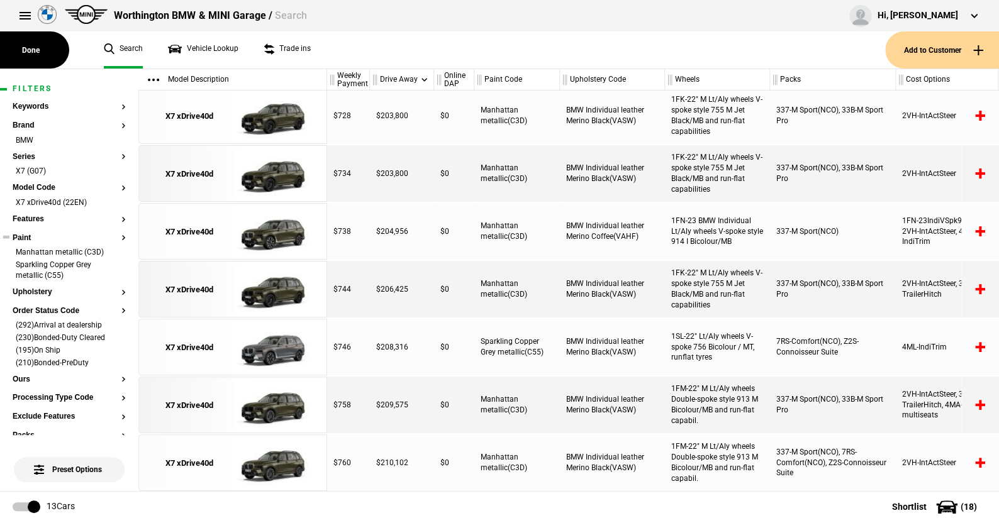
scroll to position [351, 0]
click at [109, 269] on li "Sparkling Copper Grey metallic (C55)" at bounding box center [69, 271] width 113 height 23
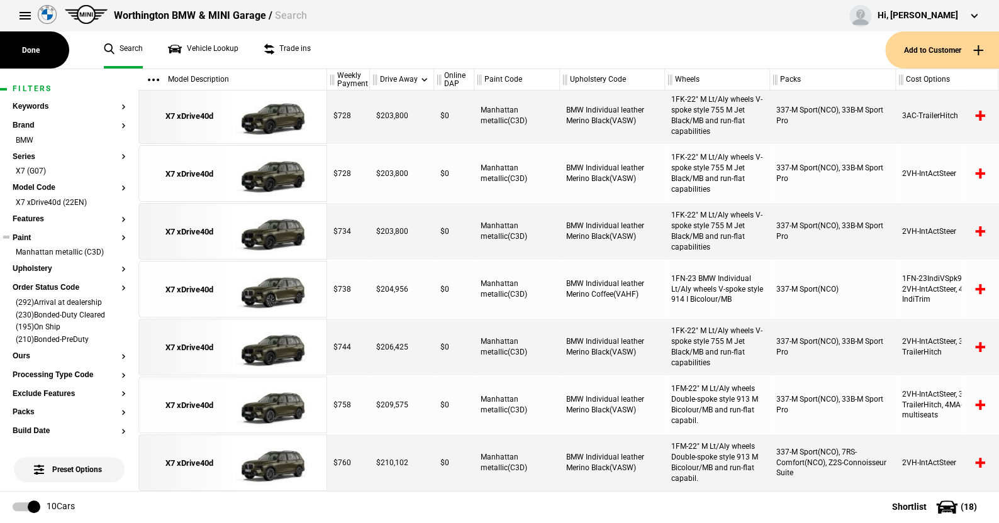
scroll to position [177, 0]
click at [269, 118] on img at bounding box center [276, 117] width 87 height 57
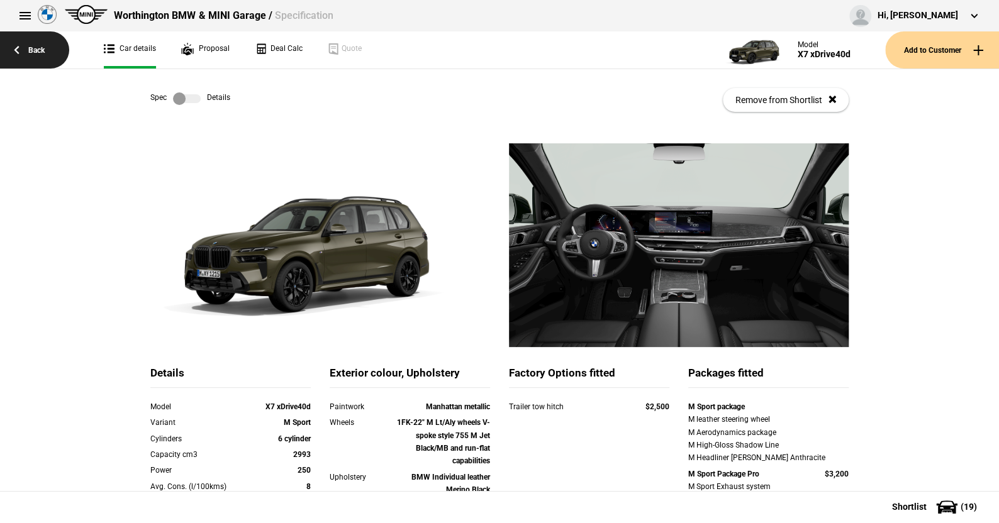
click at [43, 46] on link "Back" at bounding box center [34, 49] width 69 height 37
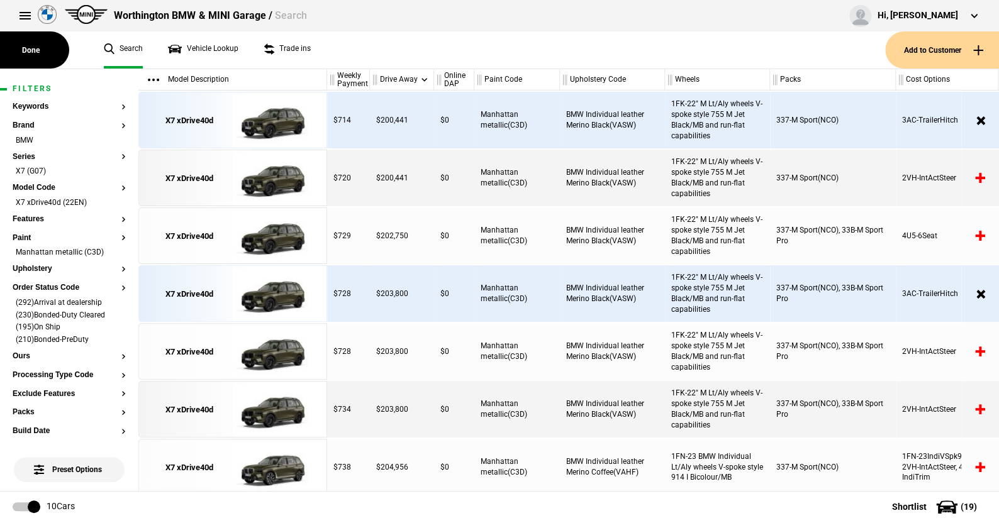
scroll to position [177, 0]
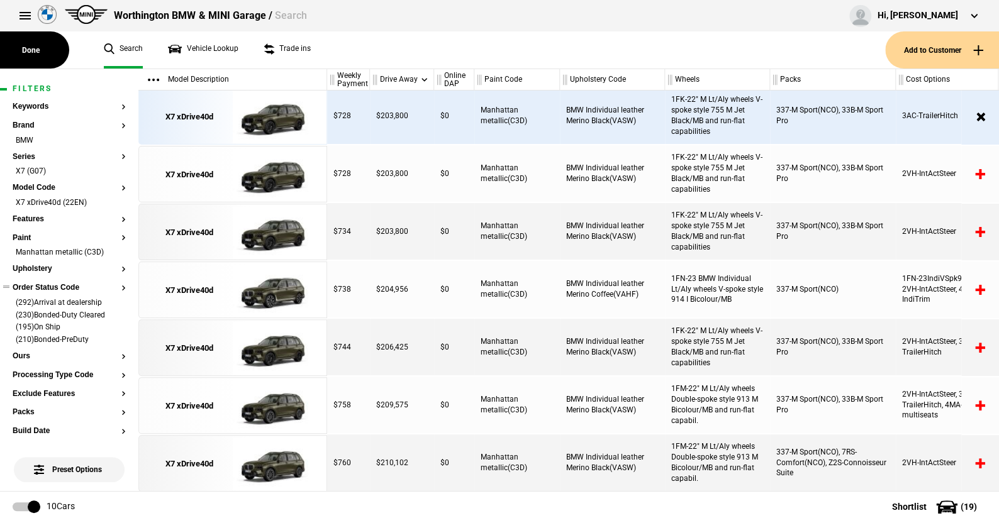
click at [53, 284] on button "Order Status Code" at bounding box center [69, 288] width 113 height 9
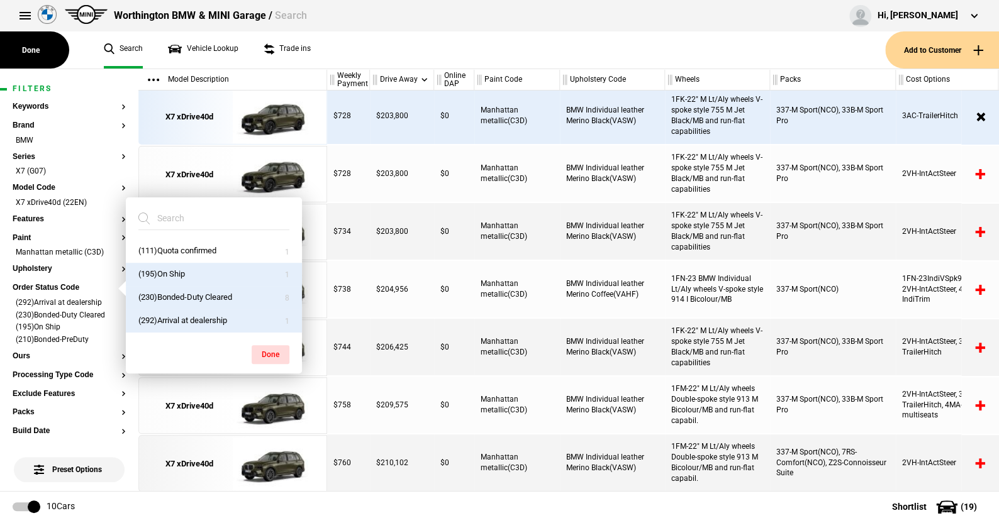
click at [444, 52] on ul "Search Vehicle Lookup Trade ins" at bounding box center [488, 49] width 794 height 37
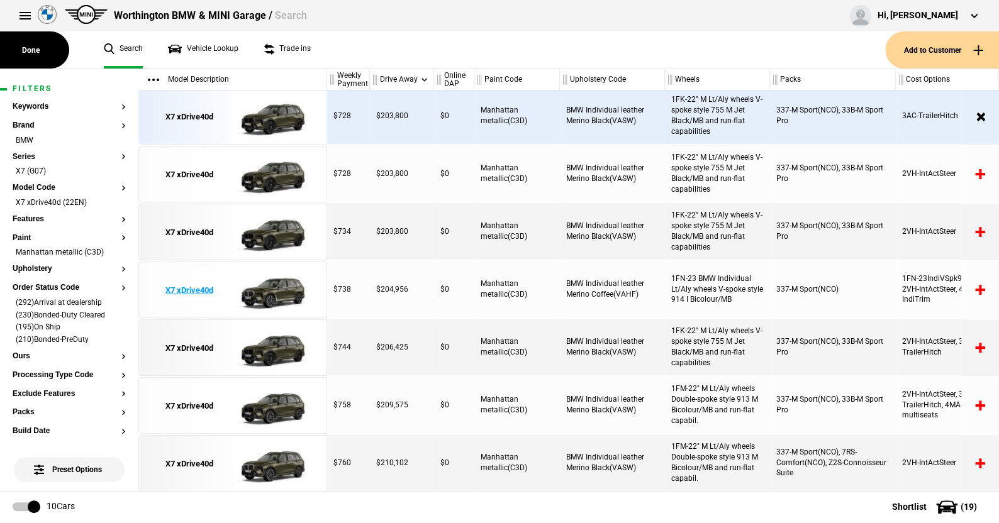
click at [281, 282] on img at bounding box center [276, 290] width 87 height 57
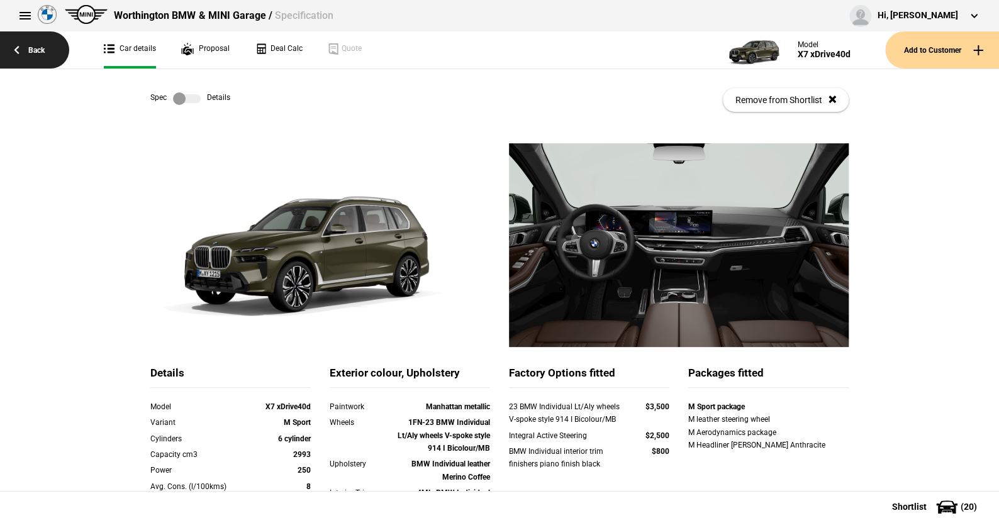
click at [40, 49] on link "Back" at bounding box center [34, 49] width 69 height 37
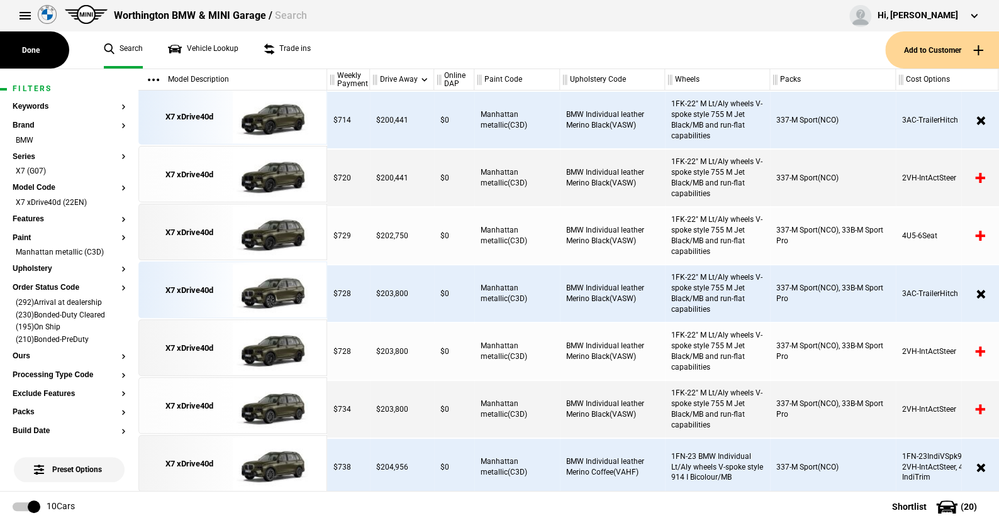
scroll to position [177, 0]
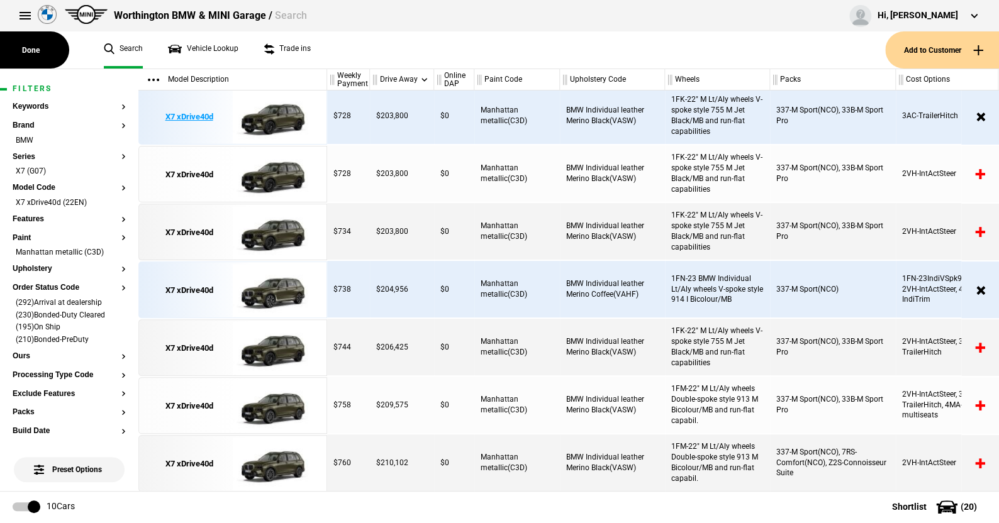
click at [276, 113] on img at bounding box center [276, 117] width 87 height 57
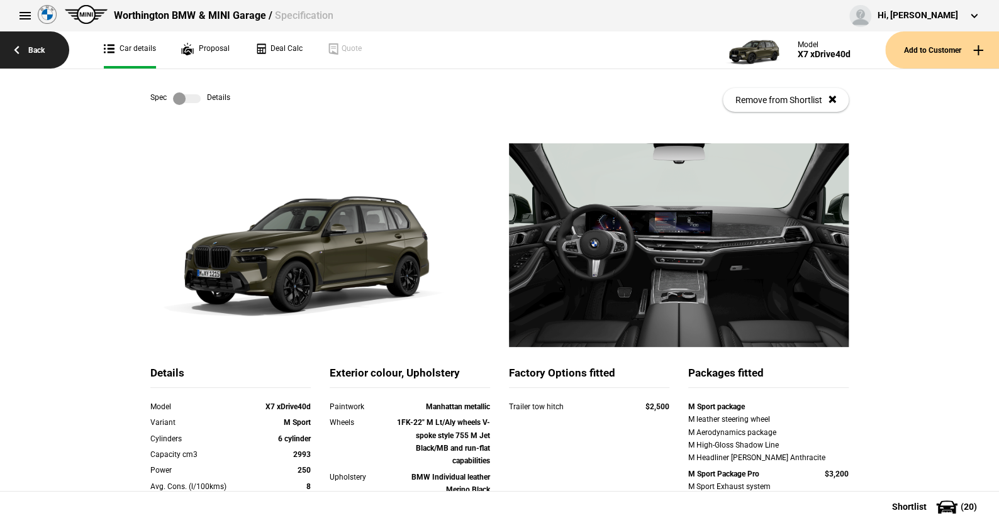
click at [36, 47] on link "Back" at bounding box center [34, 49] width 69 height 37
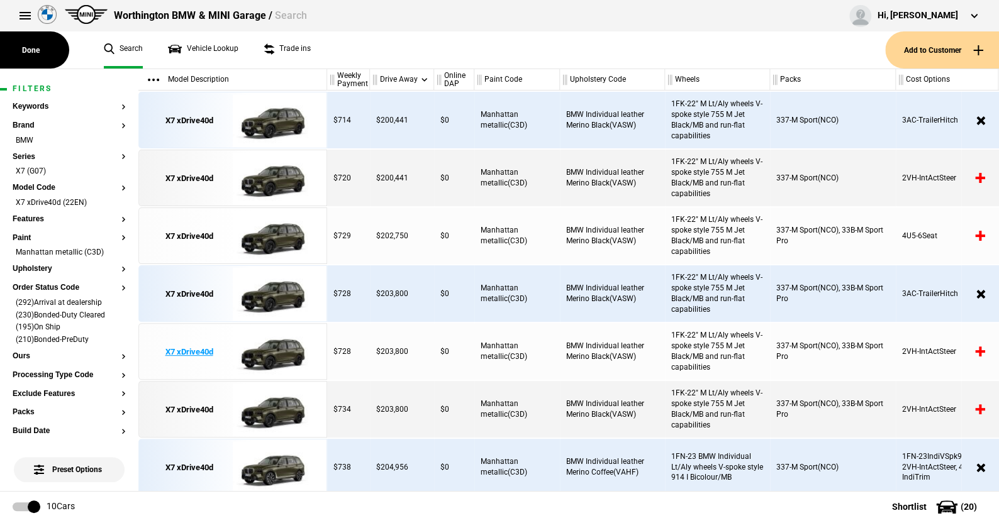
scroll to position [177, 0]
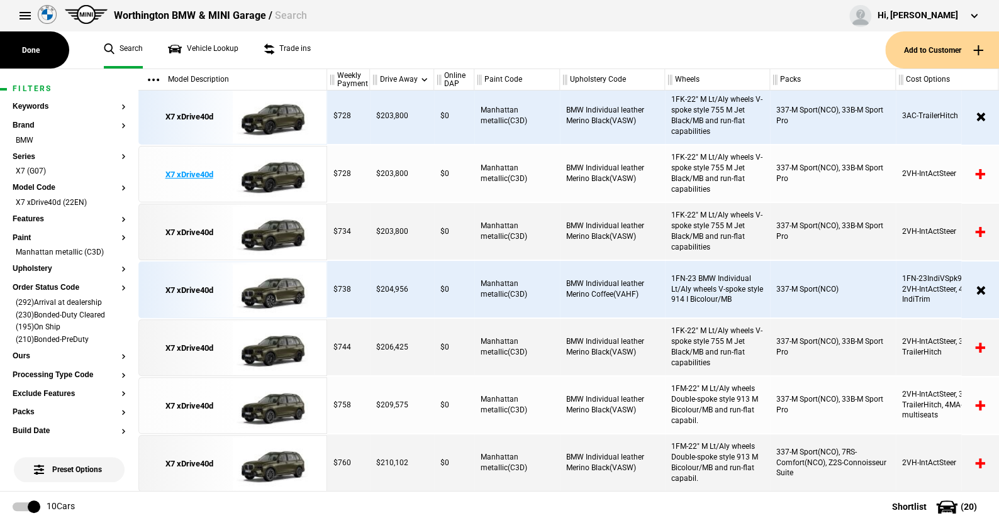
click at [282, 181] on img at bounding box center [276, 175] width 87 height 57
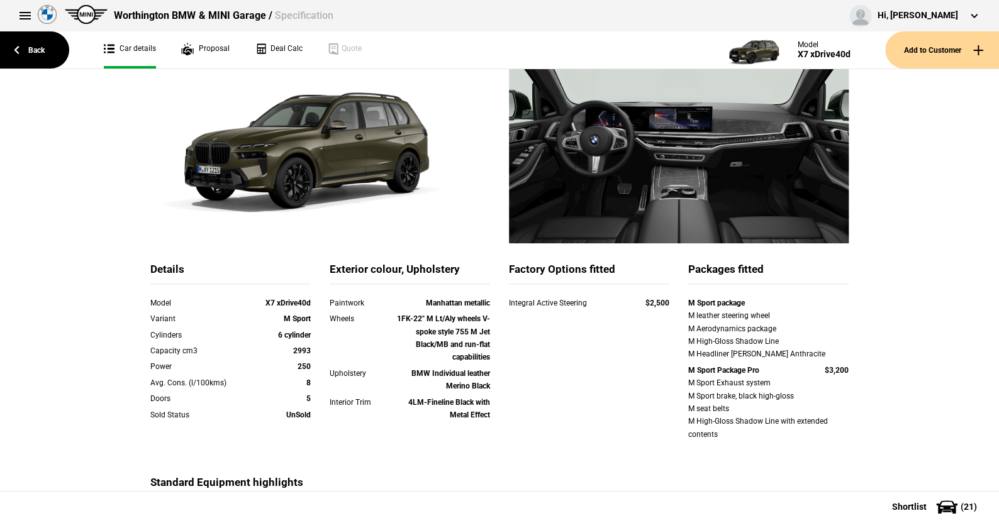
scroll to position [126, 0]
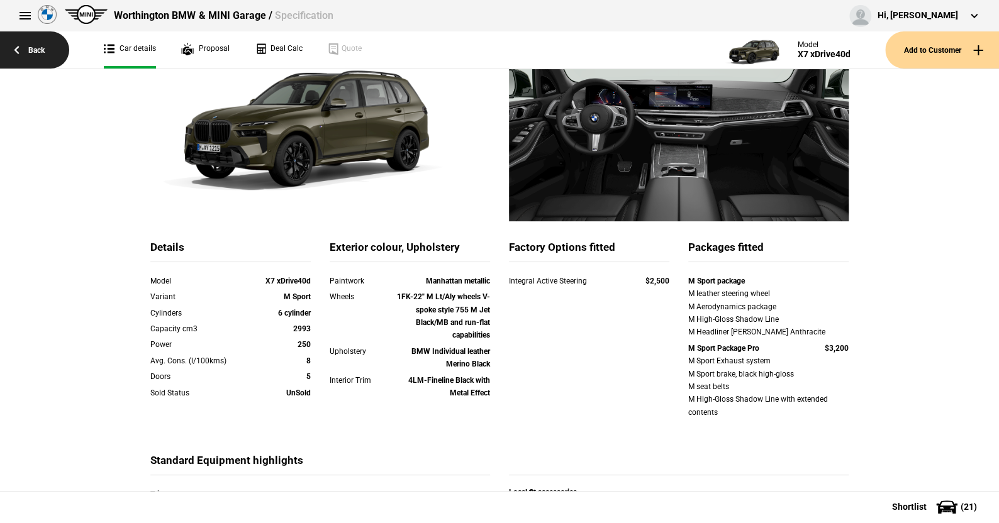
click at [36, 50] on link "Back" at bounding box center [34, 49] width 69 height 37
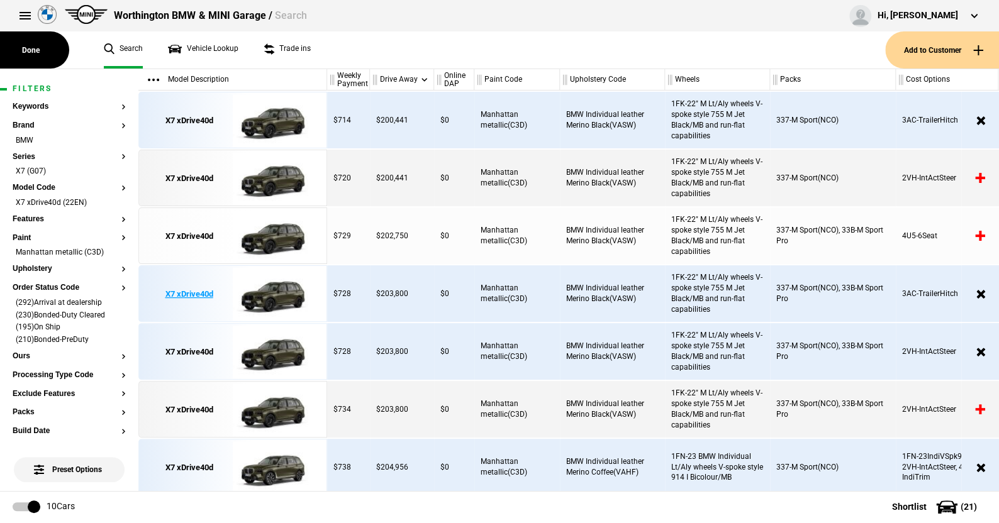
scroll to position [177, 0]
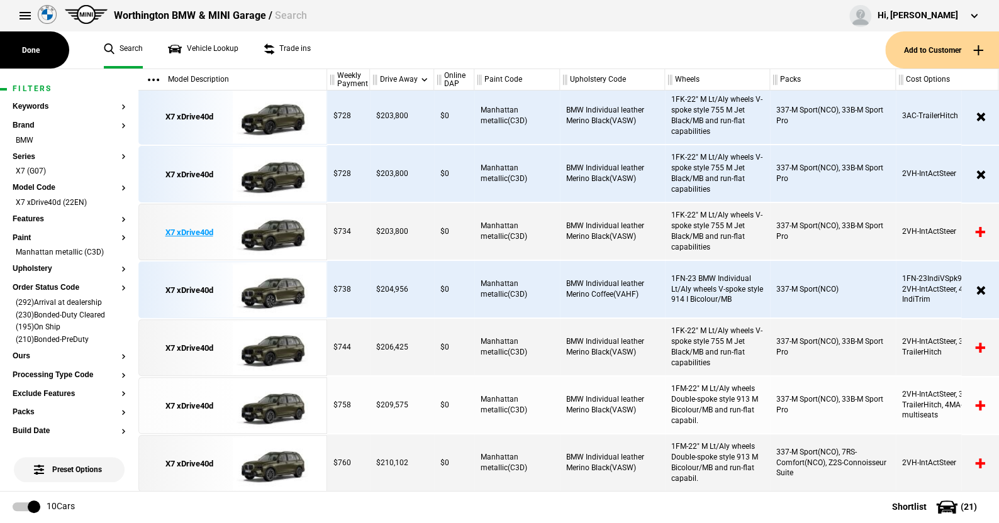
click at [278, 229] on img at bounding box center [276, 232] width 87 height 57
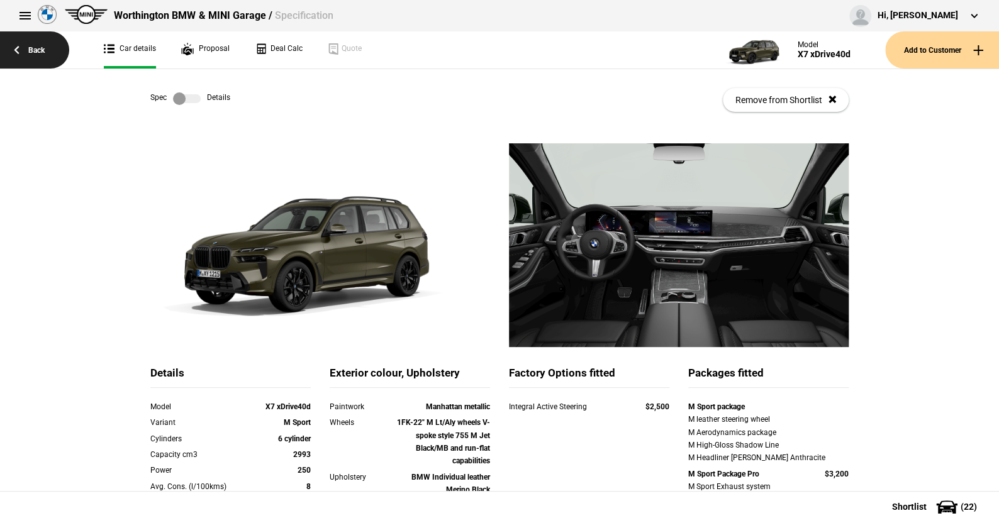
click at [35, 50] on link "Back" at bounding box center [34, 49] width 69 height 37
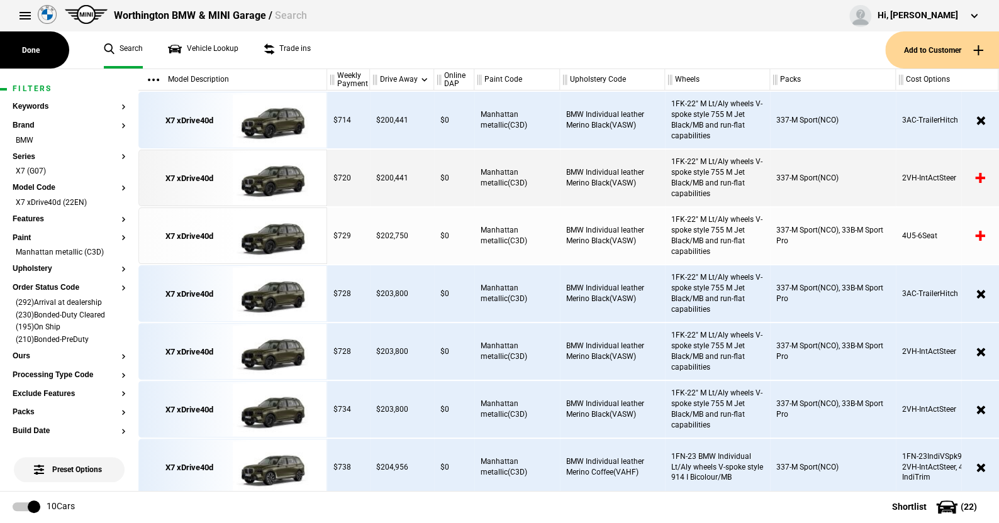
scroll to position [177, 0]
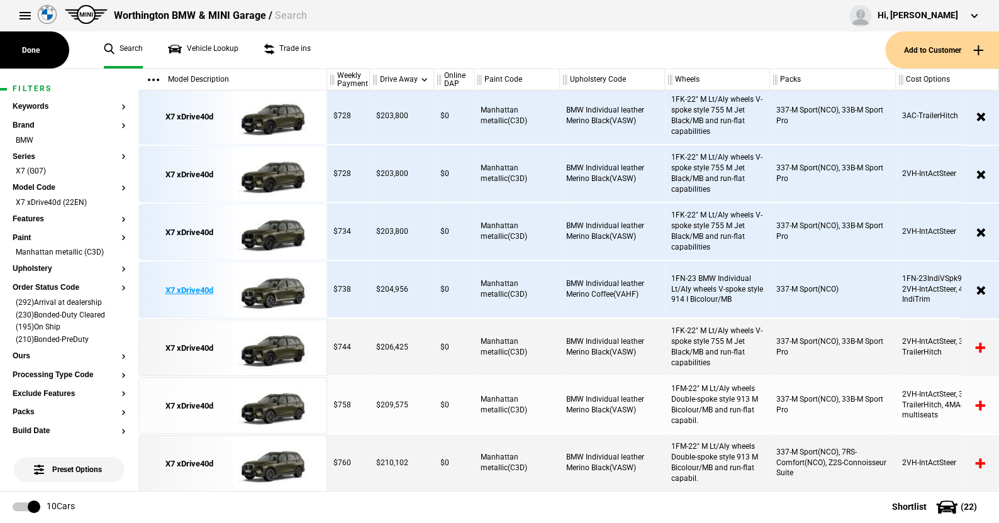
click at [276, 287] on img at bounding box center [276, 290] width 87 height 57
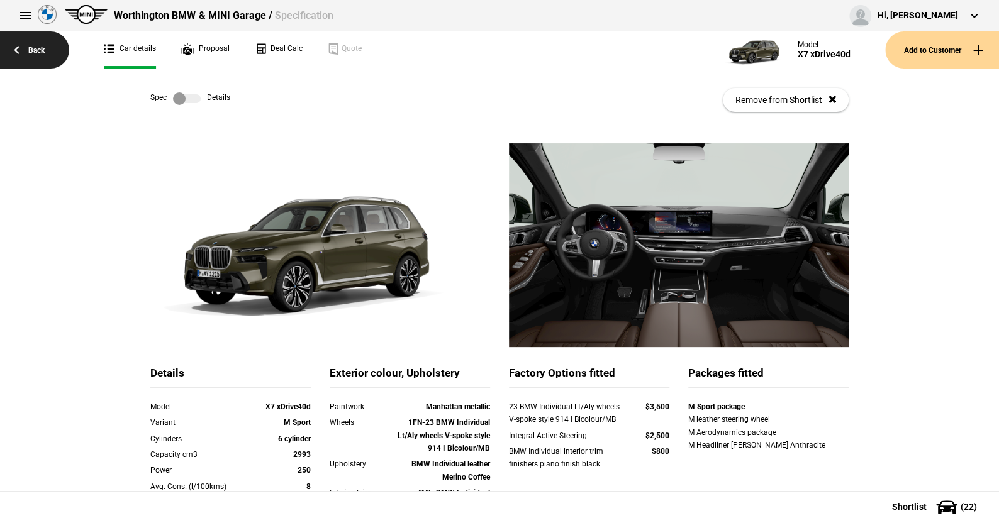
click at [33, 47] on link "Back" at bounding box center [34, 49] width 69 height 37
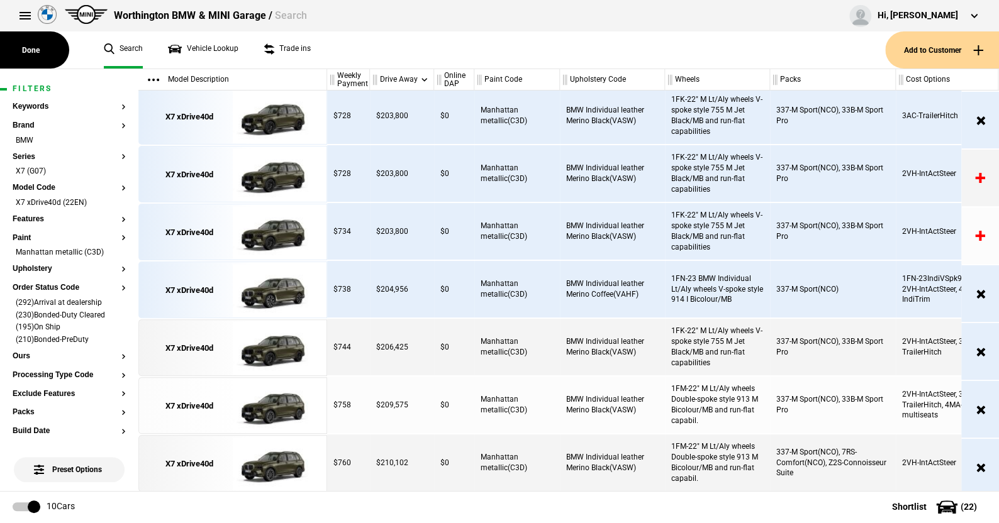
scroll to position [177, 0]
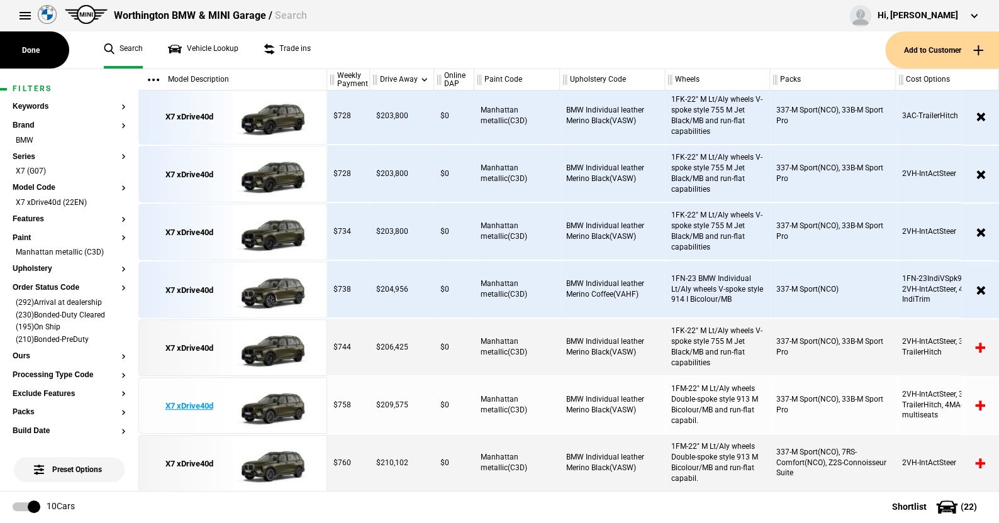
click at [280, 401] on img at bounding box center [276, 406] width 87 height 57
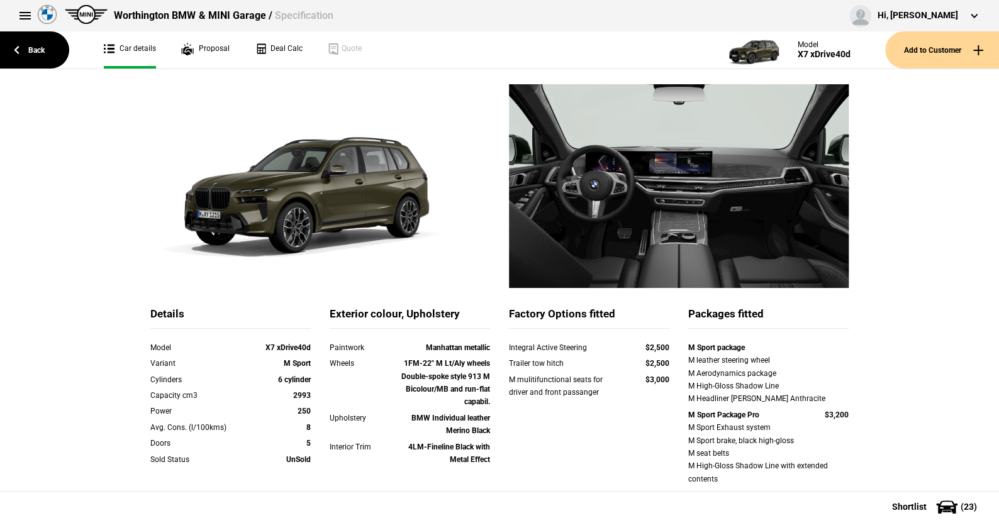
scroll to position [126, 0]
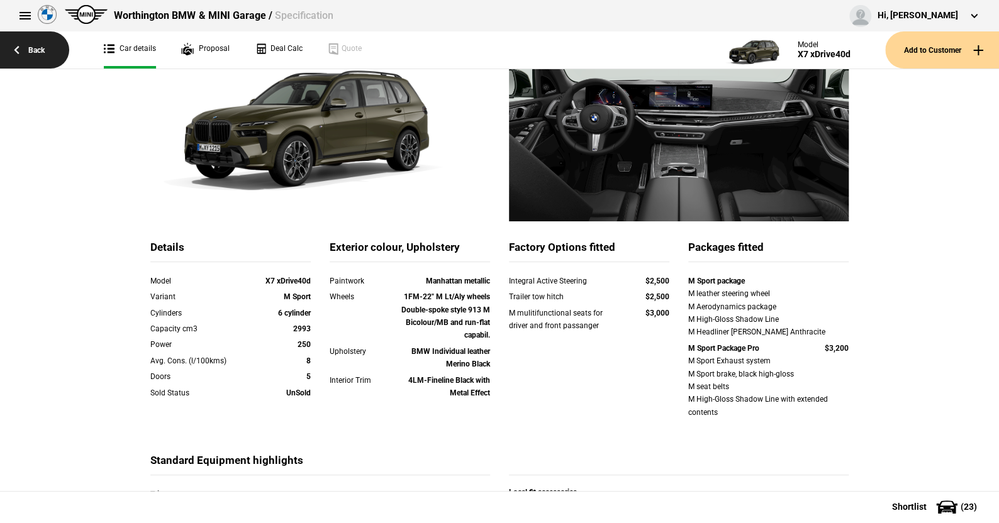
click at [36, 47] on link "Back" at bounding box center [34, 49] width 69 height 37
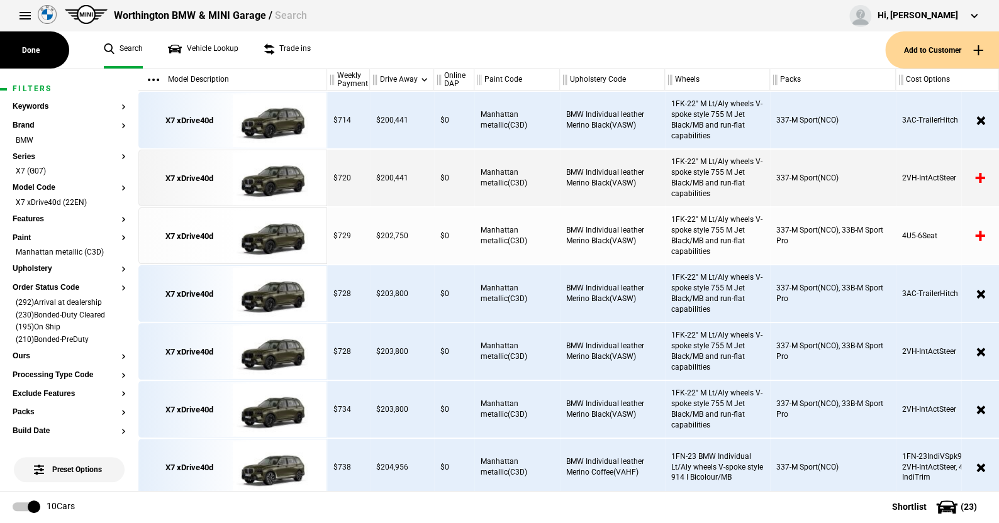
scroll to position [177, 0]
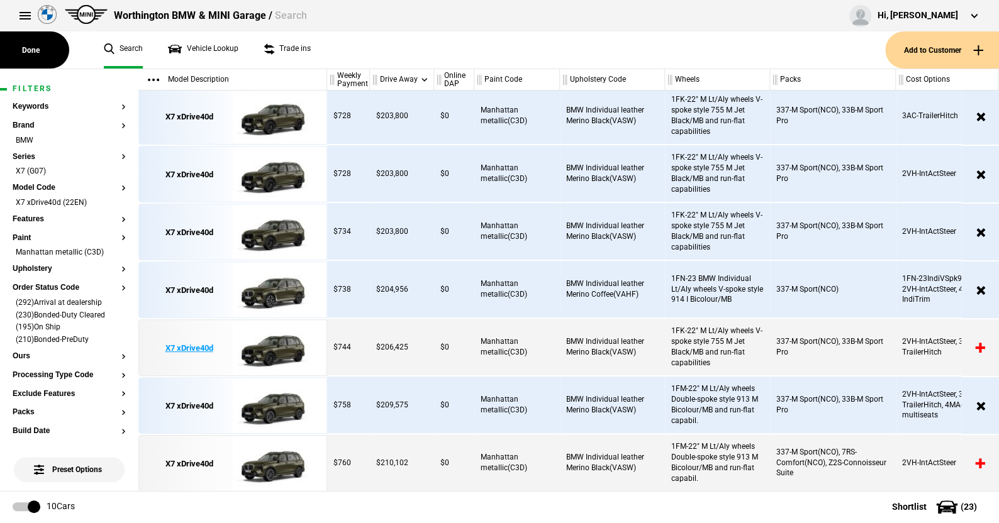
click at [278, 347] on img at bounding box center [276, 348] width 87 height 57
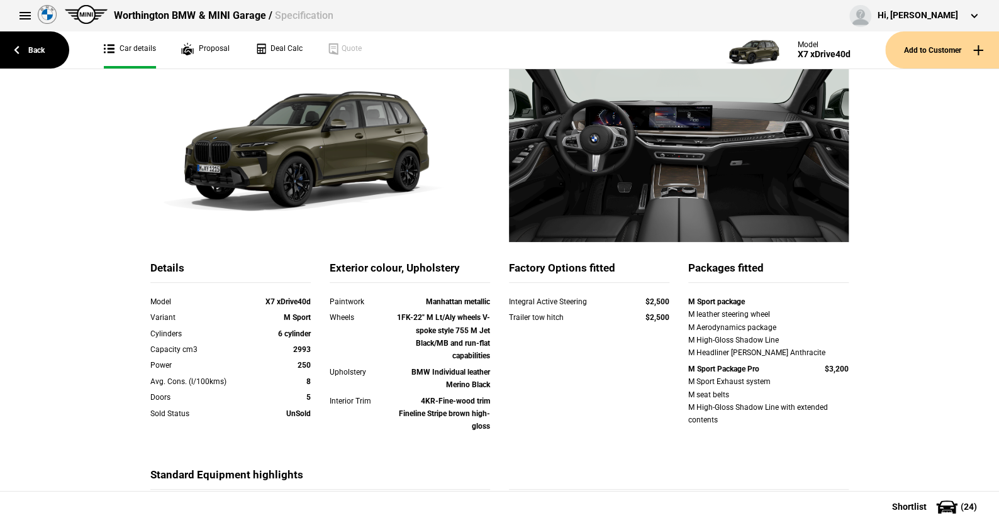
scroll to position [126, 0]
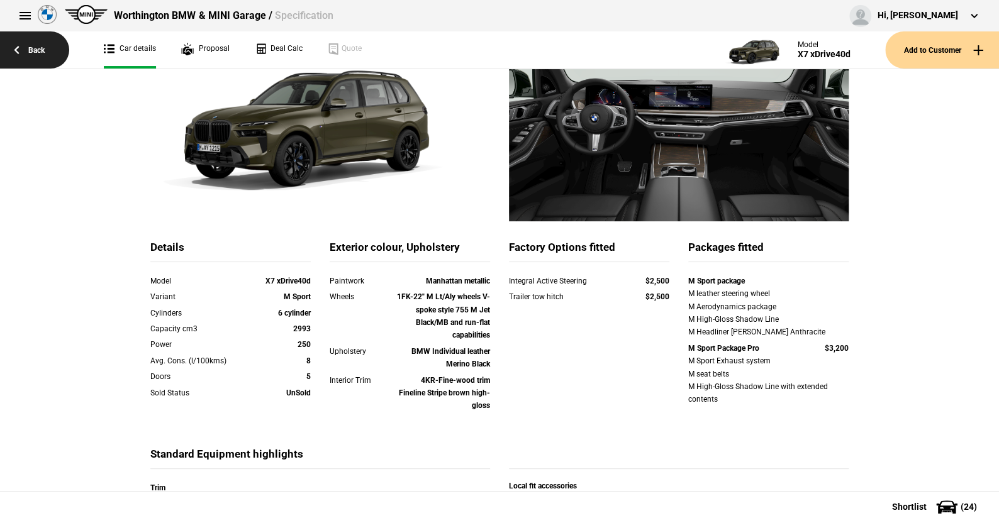
click at [35, 48] on link "Back" at bounding box center [34, 49] width 69 height 37
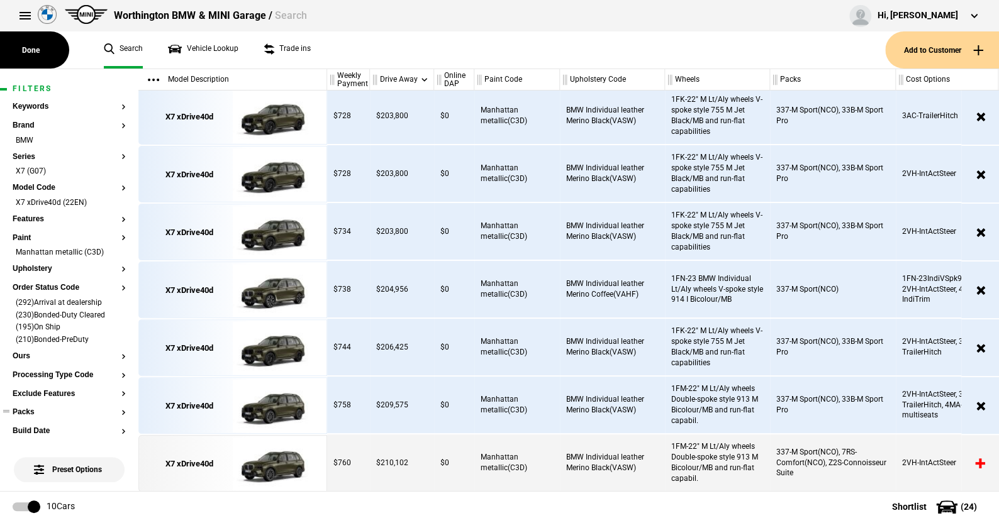
scroll to position [63, 0]
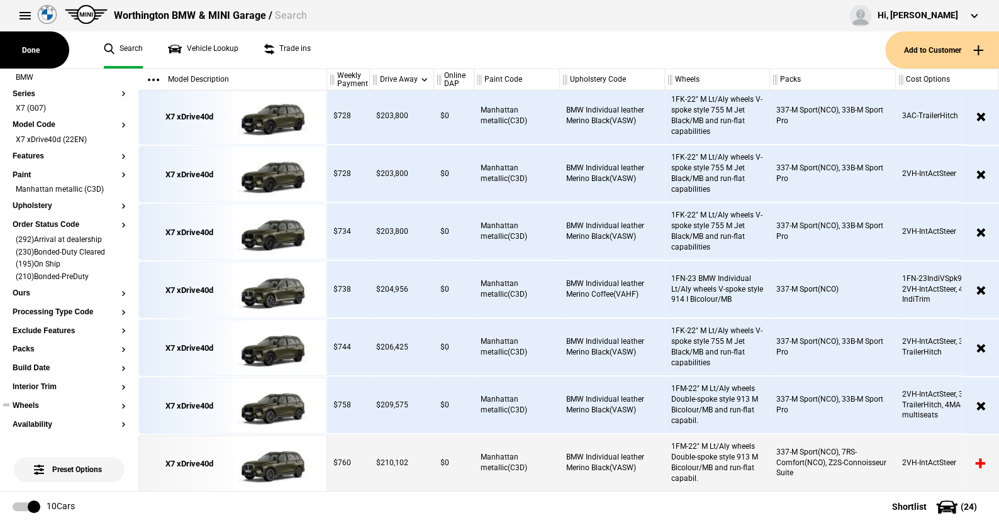
click at [25, 404] on button "Wheels" at bounding box center [69, 406] width 113 height 9
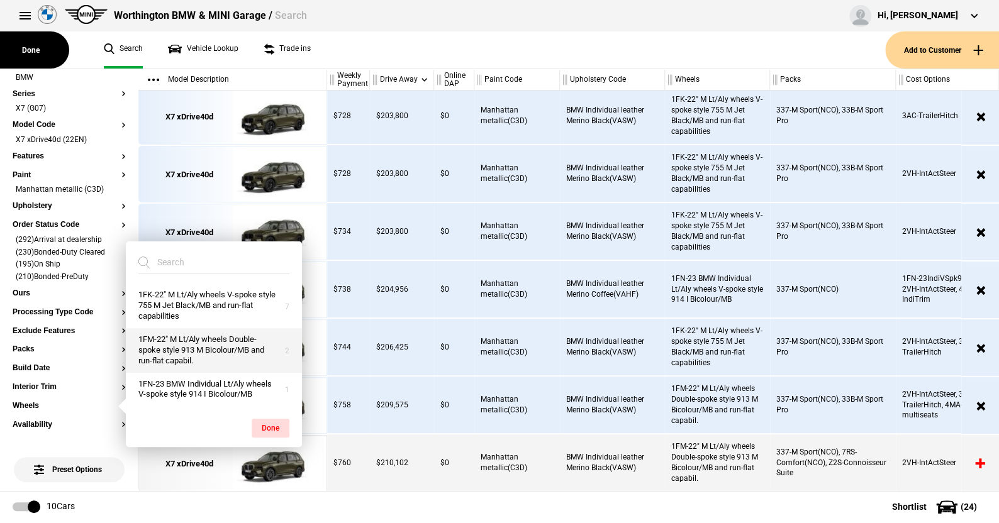
click at [206, 338] on button "1FM-22" M Lt/Aly wheels Double-spoke style 913 M Bicolour/MB and run-flat capab…" at bounding box center [214, 350] width 176 height 45
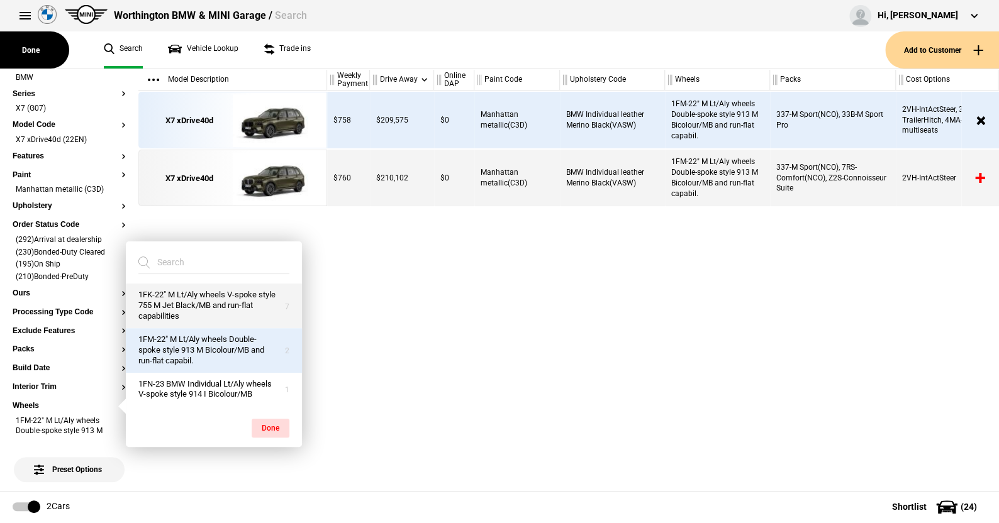
scroll to position [0, 0]
click at [201, 299] on button "1FK-22" M Lt/Aly wheels V-spoke style 755 M Jet Black/MB and run-flat capabilit…" at bounding box center [214, 306] width 176 height 45
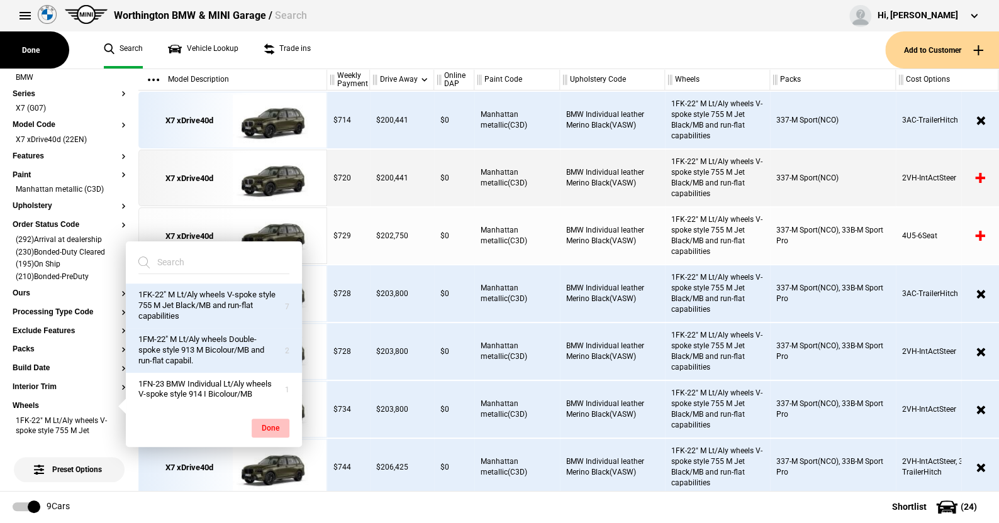
click at [266, 428] on button "Done" at bounding box center [271, 428] width 38 height 19
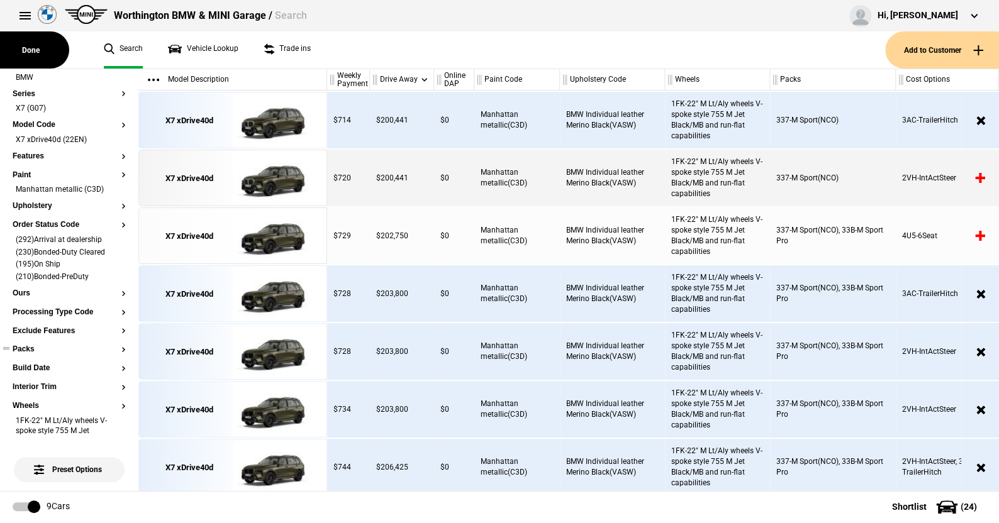
click at [25, 349] on button "Packs" at bounding box center [69, 349] width 113 height 9
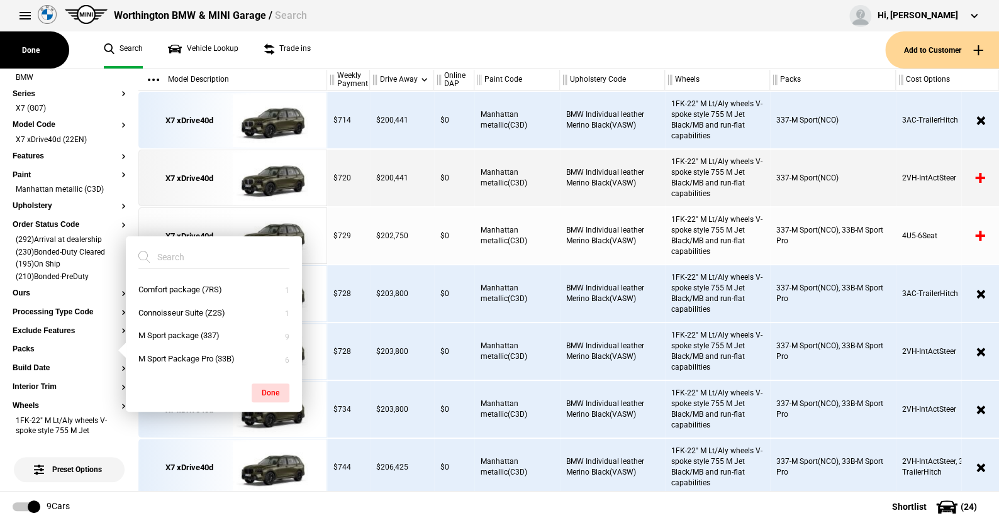
click at [400, 56] on ul "Search Vehicle Lookup Trade ins" at bounding box center [488, 49] width 794 height 37
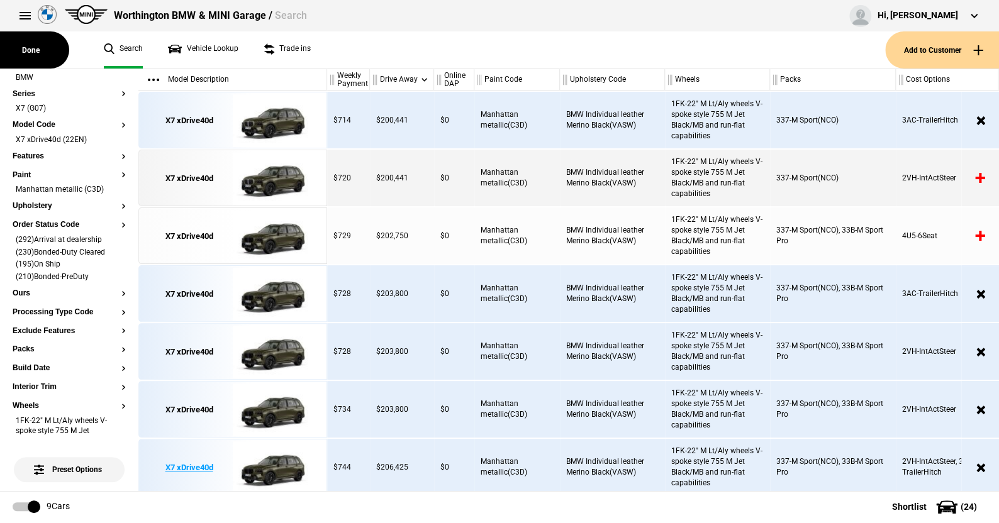
click at [279, 462] on img at bounding box center [276, 468] width 87 height 57
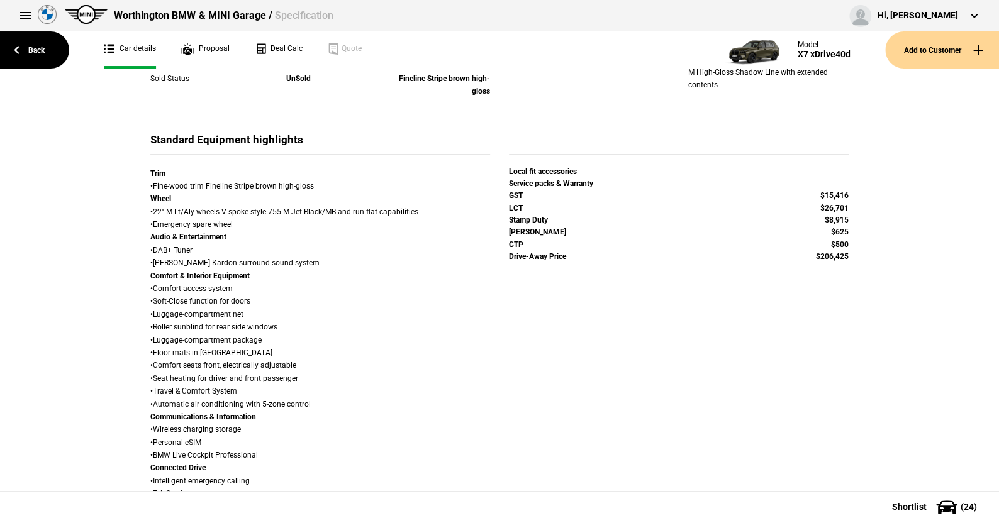
scroll to position [126, 0]
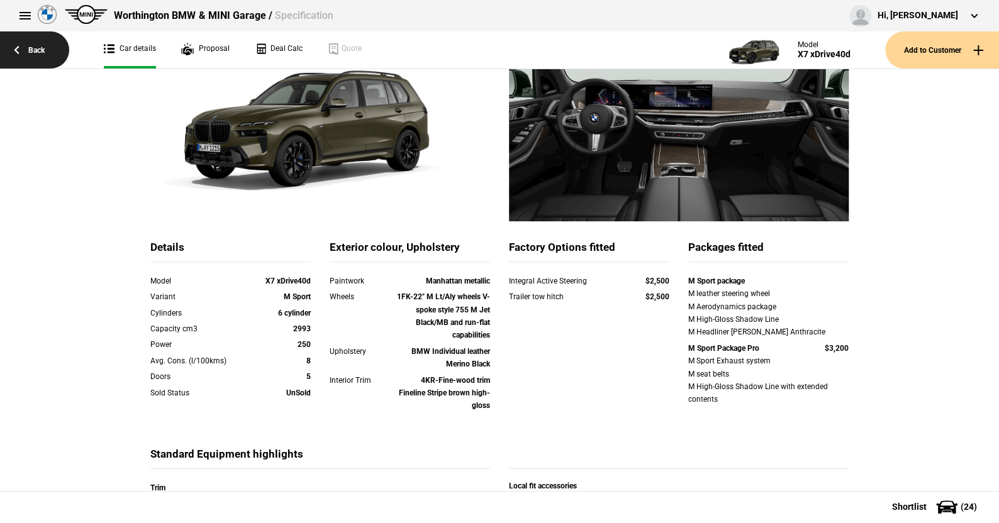
click at [38, 49] on link "Back" at bounding box center [34, 49] width 69 height 37
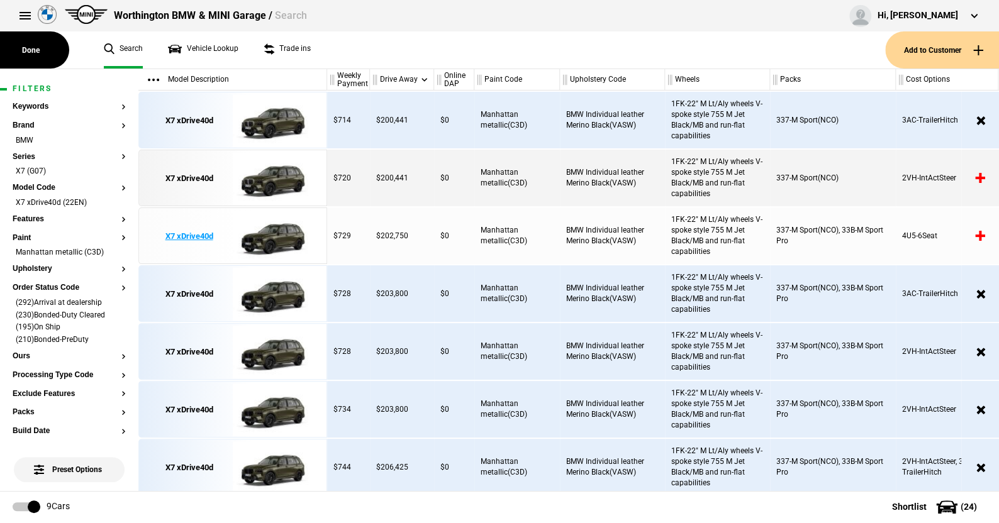
click at [278, 230] on img at bounding box center [276, 236] width 87 height 57
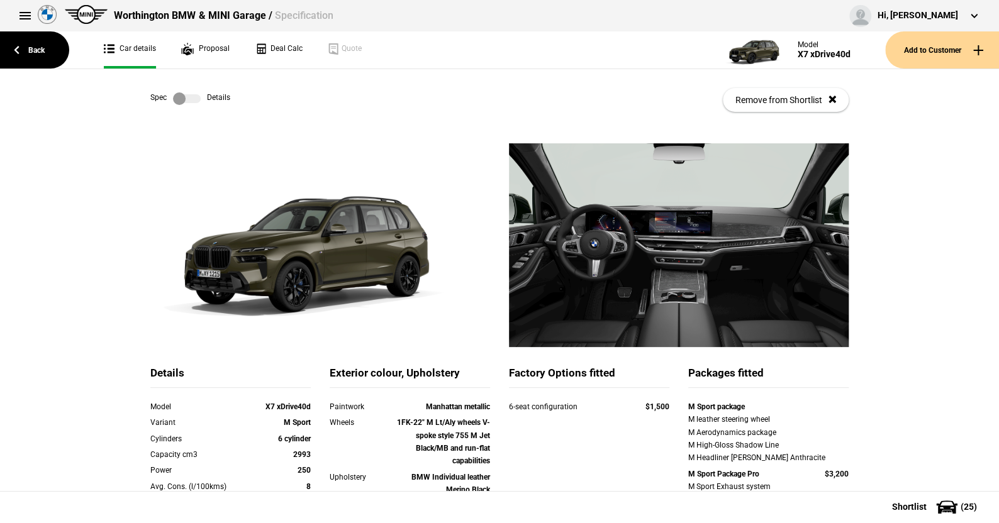
click at [189, 96] on label at bounding box center [187, 98] width 28 height 13
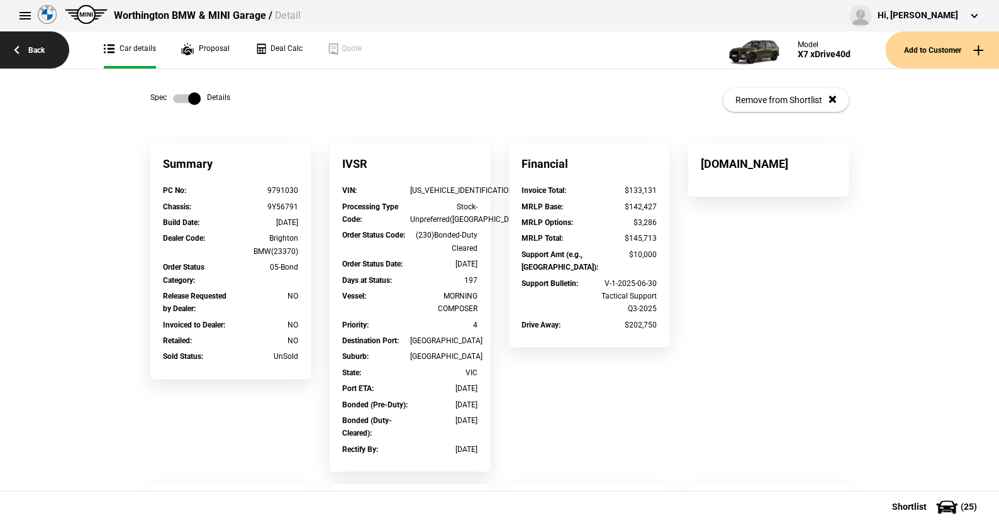
click at [38, 48] on link "Back" at bounding box center [34, 49] width 69 height 37
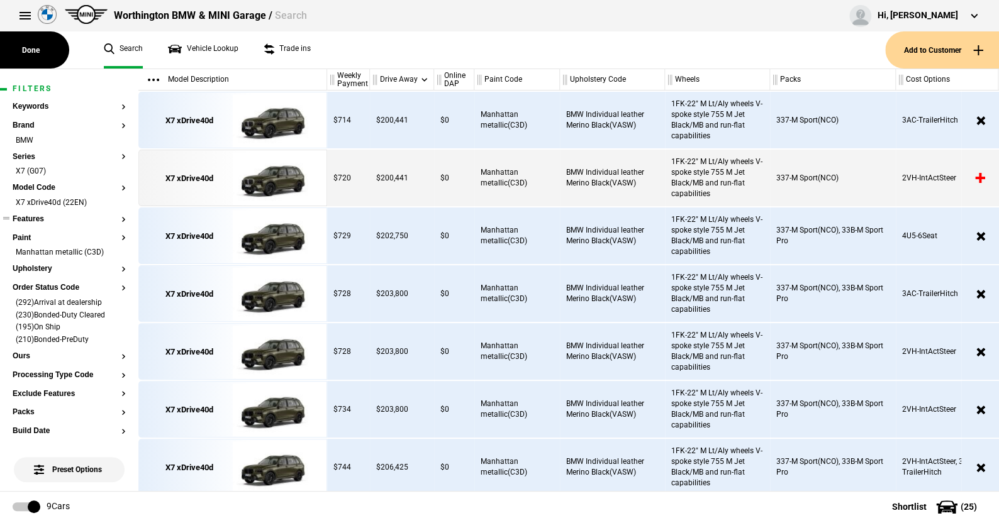
click at [36, 217] on button "Features" at bounding box center [69, 219] width 113 height 9
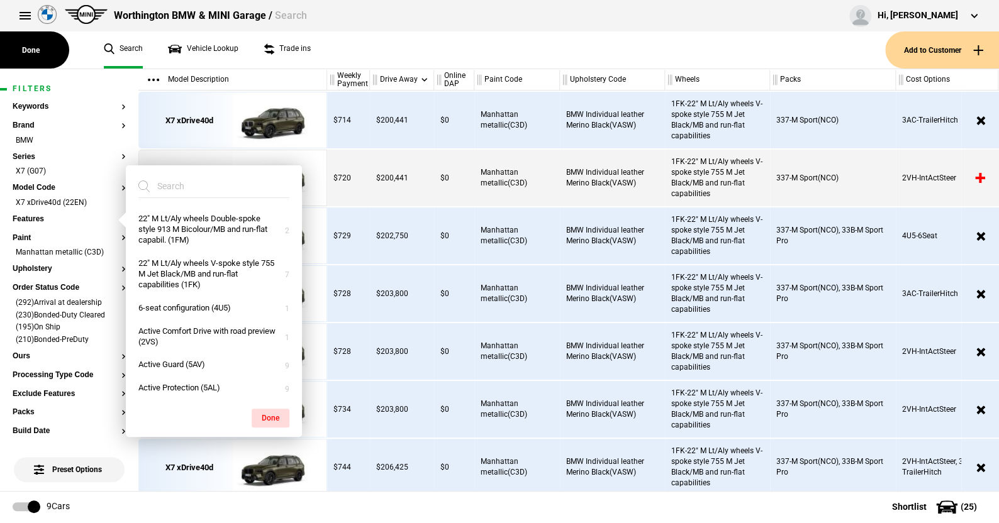
click at [184, 186] on input "search" at bounding box center [206, 186] width 136 height 23
click at [449, 47] on ul "Search Vehicle Lookup Trade ins" at bounding box center [488, 49] width 794 height 37
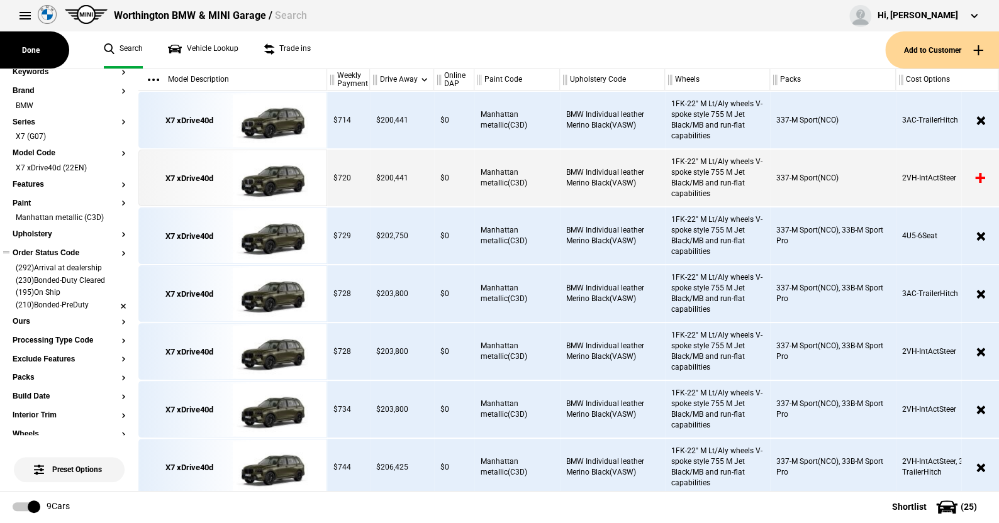
scroll to position [63, 0]
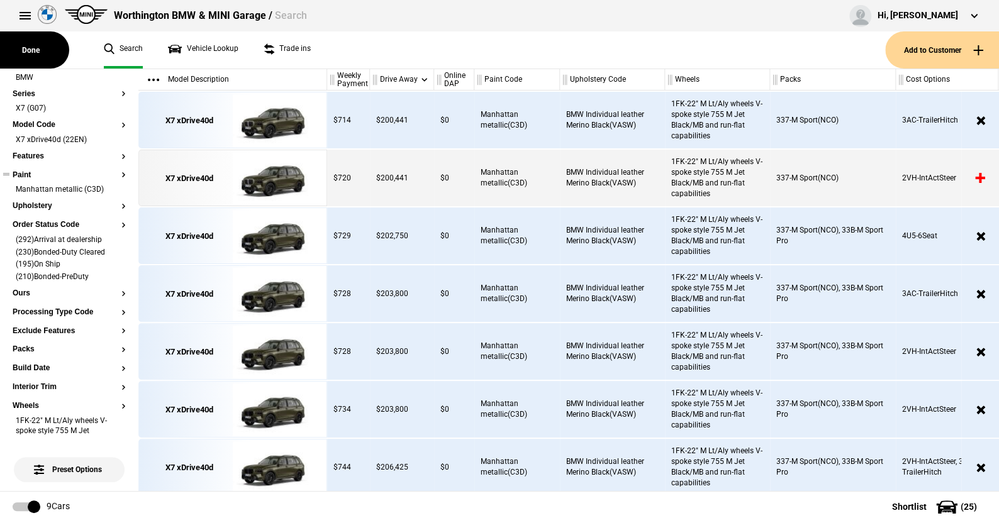
click at [33, 201] on ul "Manhattan metallic (C3D)" at bounding box center [69, 193] width 113 height 18
click at [32, 203] on button "Upholstery" at bounding box center [69, 206] width 113 height 9
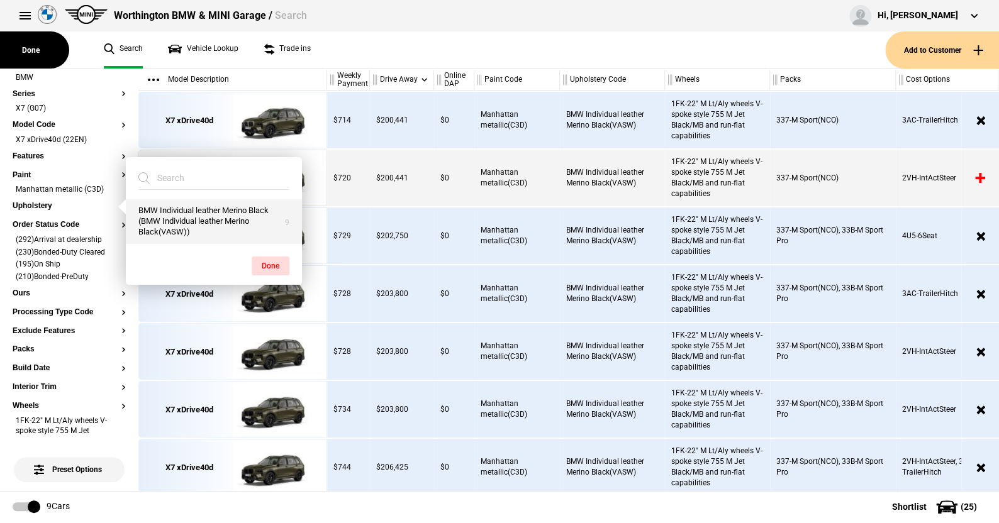
click at [206, 213] on button "BMW Individual leather Merino Black (BMW Individual leather Merino Black(VASW))" at bounding box center [214, 221] width 176 height 45
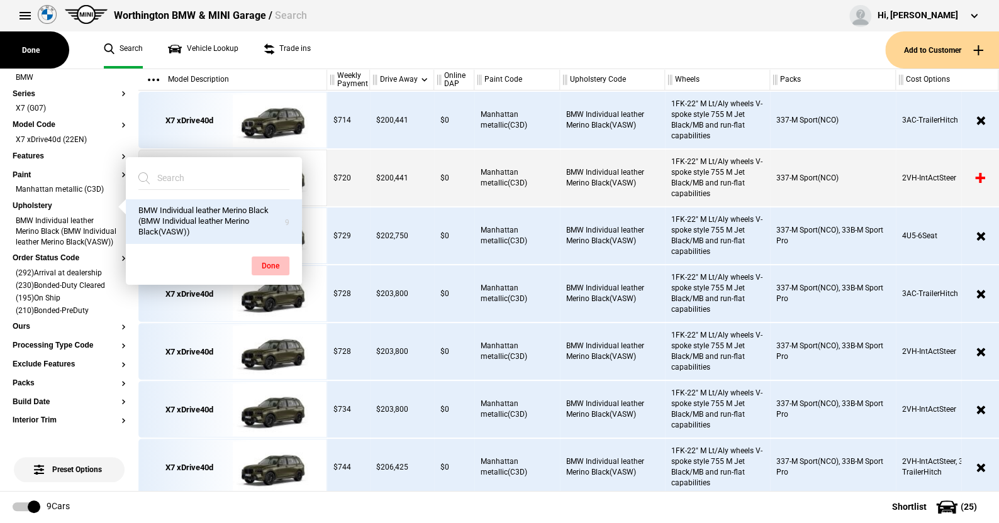
click at [269, 264] on button "Done" at bounding box center [271, 266] width 38 height 19
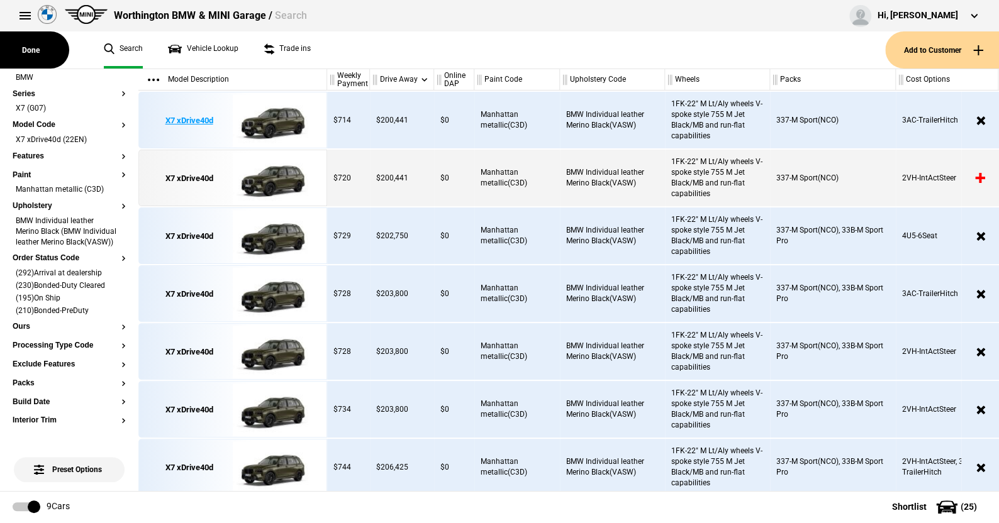
click at [295, 117] on img at bounding box center [276, 120] width 87 height 57
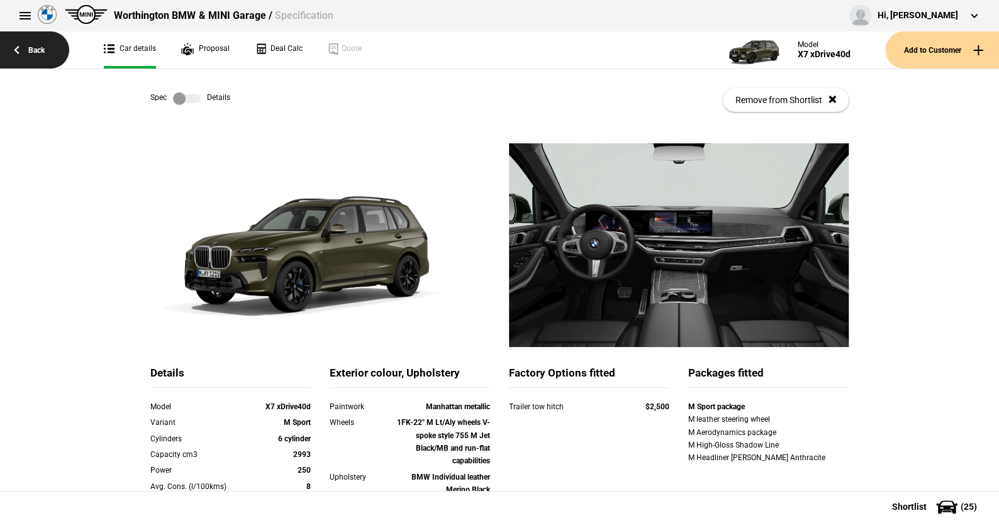
click at [37, 48] on link "Back" at bounding box center [34, 49] width 69 height 37
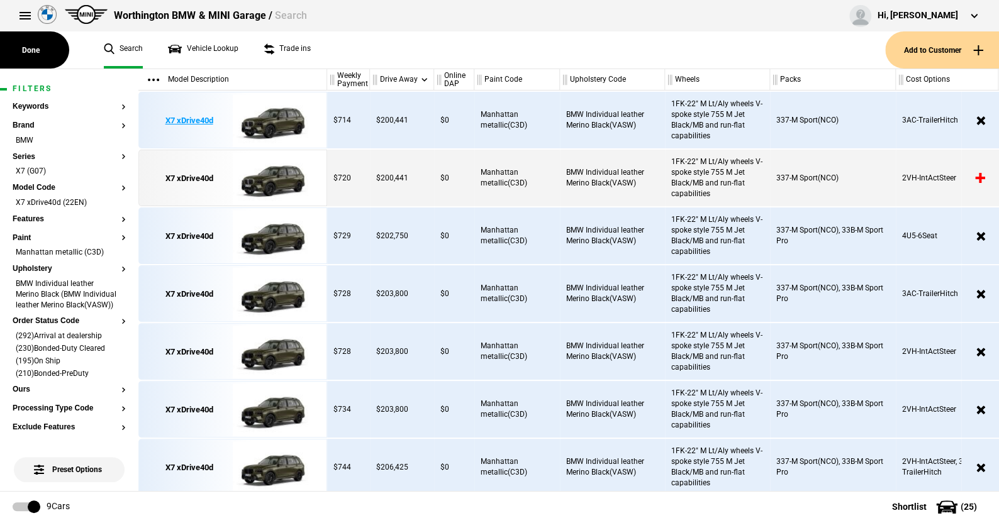
click at [276, 116] on img at bounding box center [276, 120] width 87 height 57
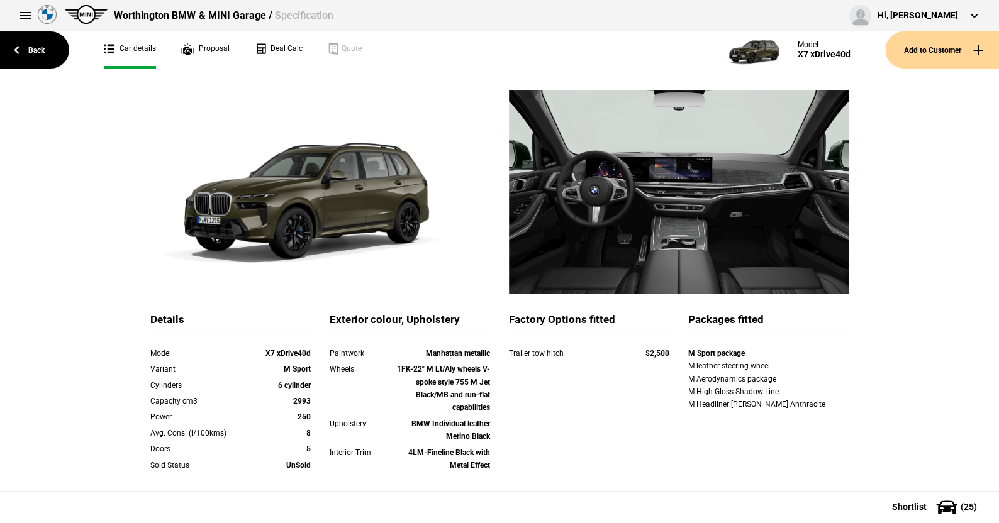
scroll to position [126, 0]
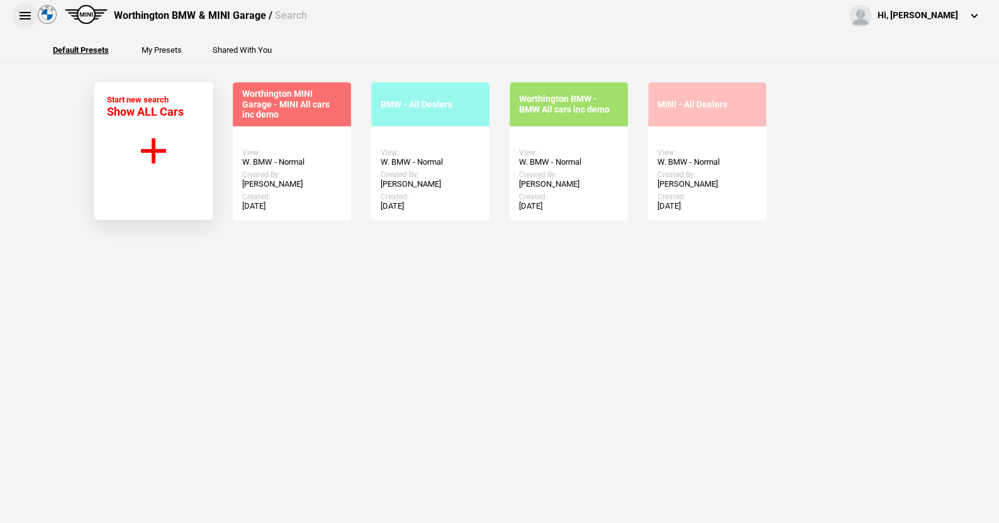
click at [23, 13] on button at bounding box center [25, 15] width 25 height 25
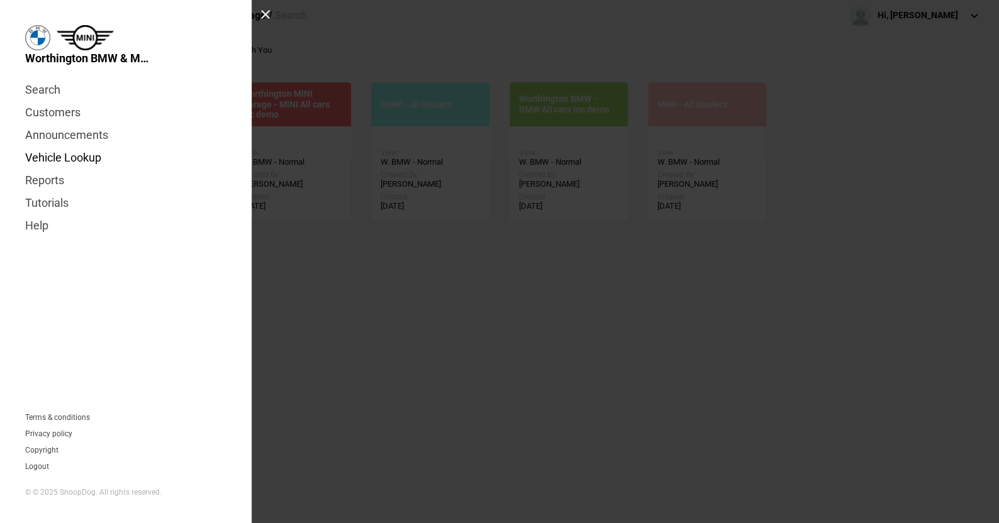
click at [77, 154] on link "Vehicle Lookup" at bounding box center [125, 158] width 201 height 23
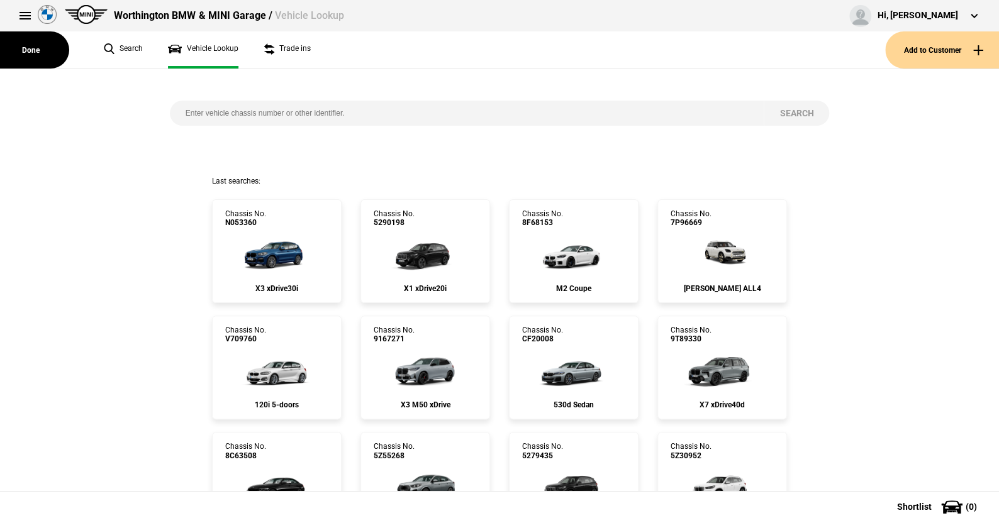
click at [176, 106] on input "search" at bounding box center [467, 113] width 594 height 25
paste input "WBA22EN0X09T89330"
type input "WBA22EN0X09T89330"
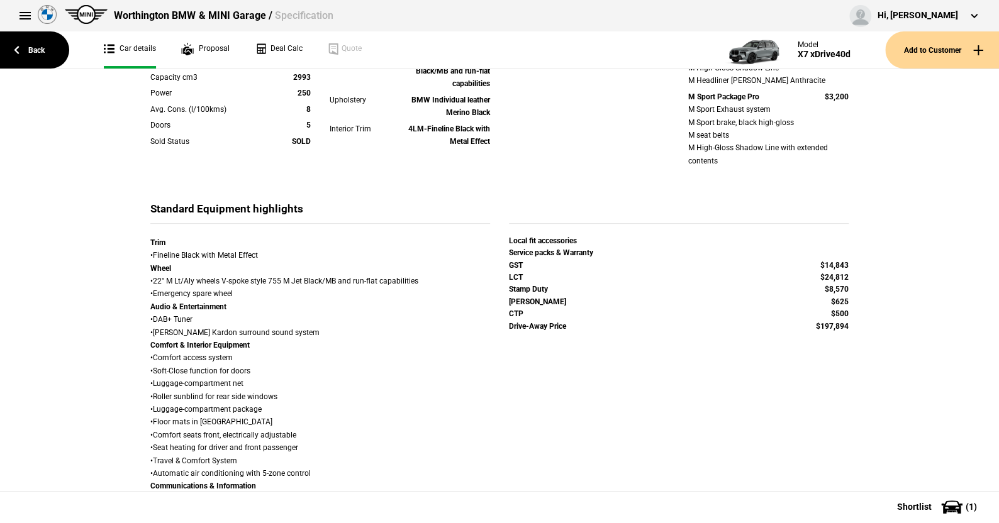
scroll to position [440, 0]
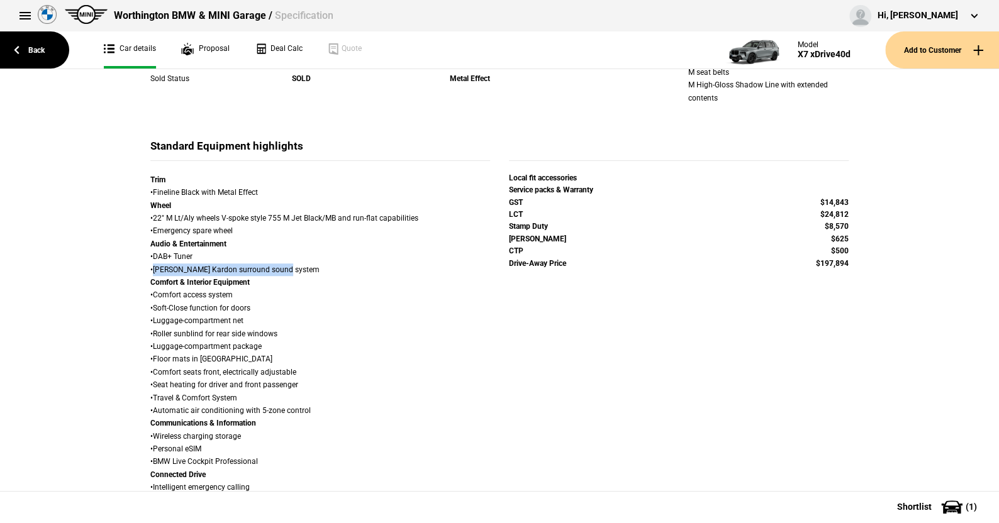
drag, startPoint x: 149, startPoint y: 268, endPoint x: 287, endPoint y: 269, distance: 138.4
click at [287, 269] on div "Trim • Fineline Black with Metal Effect Wheel • 22" M Lt/Aly wheels V-spoke sty…" at bounding box center [320, 507] width 340 height 667
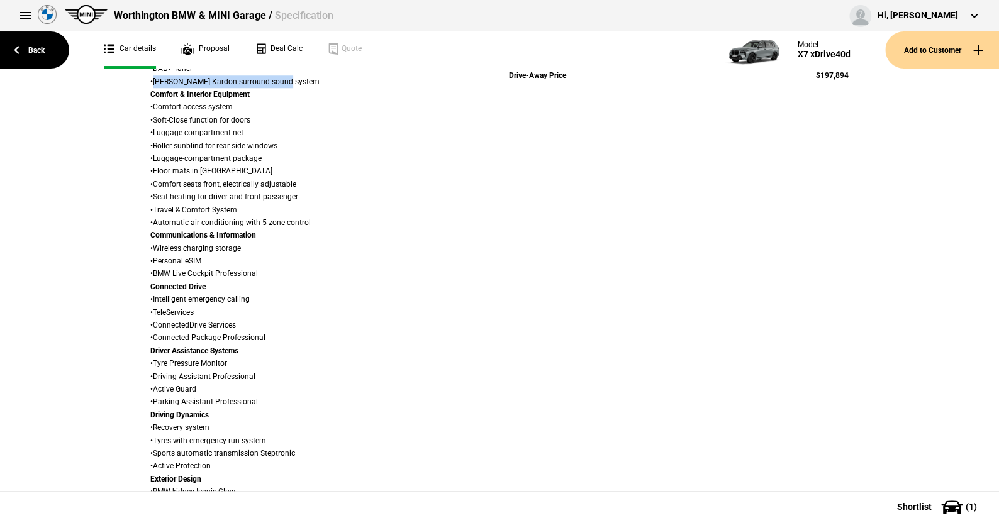
scroll to position [692, 0]
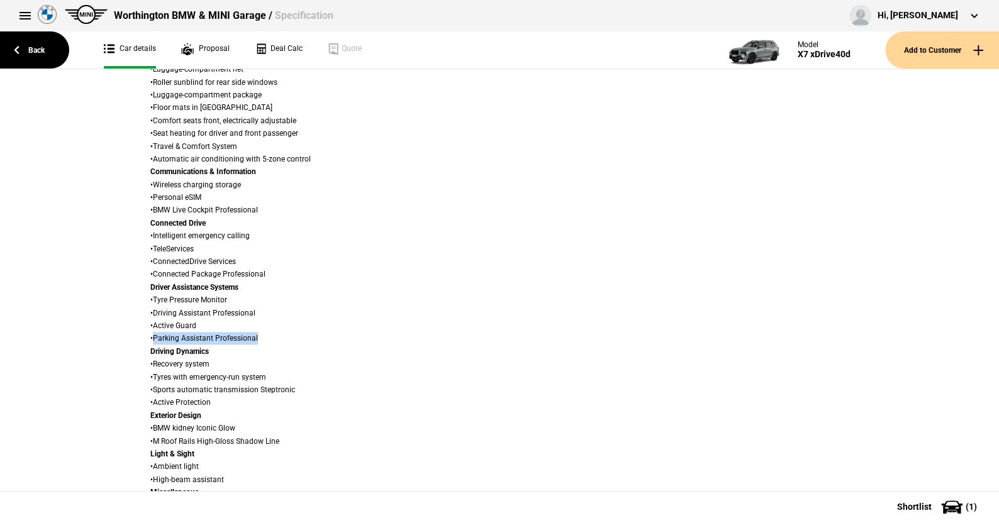
drag, startPoint x: 150, startPoint y: 337, endPoint x: 262, endPoint y: 338, distance: 112.6
click at [262, 338] on div "Trim • Fineline Black with Metal Effect Wheel • 22" M Lt/Aly wheels V-spoke sty…" at bounding box center [320, 255] width 340 height 667
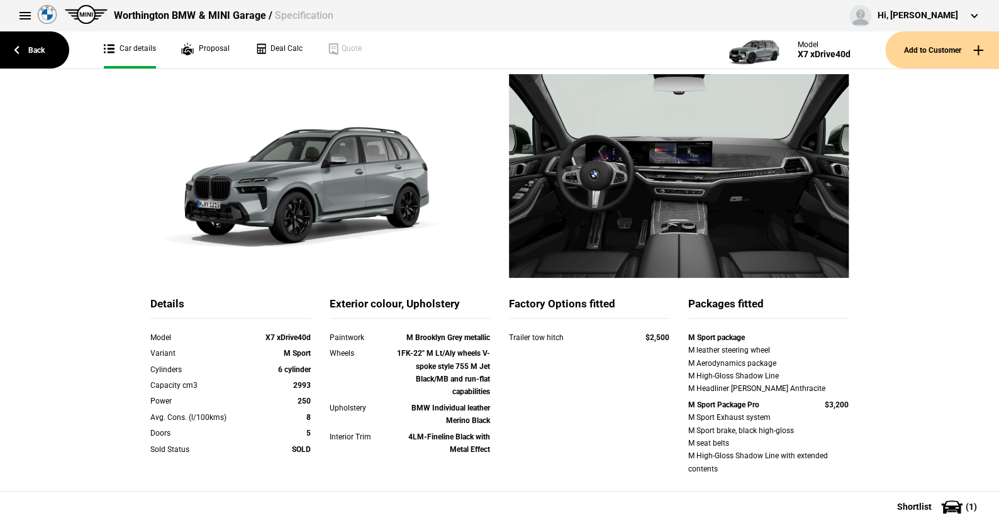
scroll to position [0, 0]
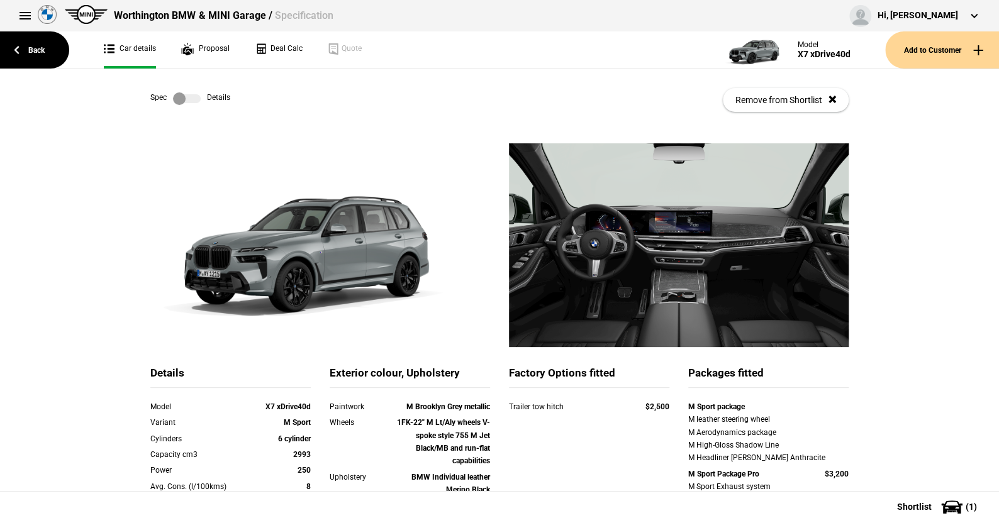
click at [192, 98] on label at bounding box center [187, 98] width 28 height 13
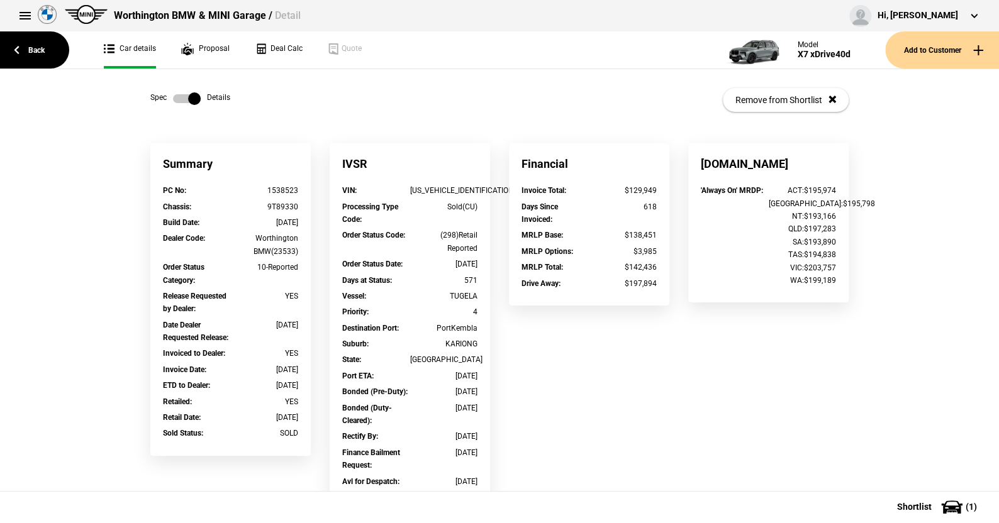
drag, startPoint x: 244, startPoint y: 224, endPoint x: 299, endPoint y: 224, distance: 55.4
click at [299, 224] on div "Build Date : 04/10/2023" at bounding box center [230, 224] width 154 height 16
drag, startPoint x: 248, startPoint y: 418, endPoint x: 311, endPoint y: 419, distance: 63.5
click at [311, 419] on div "Summary PC No : 1538523 Chassis : 9T89330 Build Date : 04/10/2023 Dealer Code :…" at bounding box center [230, 305] width 179 height 325
click at [173, 103] on label at bounding box center [187, 98] width 28 height 13
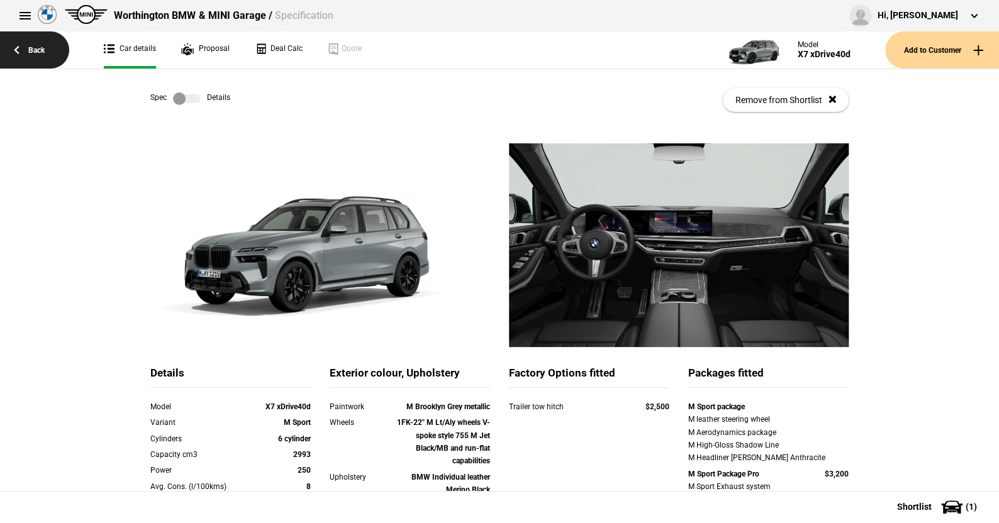
click at [42, 49] on link "Back" at bounding box center [34, 49] width 69 height 37
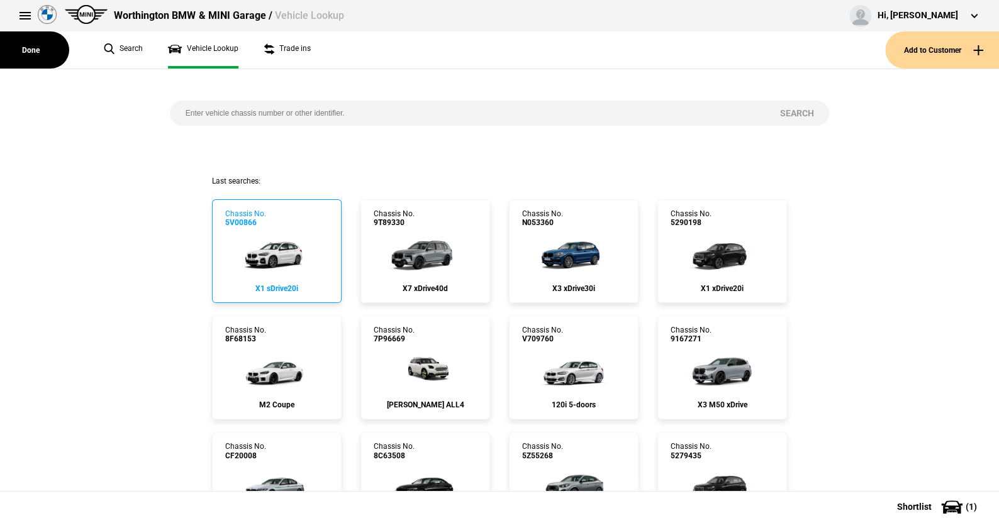
click at [273, 256] on img at bounding box center [277, 253] width 84 height 50
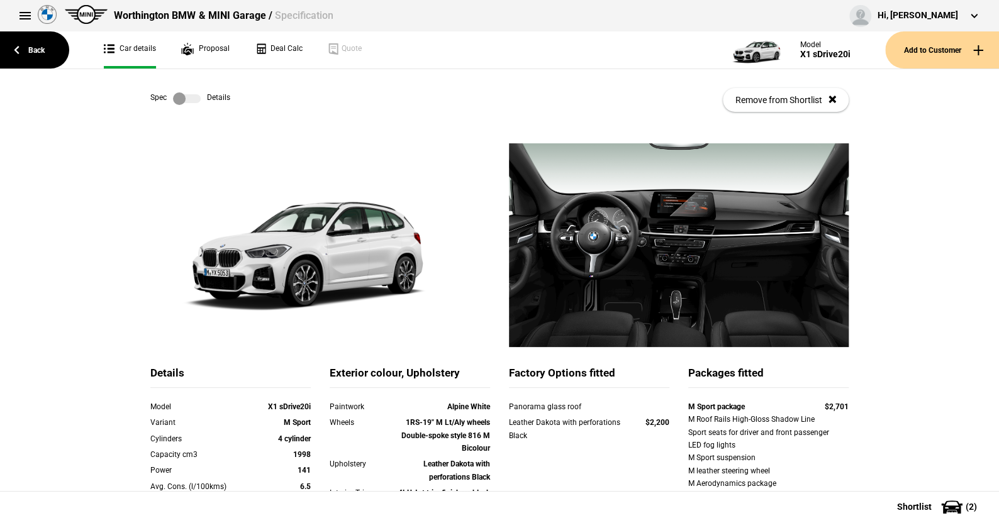
click at [34, 47] on link "Back" at bounding box center [34, 49] width 69 height 37
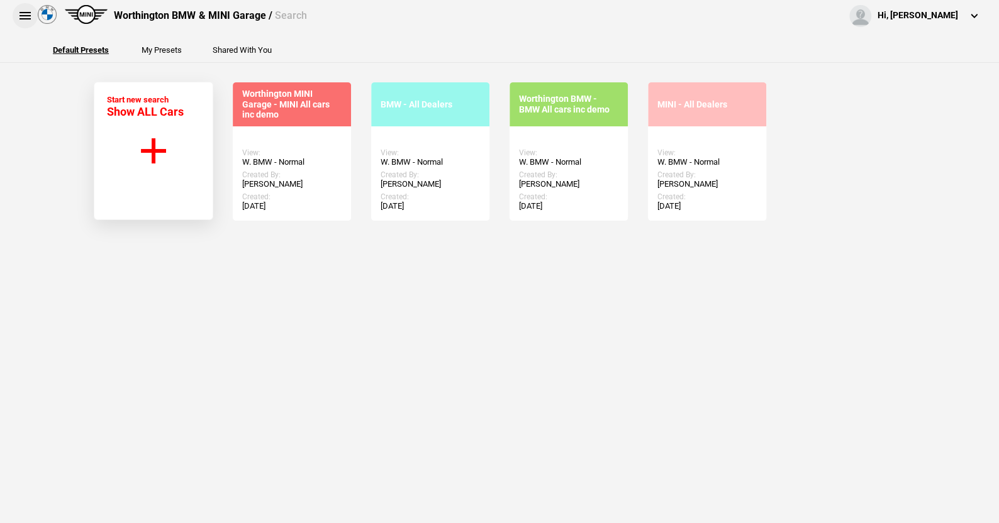
click at [24, 9] on button at bounding box center [25, 15] width 25 height 25
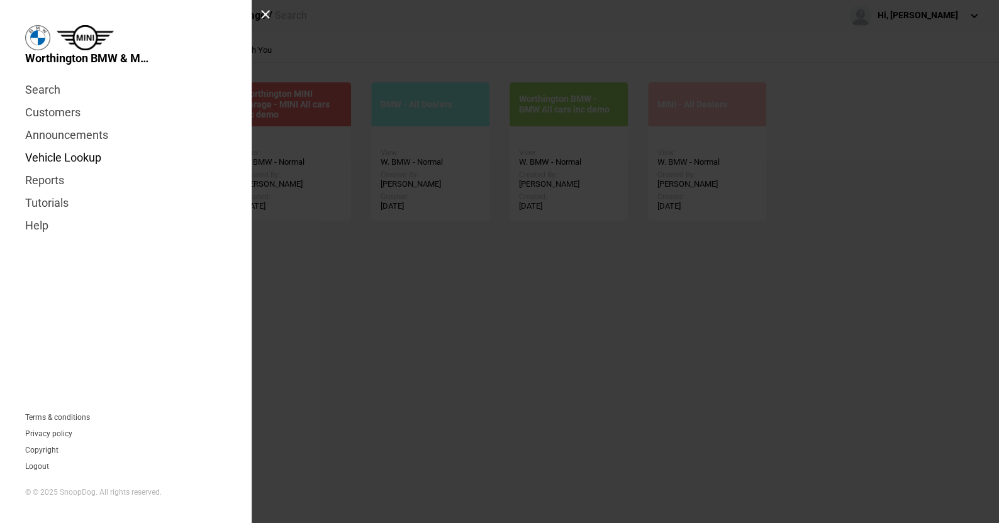
click at [82, 154] on link "Vehicle Lookup" at bounding box center [125, 158] width 201 height 23
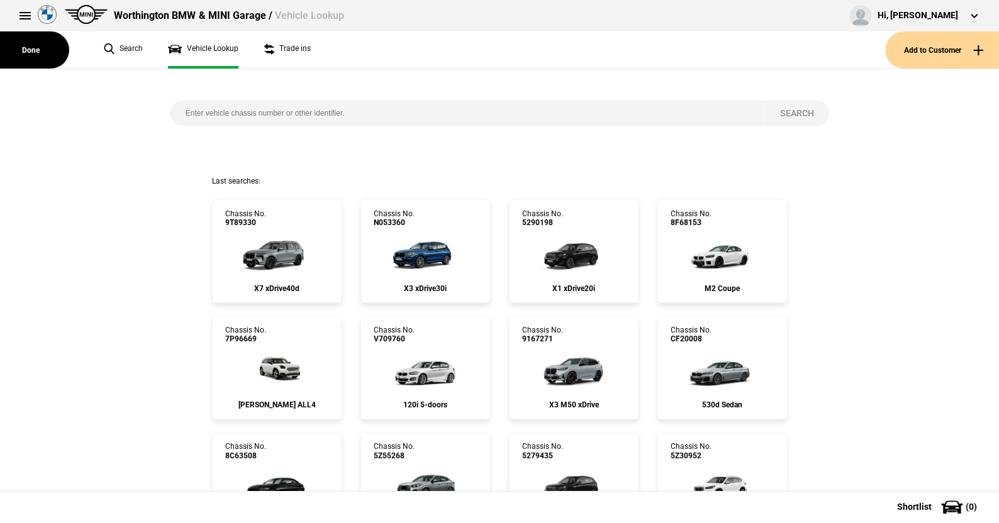
click at [192, 106] on input "search" at bounding box center [467, 113] width 594 height 25
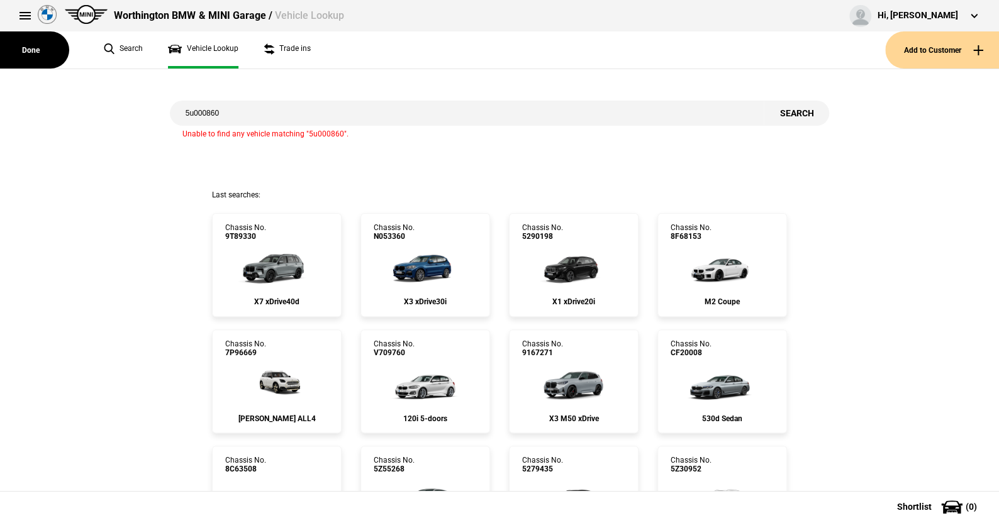
click at [190, 114] on input "5u000860" at bounding box center [467, 113] width 594 height 25
click at [220, 112] on input "5v000860" at bounding box center [467, 113] width 594 height 25
click at [189, 113] on input "5v000860" at bounding box center [467, 113] width 594 height 25
click at [235, 113] on input "v000860" at bounding box center [467, 113] width 594 height 25
click at [188, 111] on input "v000860" at bounding box center [467, 113] width 594 height 25
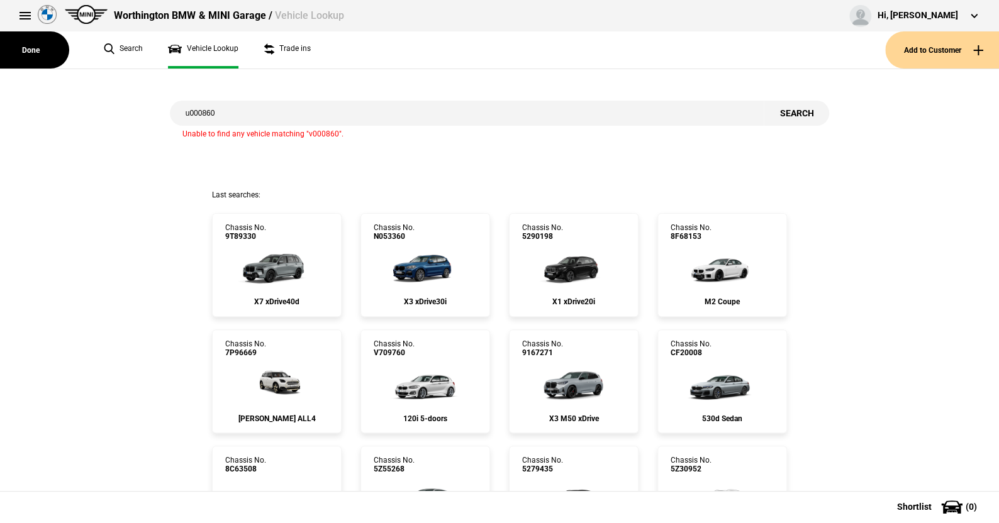
click at [292, 106] on input "u000860" at bounding box center [467, 113] width 594 height 25
click at [211, 118] on input "u000860" at bounding box center [467, 113] width 594 height 25
type input "5v00866"
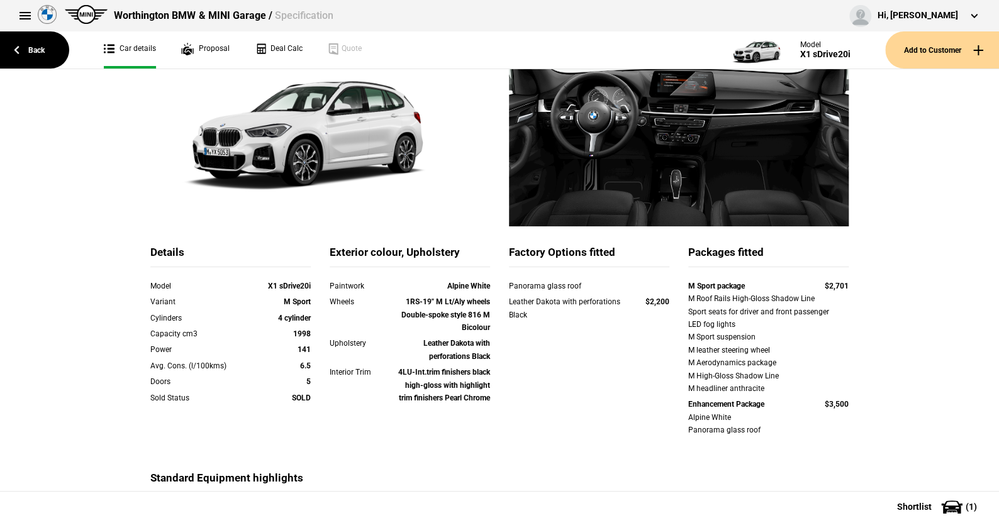
scroll to position [126, 0]
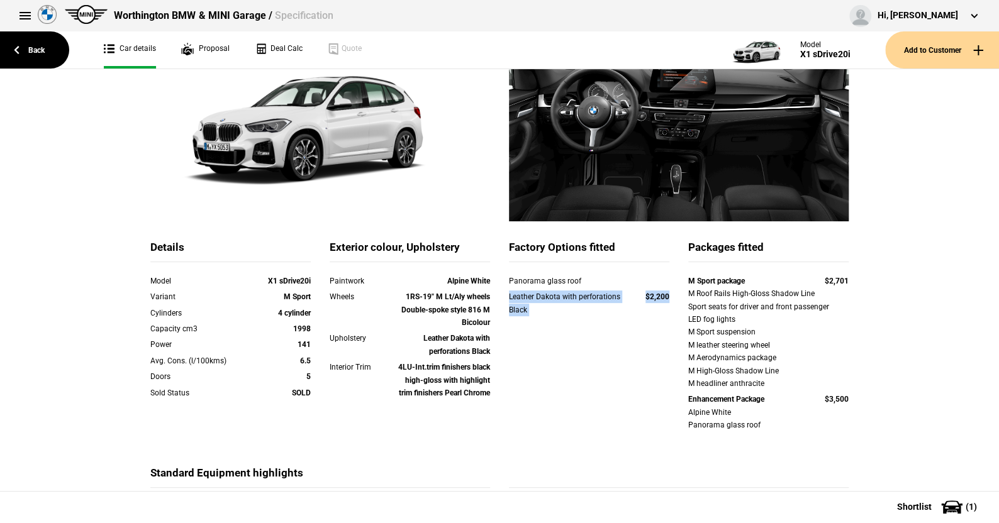
drag, startPoint x: 500, startPoint y: 298, endPoint x: 665, endPoint y: 295, distance: 164.8
click at [665, 295] on div "Leather Dakota with perforations Black $2,200" at bounding box center [588, 305] width 179 height 29
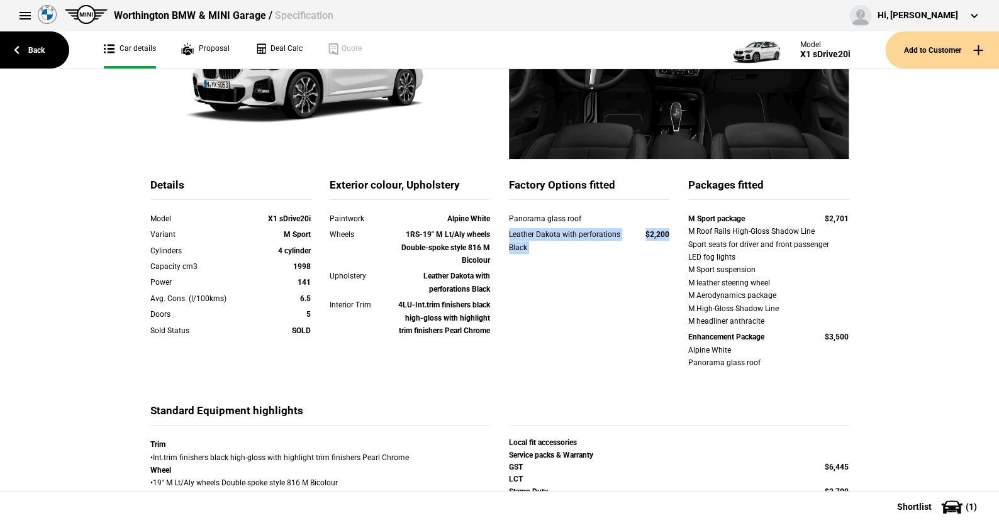
scroll to position [189, 0]
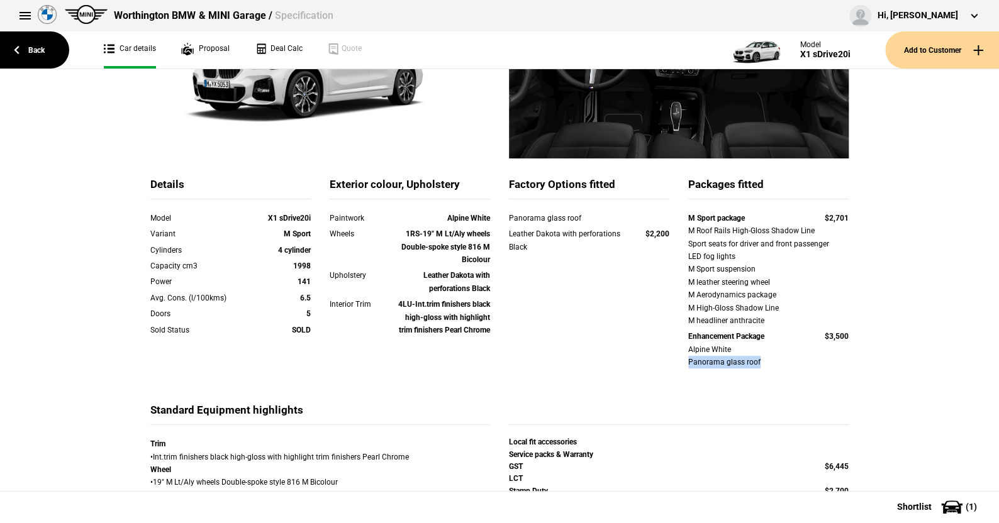
drag, startPoint x: 679, startPoint y: 365, endPoint x: 788, endPoint y: 362, distance: 108.2
click at [788, 362] on div "M Sport package $2,701 M Roof Rails High-Gloss Shadow Line Sport seats for driv…" at bounding box center [768, 292] width 179 height 160
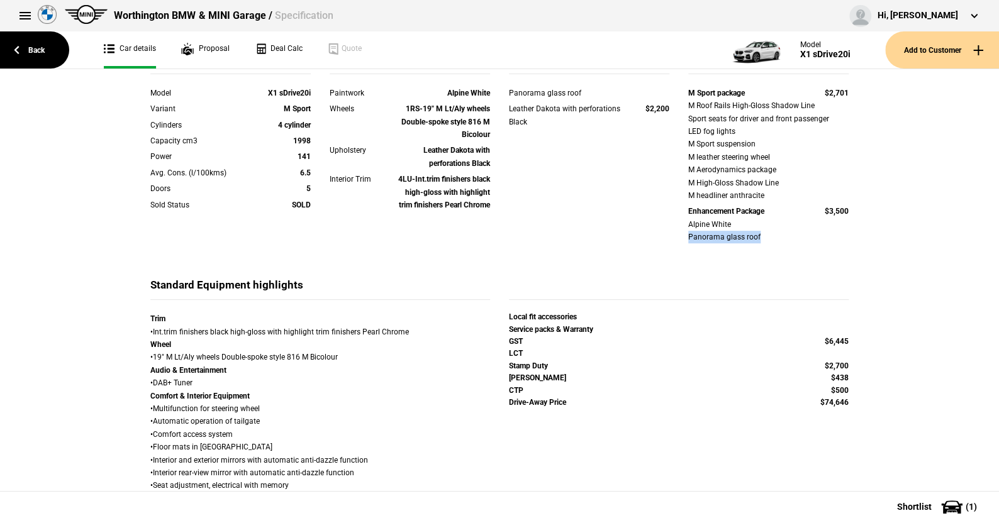
scroll to position [377, 0]
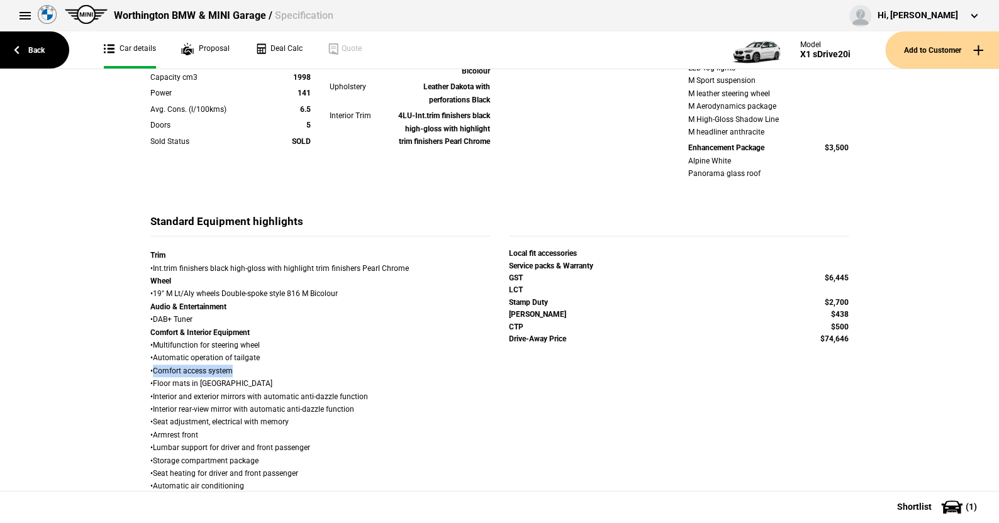
drag, startPoint x: 150, startPoint y: 372, endPoint x: 247, endPoint y: 372, distance: 96.9
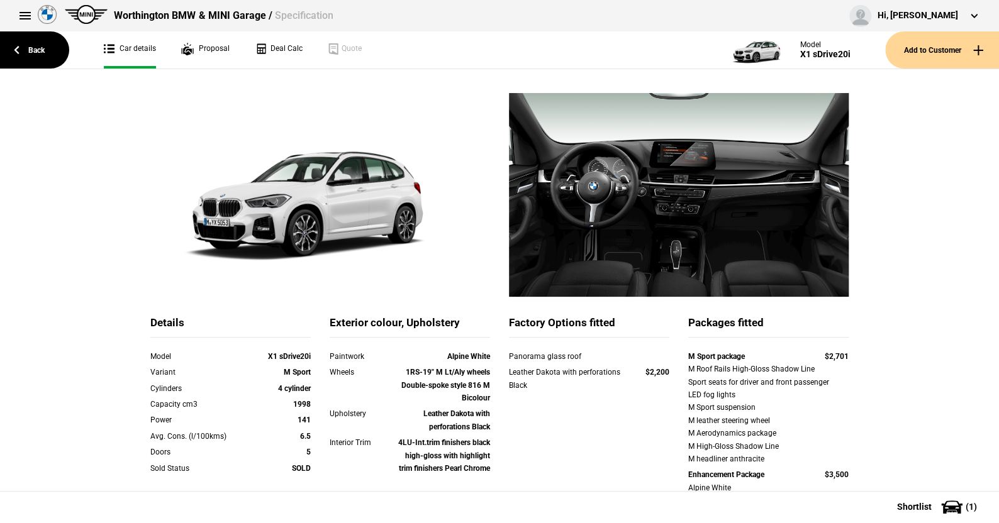
scroll to position [0, 0]
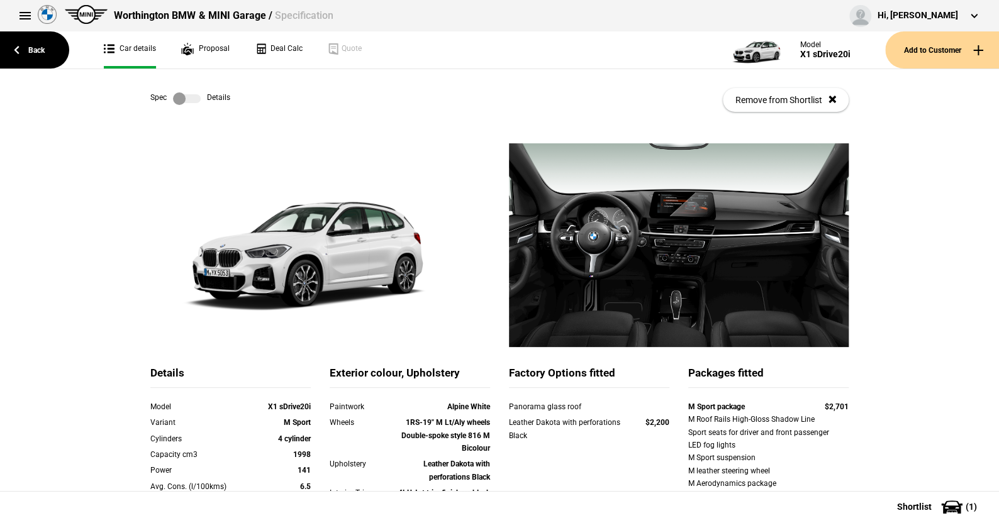
click at [184, 93] on label at bounding box center [187, 98] width 28 height 13
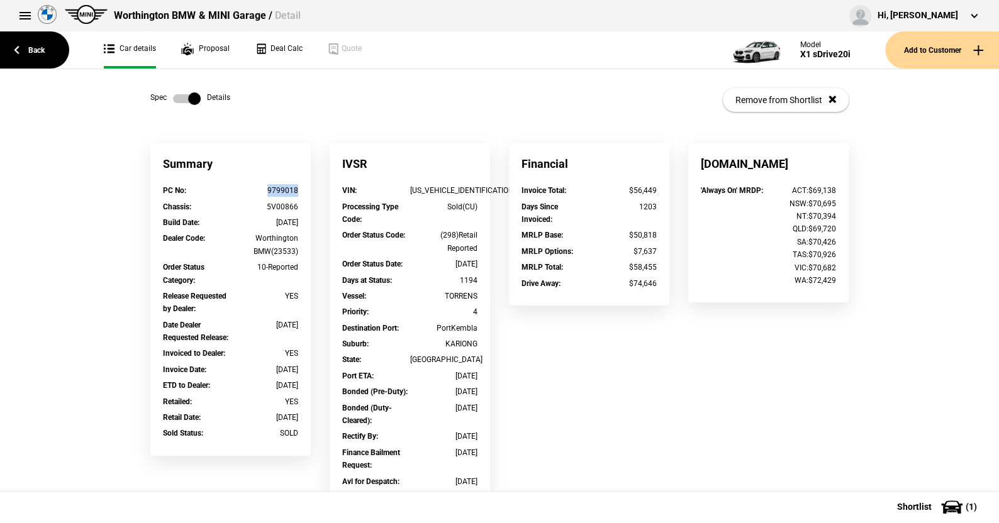
drag, startPoint x: 298, startPoint y: 192, endPoint x: 260, endPoint y: 191, distance: 37.1
click at [260, 191] on div "PC No : 9799018" at bounding box center [230, 192] width 154 height 16
copy div "9799018"
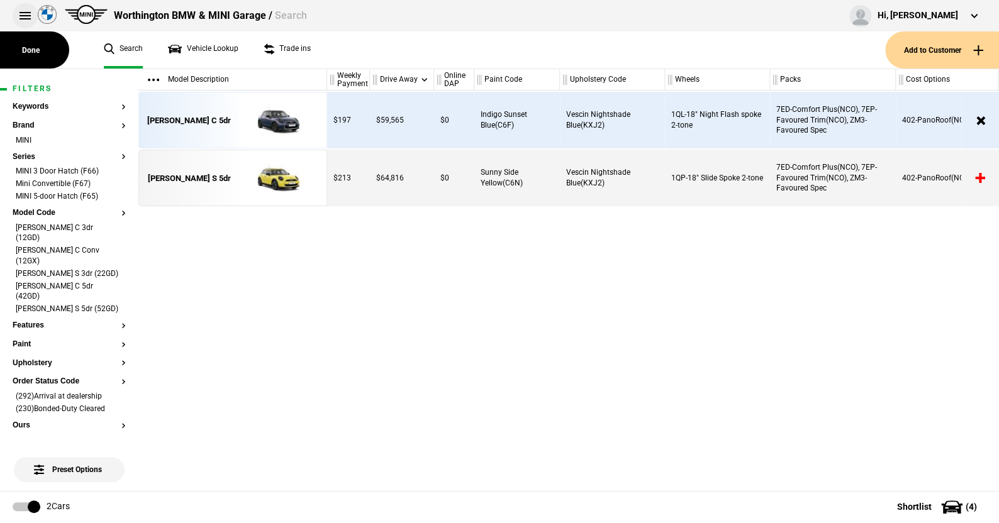
click at [21, 10] on button at bounding box center [25, 15] width 25 height 25
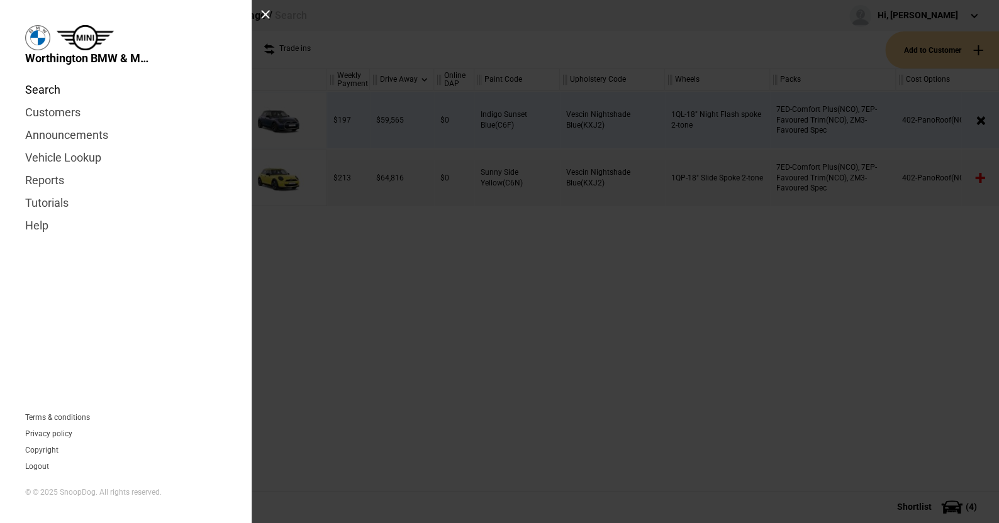
click at [47, 88] on link "Search" at bounding box center [125, 90] width 201 height 23
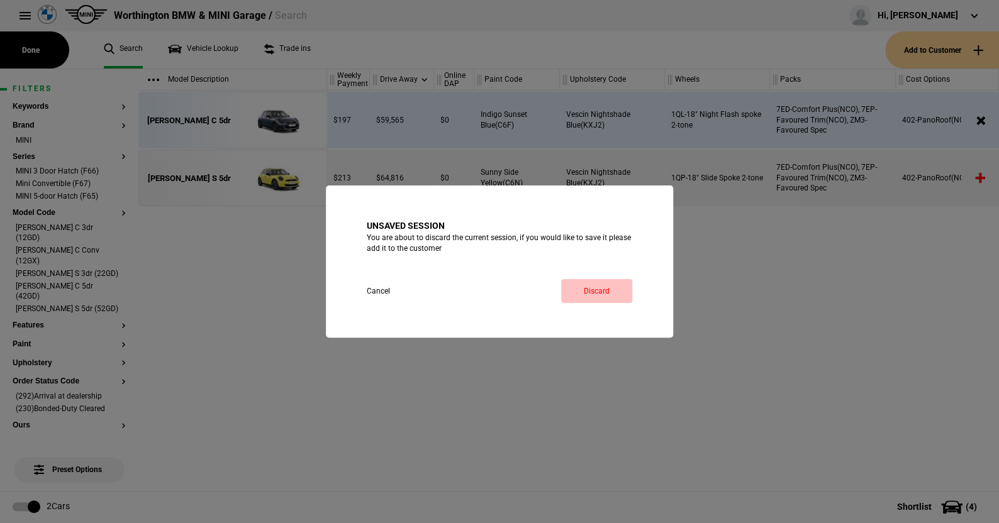
click at [587, 287] on link "Discard" at bounding box center [596, 291] width 71 height 24
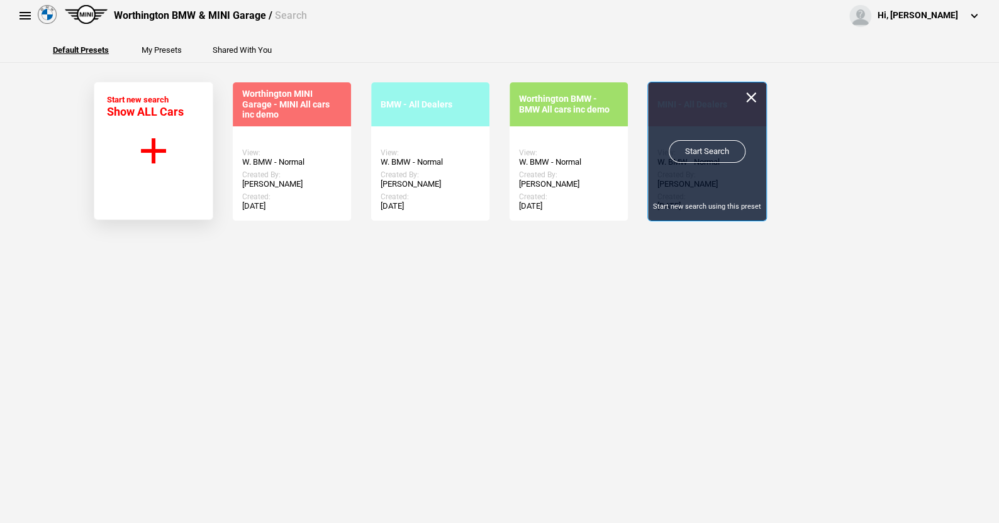
click at [718, 152] on link "Start Search" at bounding box center [707, 151] width 77 height 23
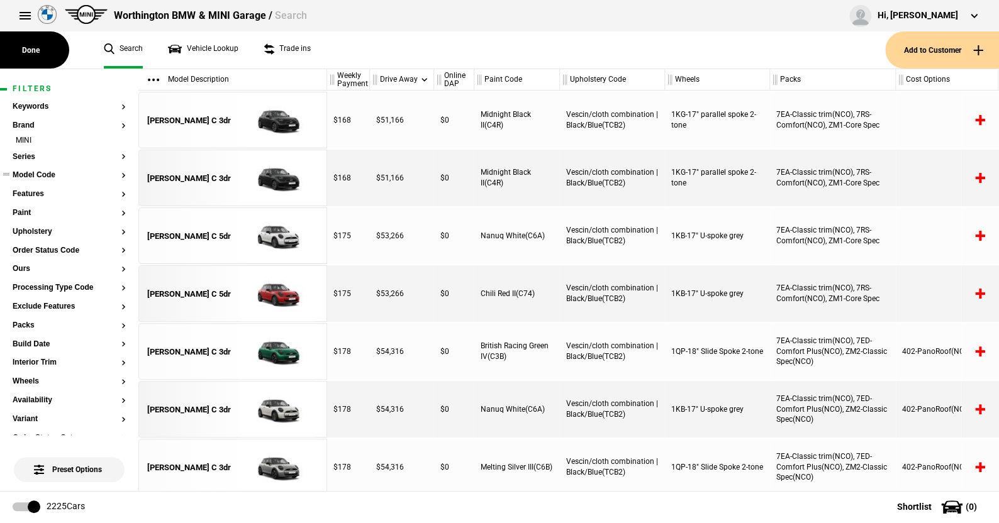
click at [28, 182] on section "Model Code" at bounding box center [69, 180] width 113 height 19
click at [31, 174] on button "Model Code" at bounding box center [69, 175] width 113 height 9
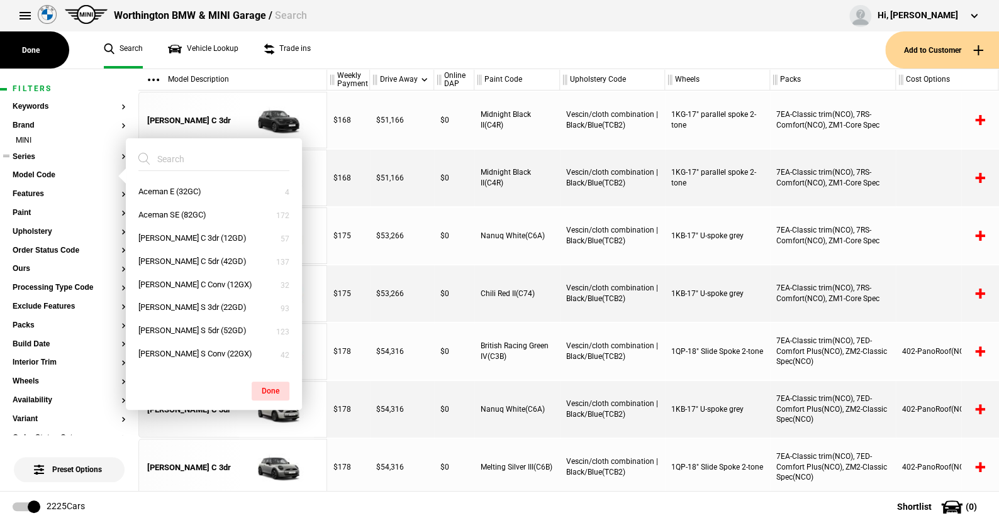
click at [25, 160] on button "Series" at bounding box center [69, 157] width 113 height 9
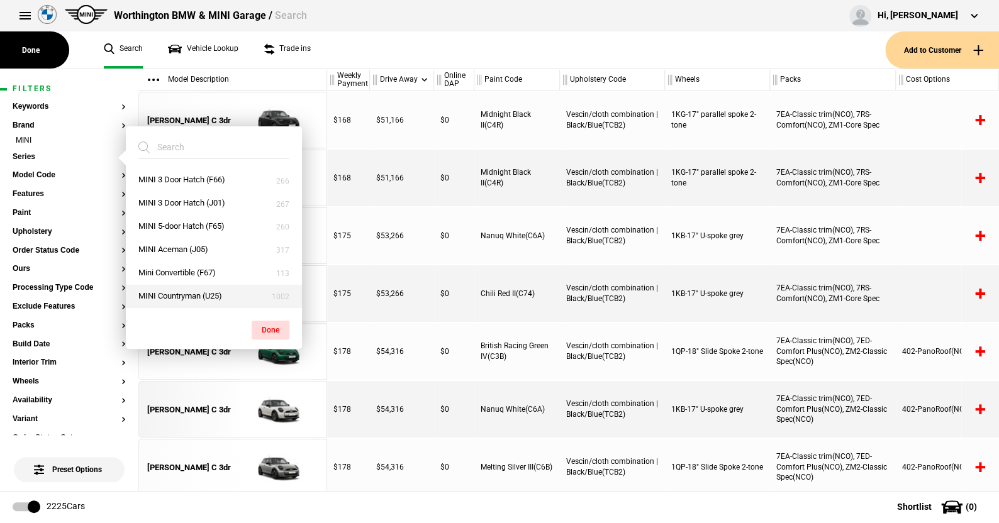
click at [237, 301] on button "MINI Countryman (U25)" at bounding box center [214, 296] width 176 height 23
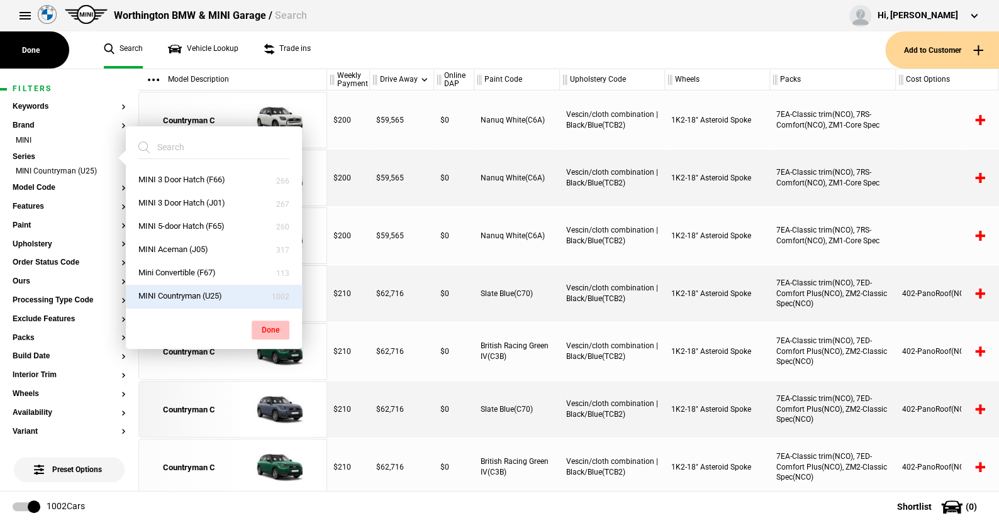
click at [284, 337] on button "Done" at bounding box center [271, 330] width 38 height 19
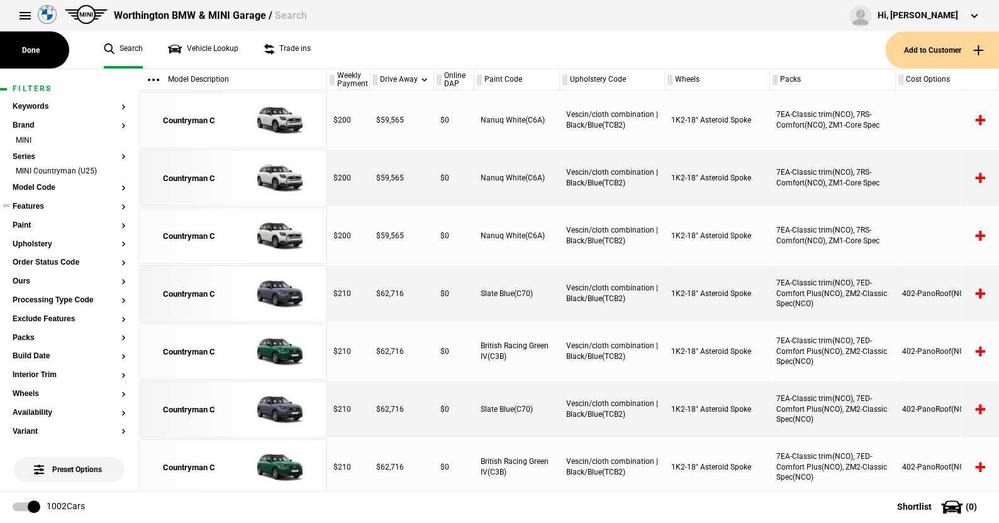
click at [42, 214] on section "Features" at bounding box center [69, 212] width 113 height 19
click at [39, 211] on button "Features" at bounding box center [69, 207] width 113 height 9
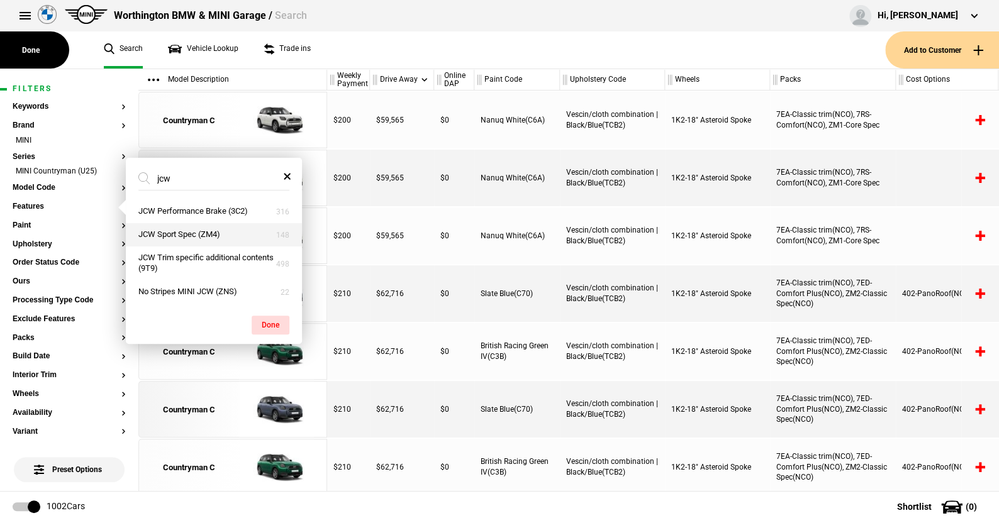
type input "jcw"
click at [225, 238] on button "JCW Sport Spec (ZM4)" at bounding box center [214, 234] width 176 height 23
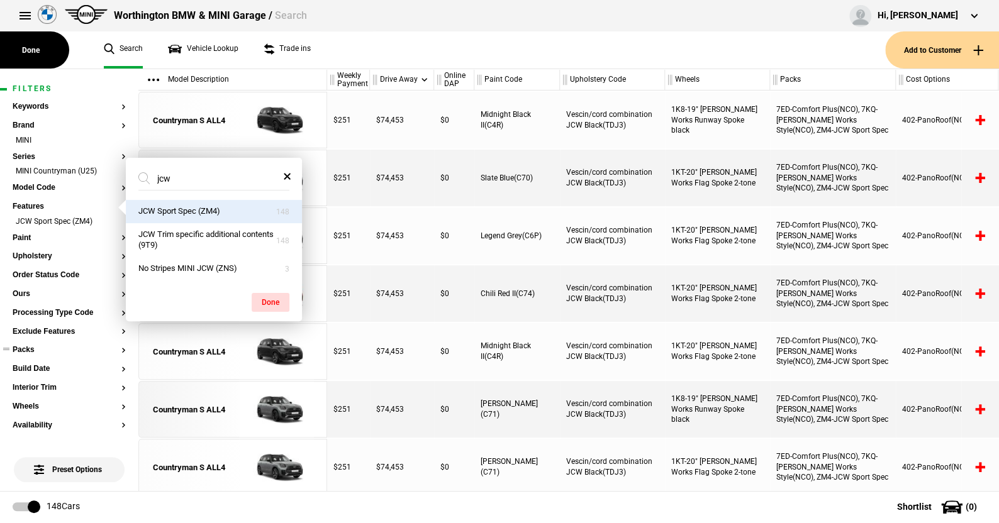
click at [36, 349] on button "Packs" at bounding box center [69, 350] width 113 height 9
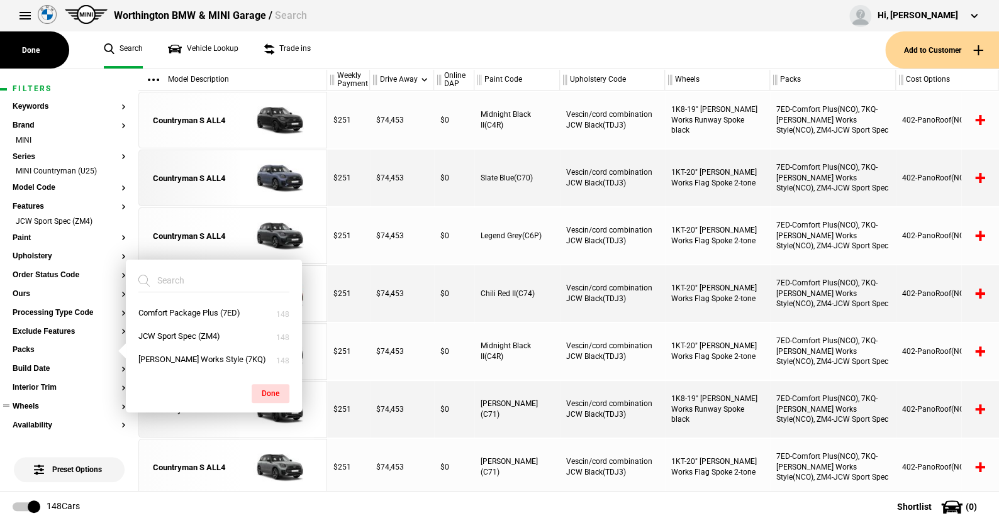
click at [25, 406] on button "Wheels" at bounding box center [69, 407] width 113 height 9
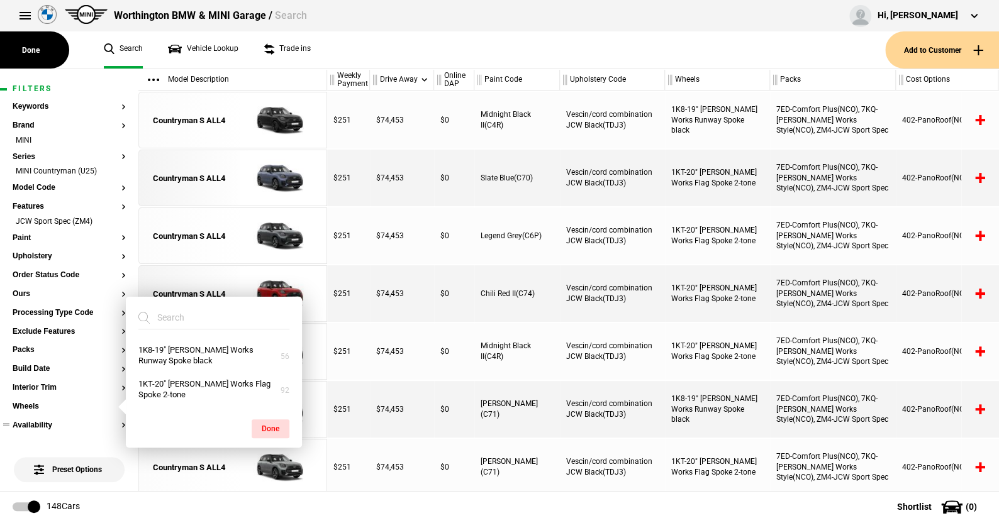
click at [39, 421] on button "Availability" at bounding box center [69, 425] width 113 height 9
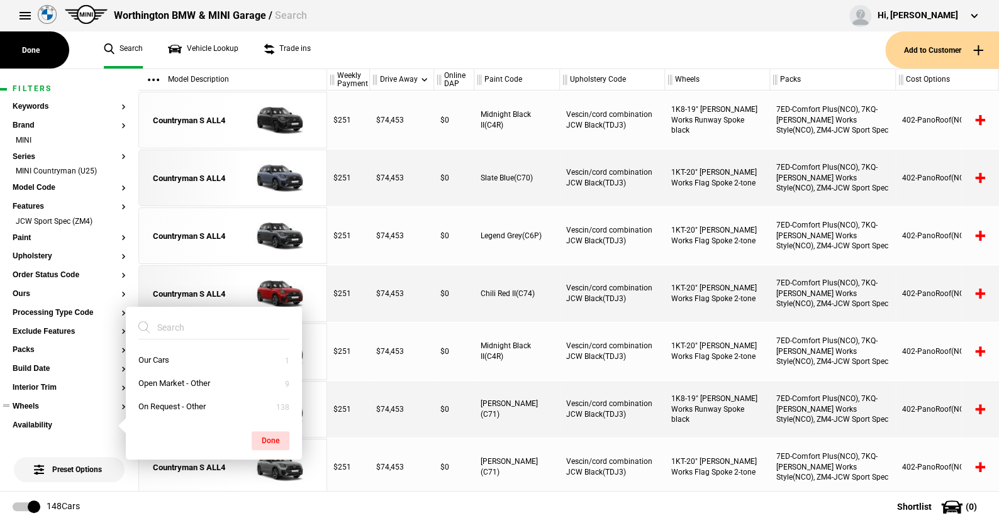
scroll to position [126, 0]
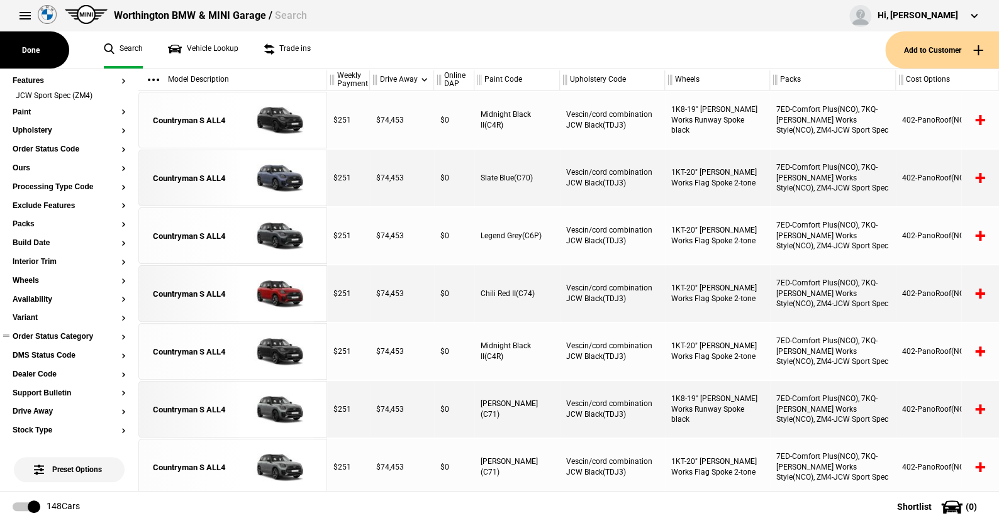
click at [49, 336] on button "Order Status Category" at bounding box center [69, 337] width 113 height 9
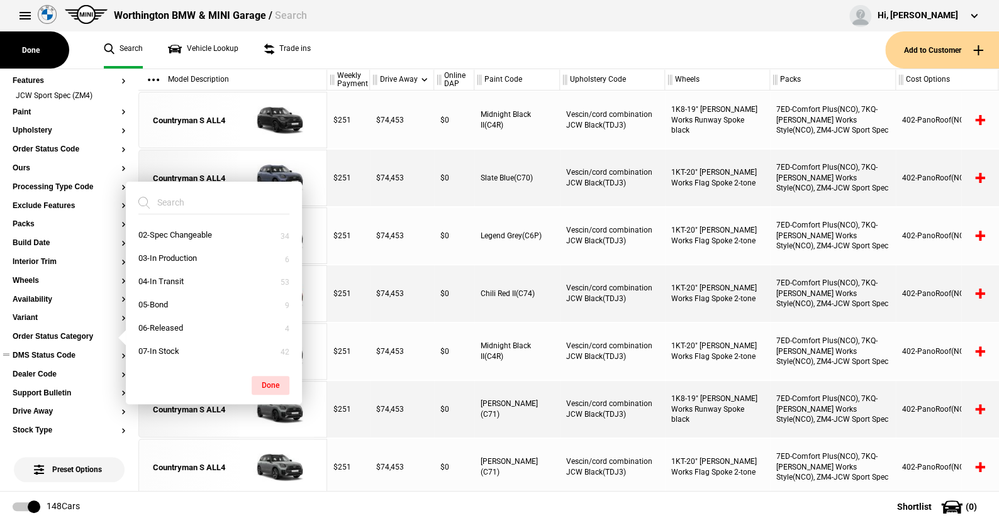
click at [50, 355] on button "DMS Status Code" at bounding box center [69, 356] width 113 height 9
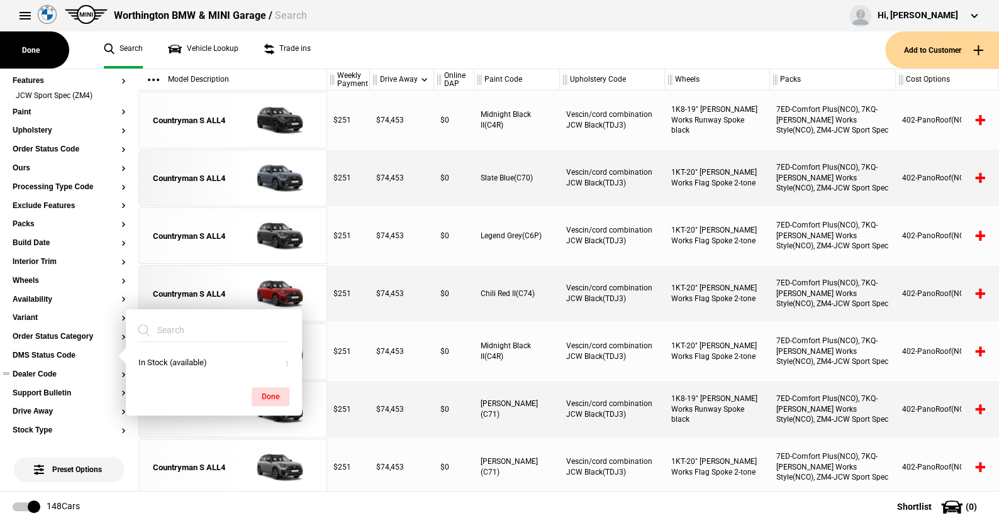
click at [49, 382] on section "Dealer Code" at bounding box center [69, 380] width 113 height 19
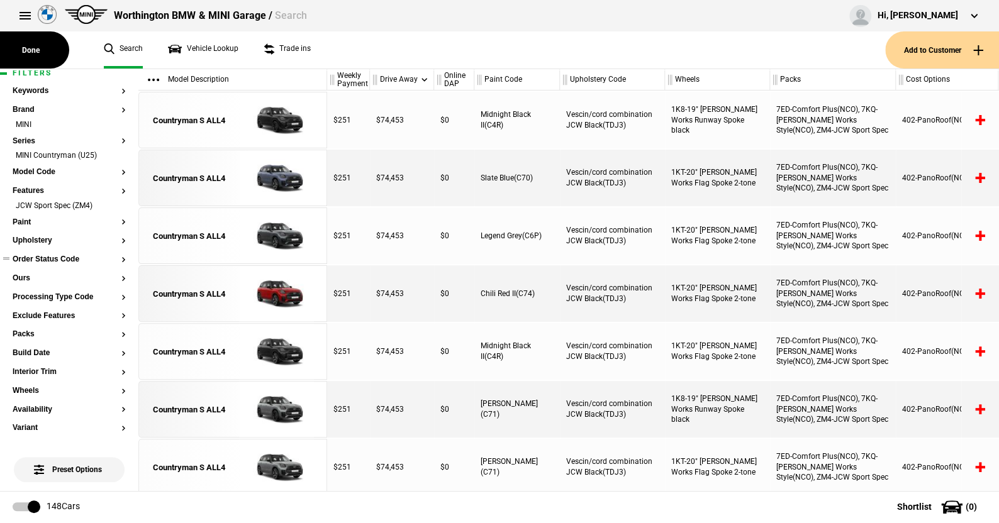
scroll to position [0, 0]
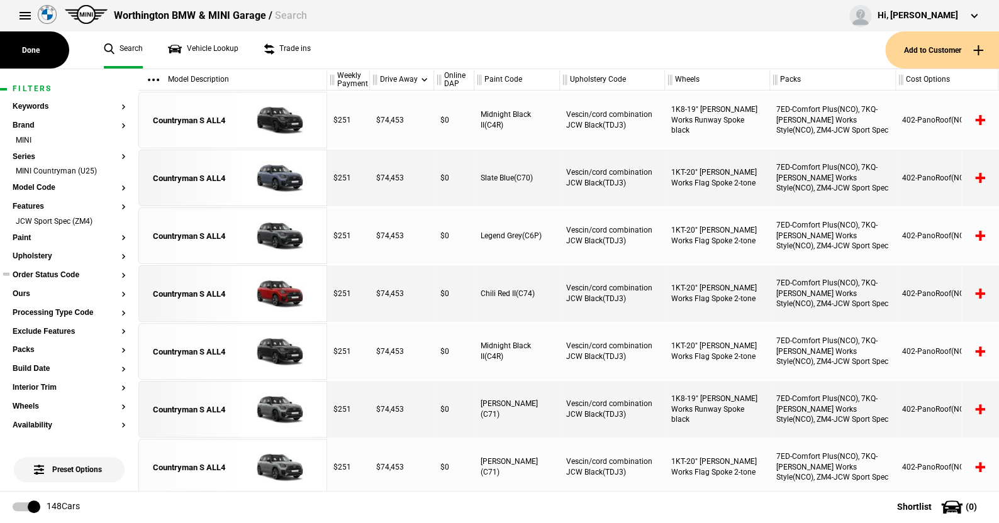
click at [60, 279] on button "Order Status Code" at bounding box center [69, 275] width 113 height 9
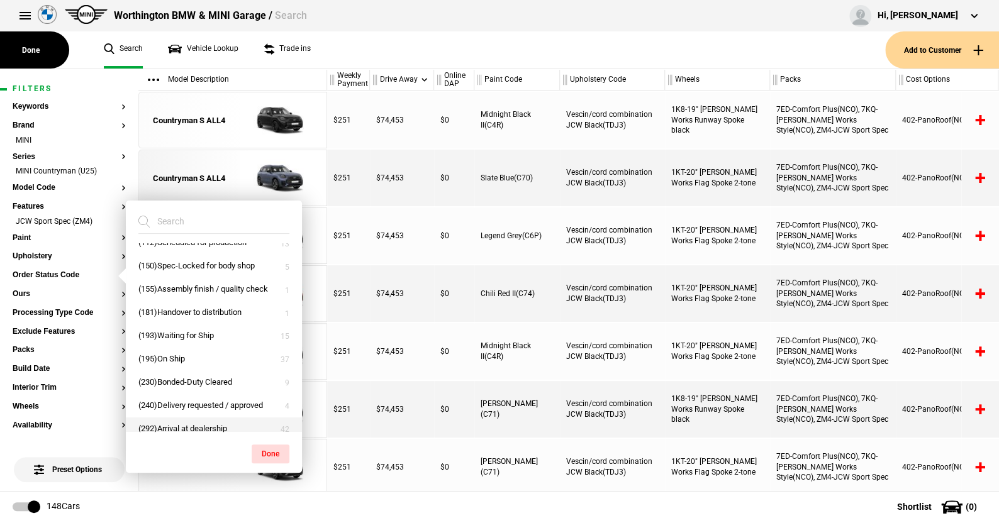
scroll to position [53, 0]
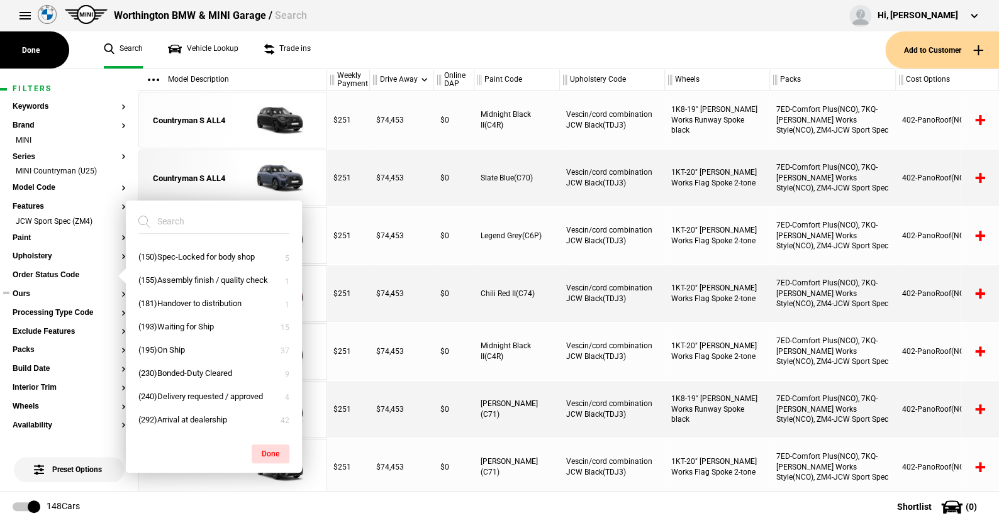
click at [30, 291] on button "Ours" at bounding box center [69, 294] width 113 height 9
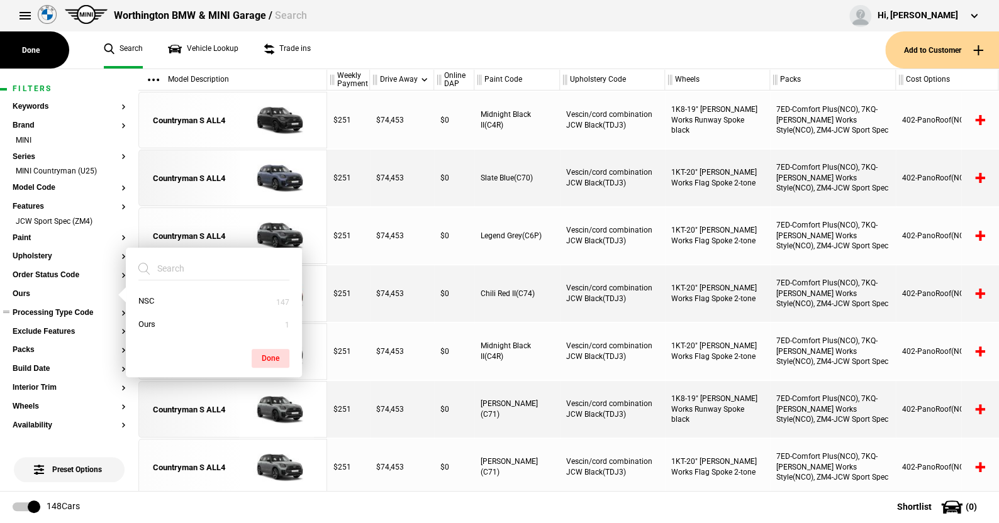
click at [36, 319] on section "Processing Type Code" at bounding box center [69, 318] width 113 height 19
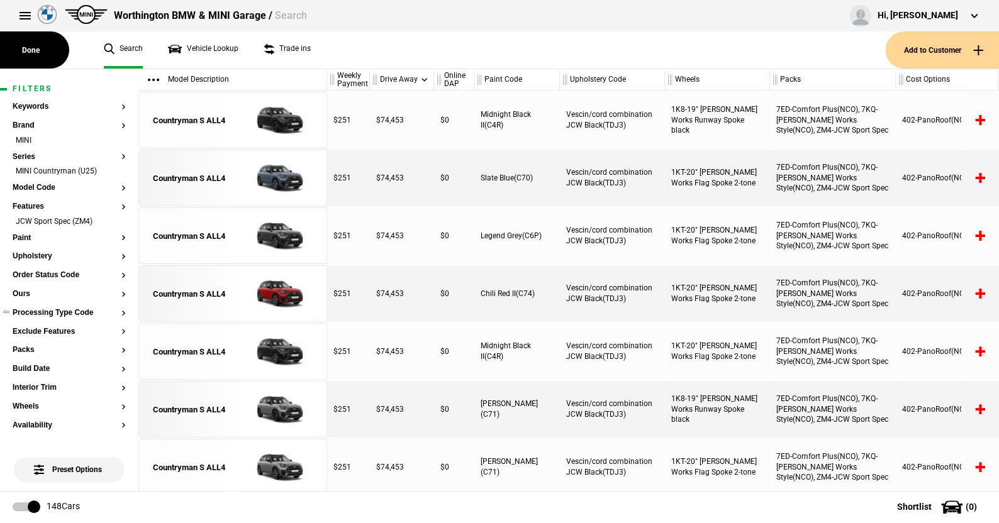
click at [37, 316] on button "Processing Type Code" at bounding box center [69, 313] width 113 height 9
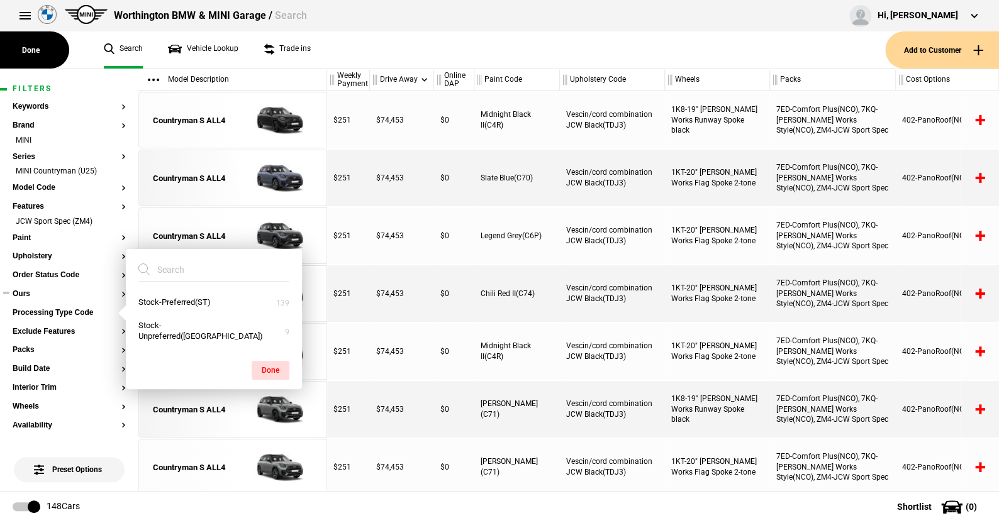
click at [22, 298] on button "Ours" at bounding box center [69, 294] width 113 height 9
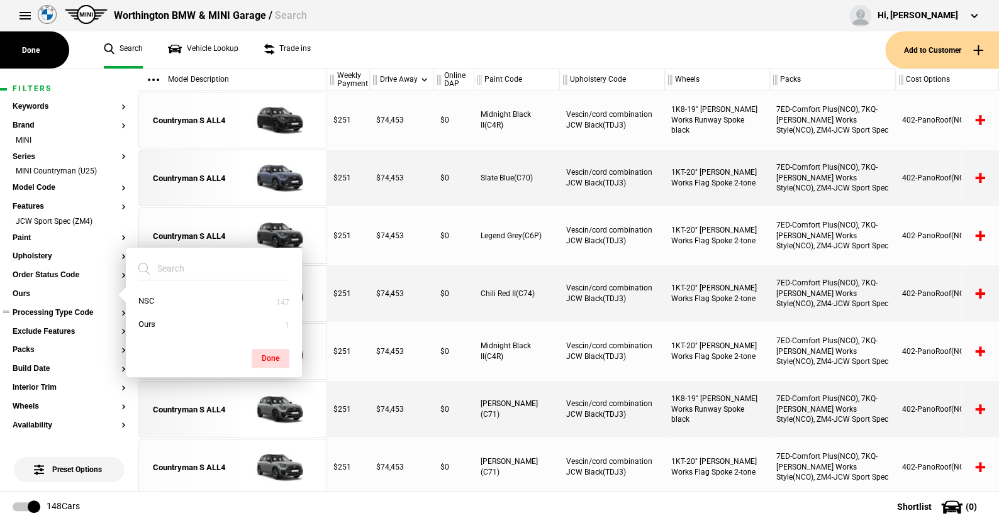
click at [30, 314] on button "Processing Type Code" at bounding box center [69, 313] width 113 height 9
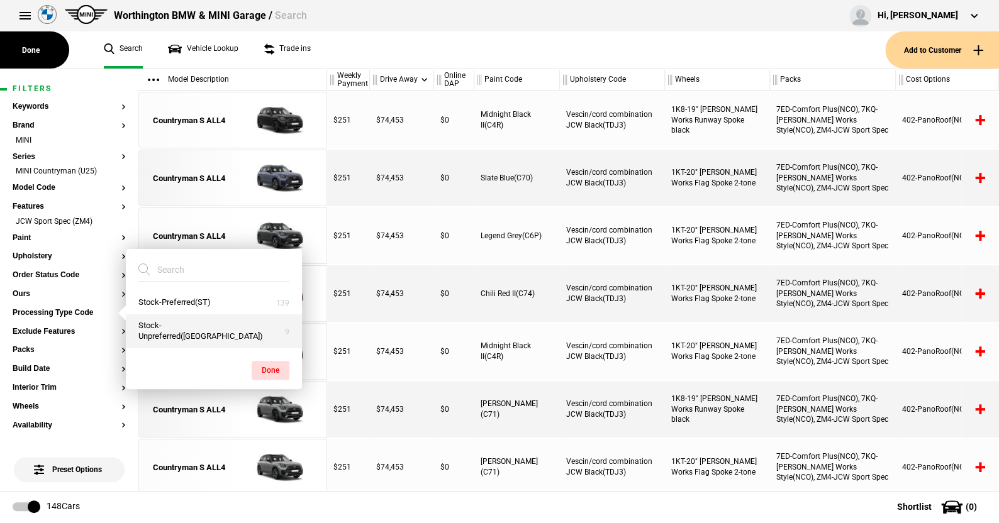
click at [194, 331] on button "Stock-Unpreferred([GEOGRAPHIC_DATA])" at bounding box center [214, 332] width 176 height 34
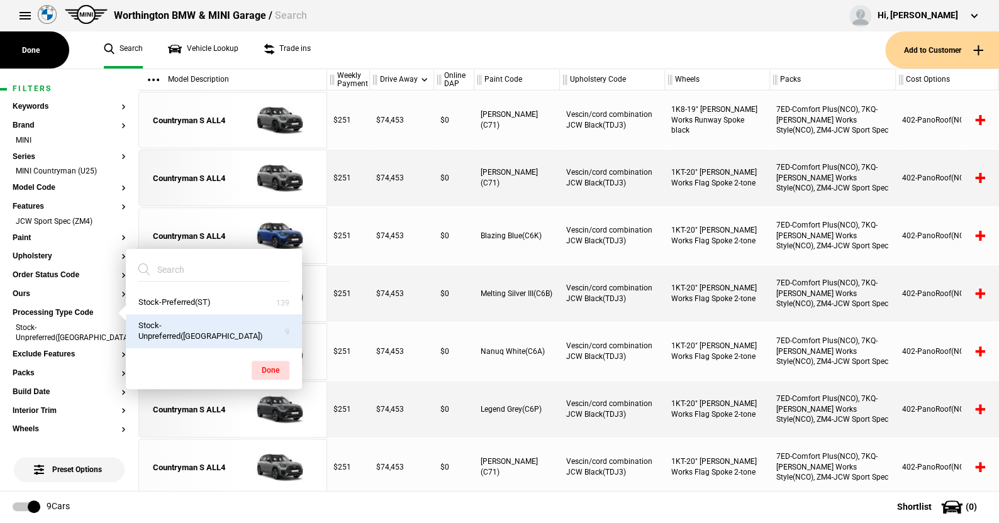
click at [284, 364] on button "Done" at bounding box center [271, 370] width 38 height 19
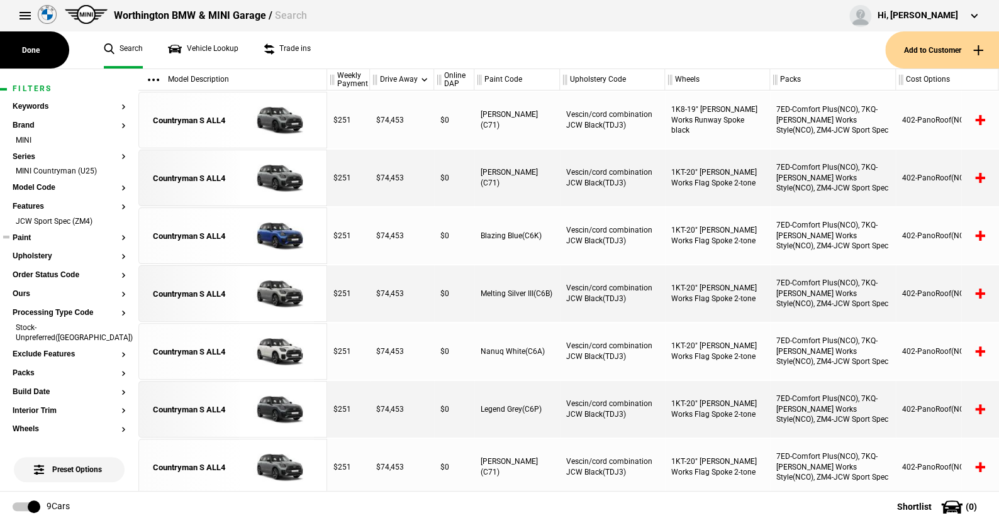
click at [21, 237] on button "Paint" at bounding box center [69, 238] width 113 height 9
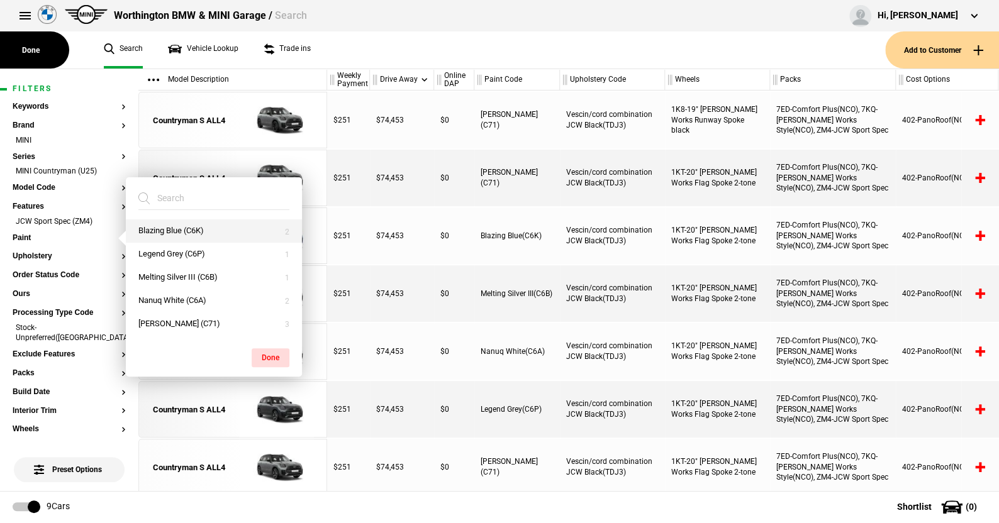
click at [162, 232] on button "Blazing Blue (C6K)" at bounding box center [214, 231] width 176 height 23
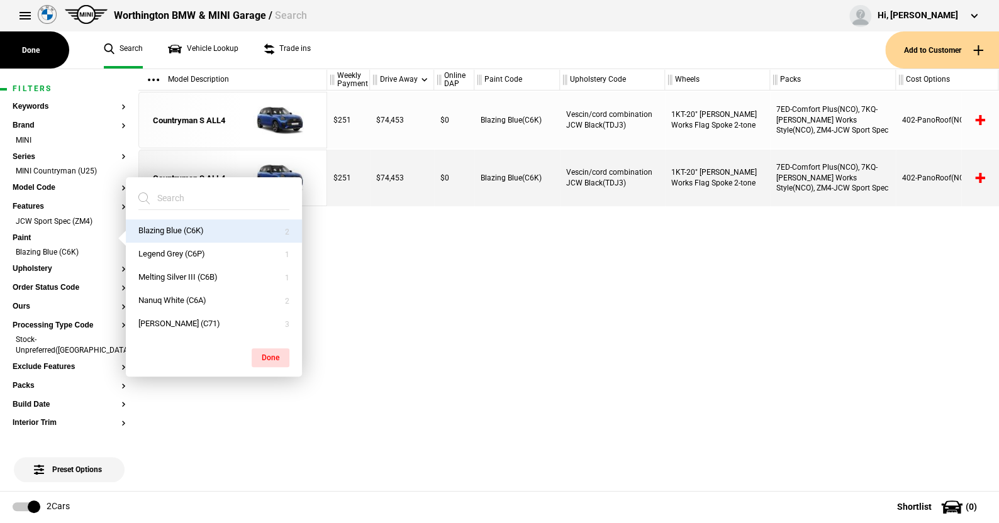
click at [386, 304] on div "$251 $74,453 $0 Blazing Blue(C6K) Vescin/cord combination JCW Black(TDJ3) 1KT-2…" at bounding box center [663, 291] width 672 height 401
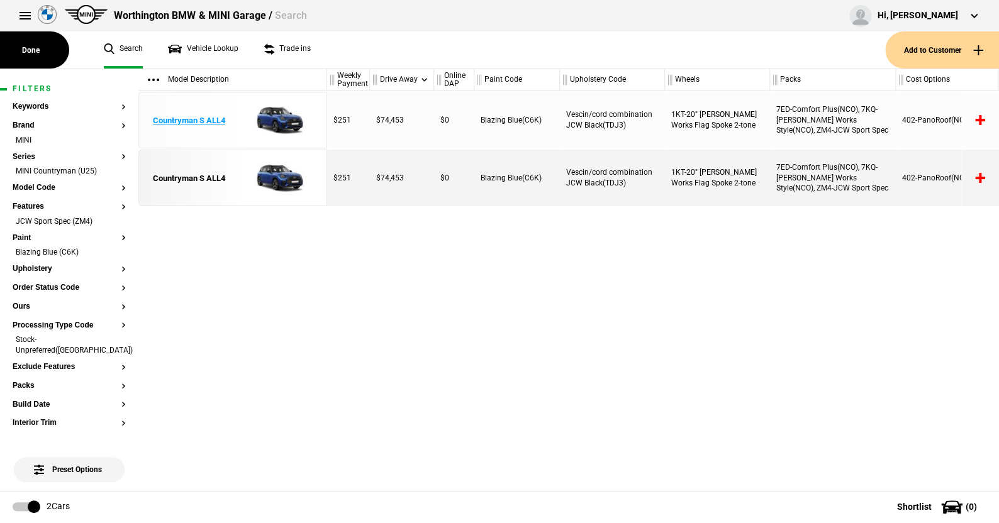
click at [282, 134] on img at bounding box center [276, 120] width 87 height 57
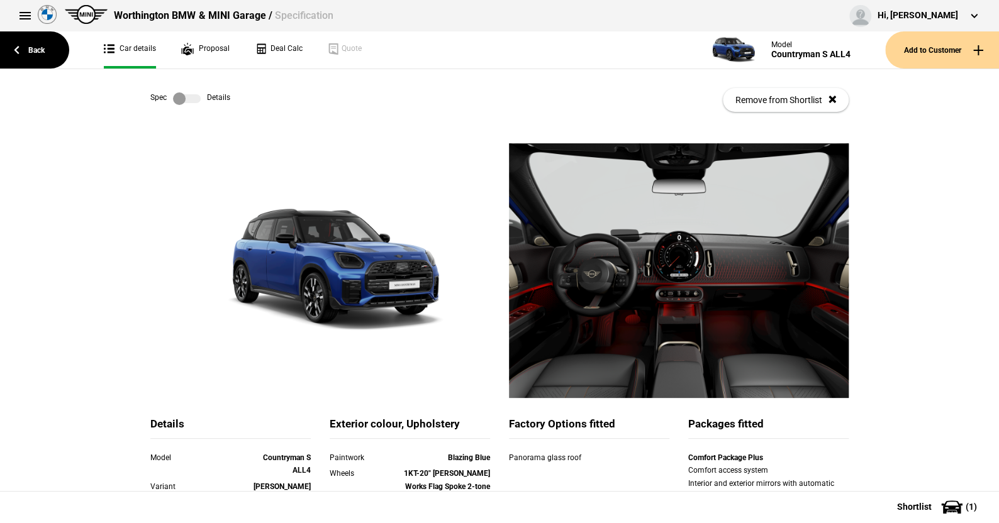
click at [189, 100] on label at bounding box center [187, 98] width 28 height 13
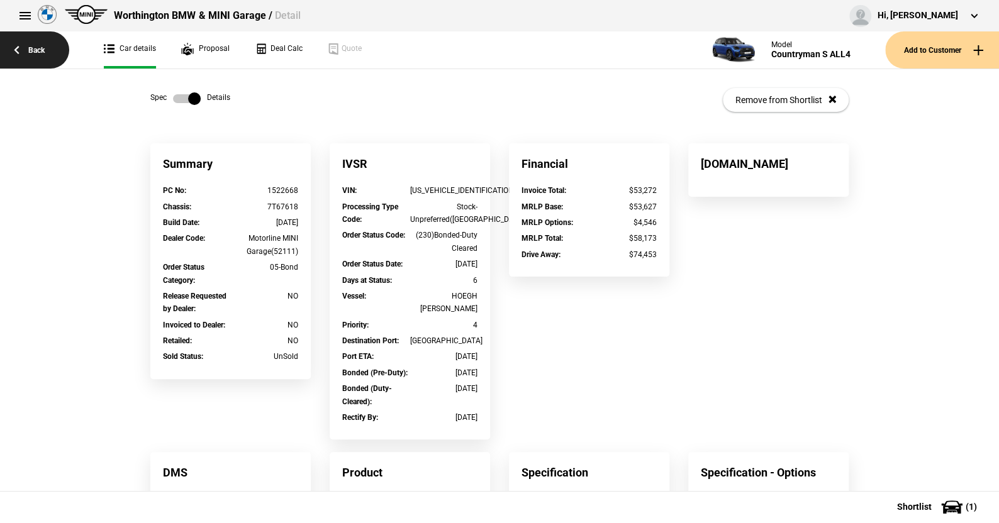
click at [42, 57] on link "Back" at bounding box center [34, 49] width 69 height 37
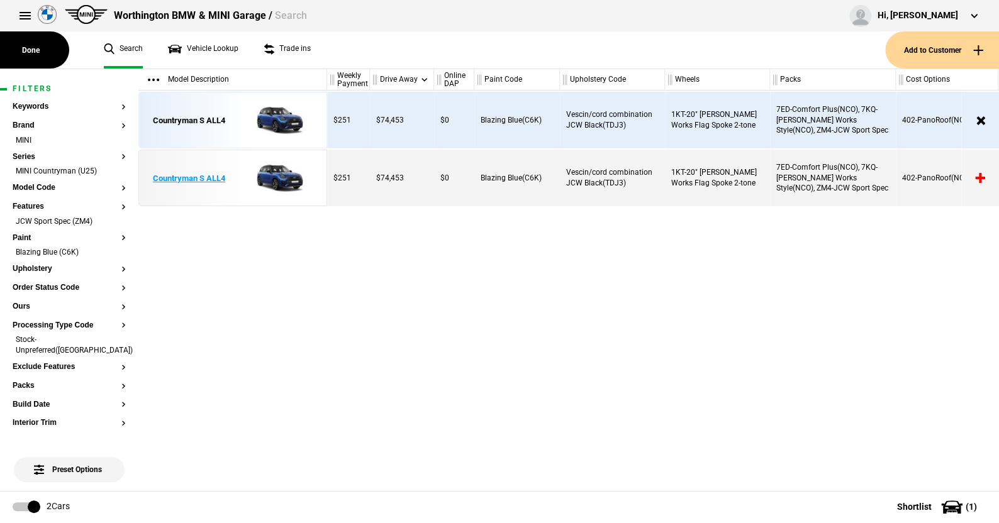
click at [264, 170] on img at bounding box center [276, 178] width 87 height 57
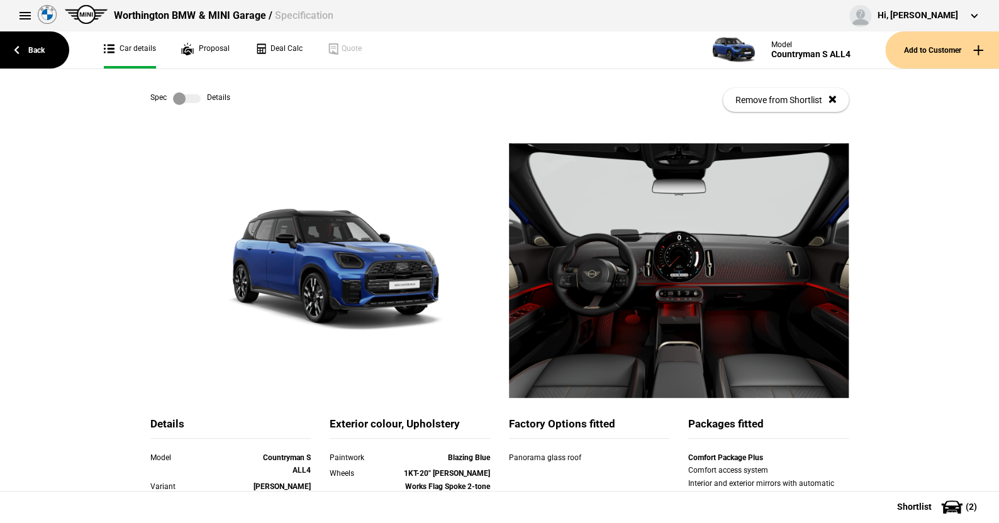
click at [197, 96] on link at bounding box center [187, 98] width 40 height 13
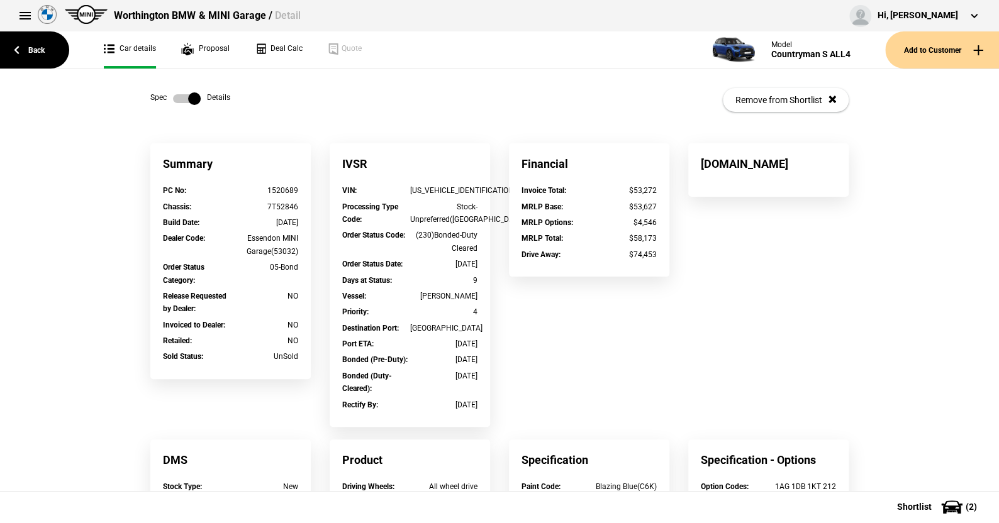
click at [176, 100] on label at bounding box center [187, 98] width 28 height 13
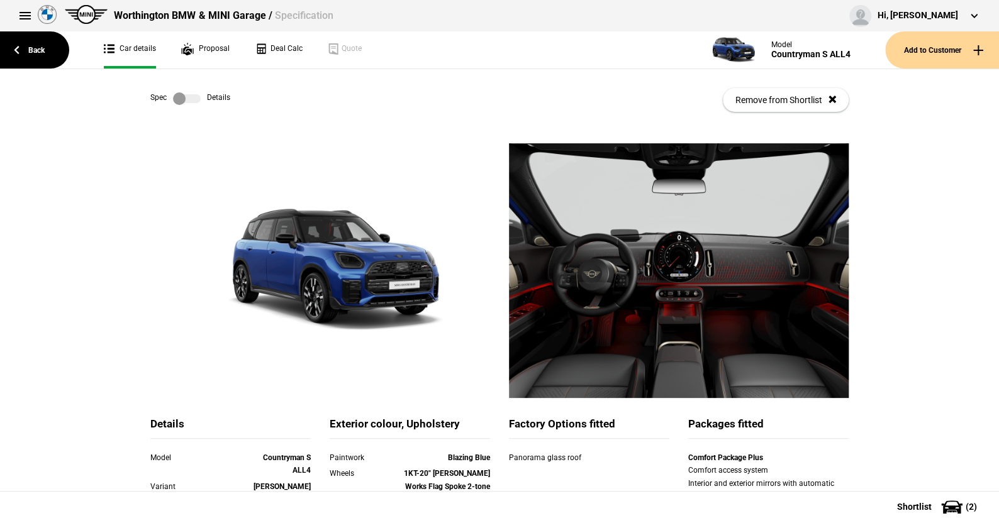
click at [187, 86] on div "Spec Details Remove from Shortlist" at bounding box center [499, 100] width 698 height 62
click at [184, 86] on div "Spec Details Remove from Shortlist" at bounding box center [499, 100] width 698 height 62
click at [181, 93] on label at bounding box center [187, 98] width 28 height 13
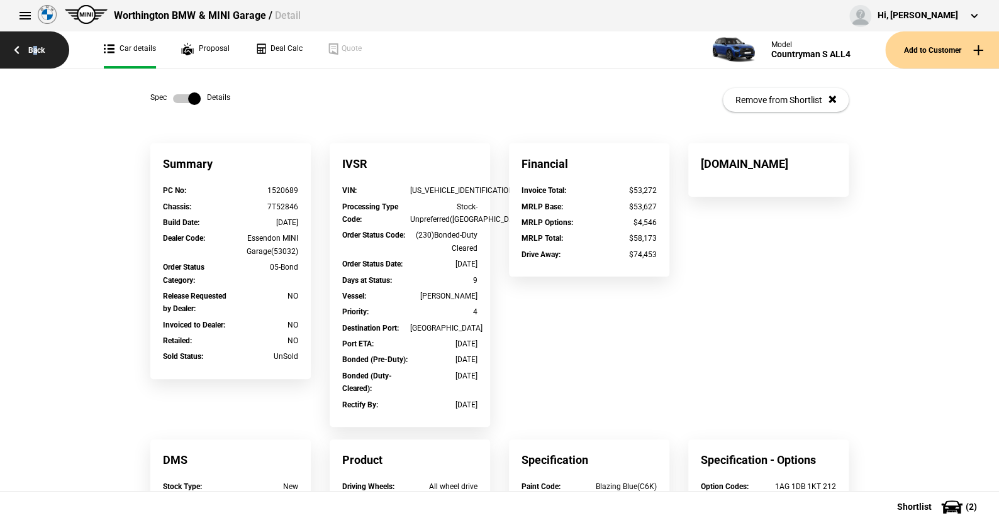
click at [35, 59] on link "Back" at bounding box center [34, 49] width 69 height 37
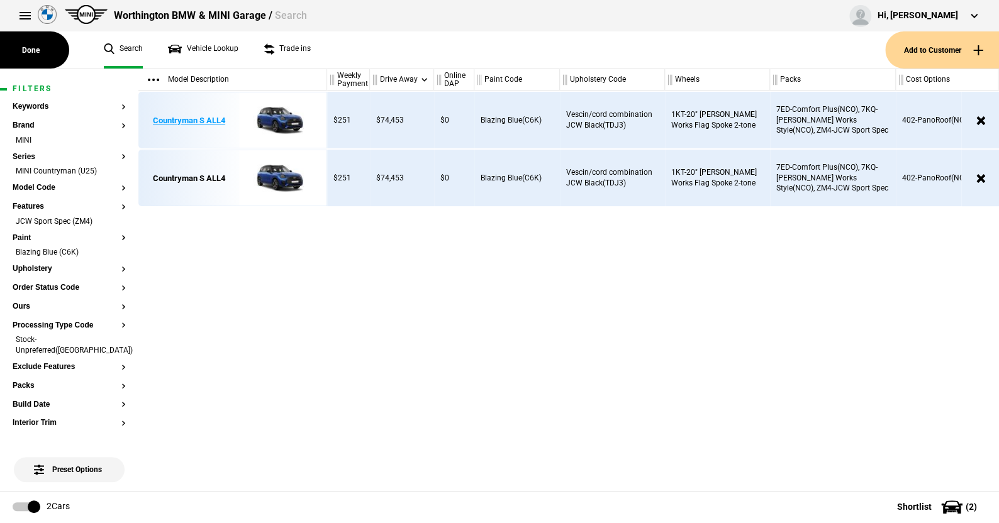
click at [299, 122] on img at bounding box center [276, 120] width 87 height 57
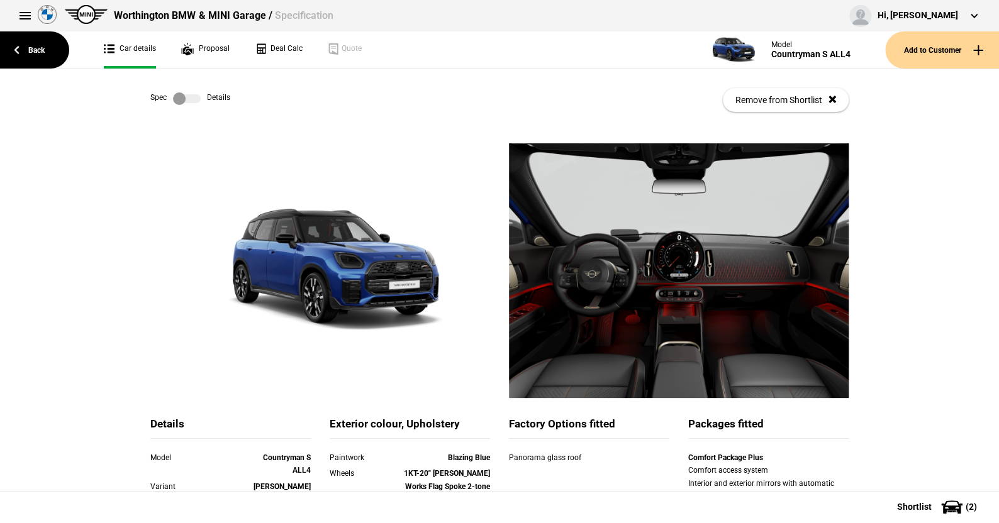
click at [178, 101] on label at bounding box center [187, 98] width 28 height 13
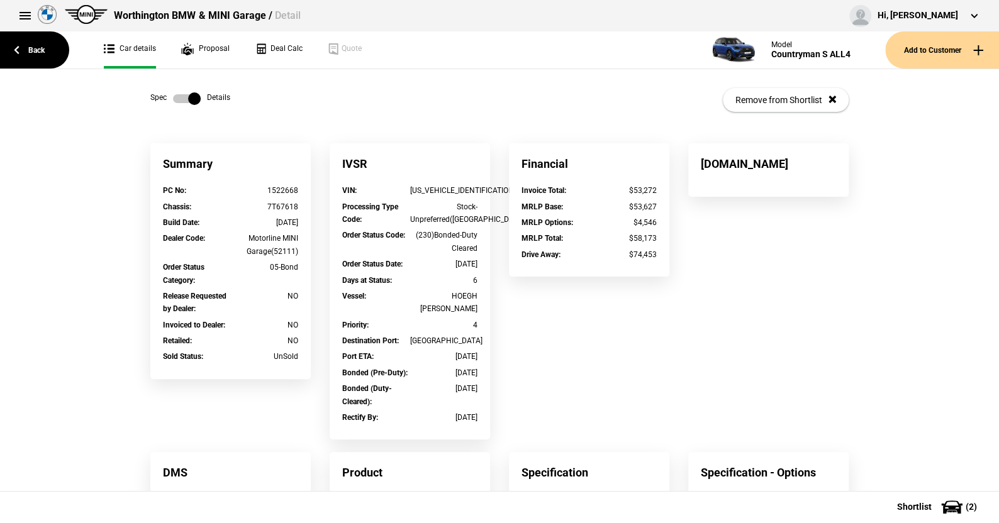
drag, startPoint x: 283, startPoint y: 221, endPoint x: 299, endPoint y: 221, distance: 16.4
click at [299, 221] on div "Build Date : [DATE]" at bounding box center [230, 224] width 154 height 16
click at [169, 167] on div "Summary" at bounding box center [230, 163] width 160 height 41
click at [26, 62] on link "Back" at bounding box center [34, 49] width 69 height 37
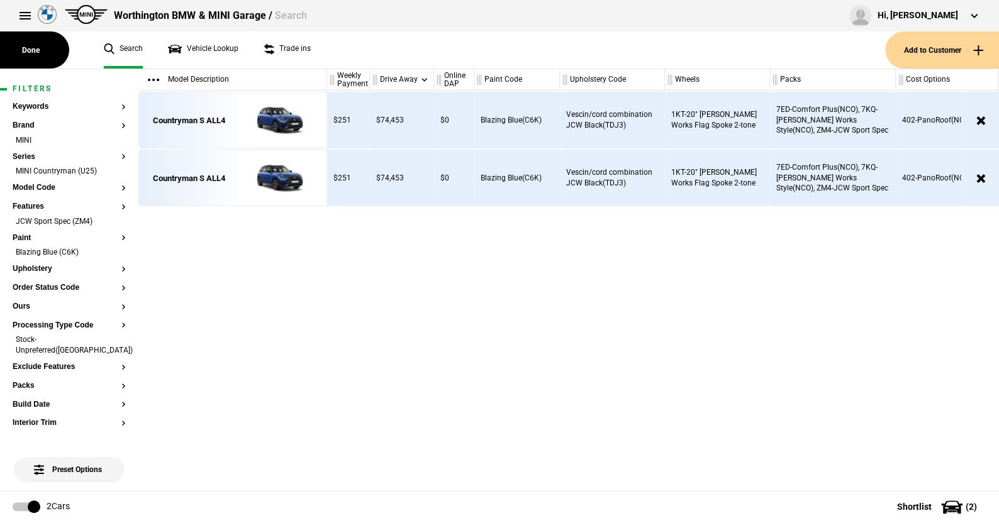
click at [252, 242] on div "Countryman S ALL4 Countryman S ALL4" at bounding box center [232, 291] width 189 height 401
click at [318, 285] on div "Countryman S ALL4 Countryman S ALL4" at bounding box center [232, 291] width 189 height 401
click at [282, 118] on img at bounding box center [276, 120] width 87 height 57
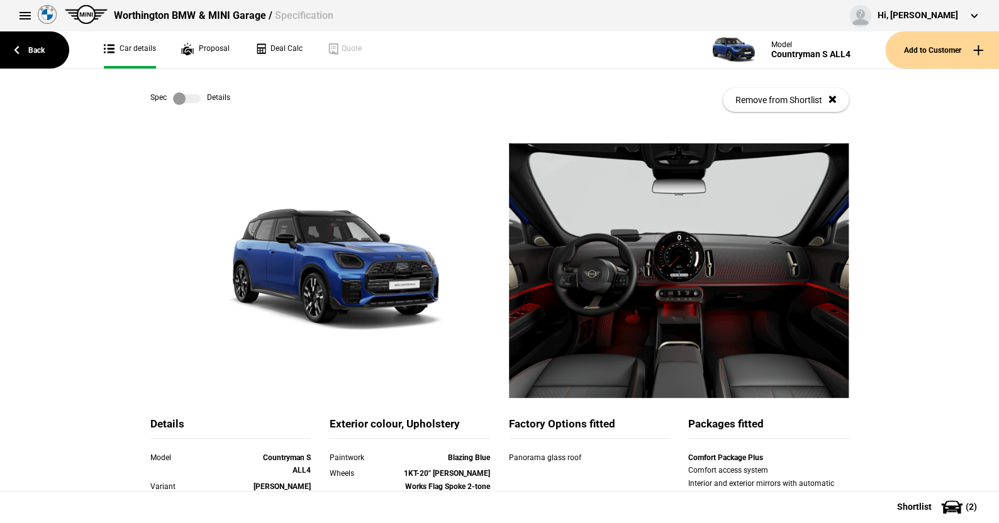
click at [189, 98] on label at bounding box center [187, 98] width 28 height 13
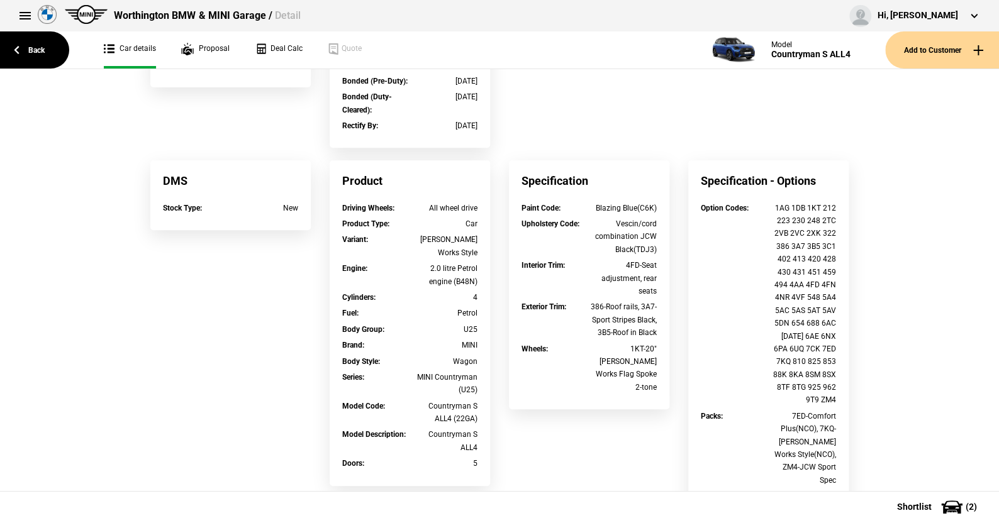
scroll to position [440, 0]
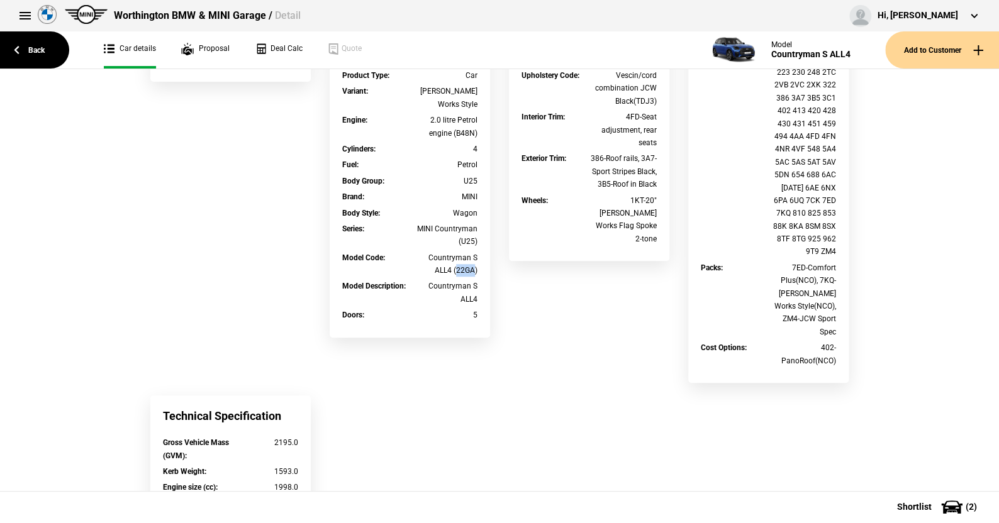
drag, startPoint x: 468, startPoint y: 254, endPoint x: 451, endPoint y: 257, distance: 17.2
click at [451, 257] on div "Countryman S ALL4 (22GA)" at bounding box center [444, 265] width 68 height 26
copy div "22GA"
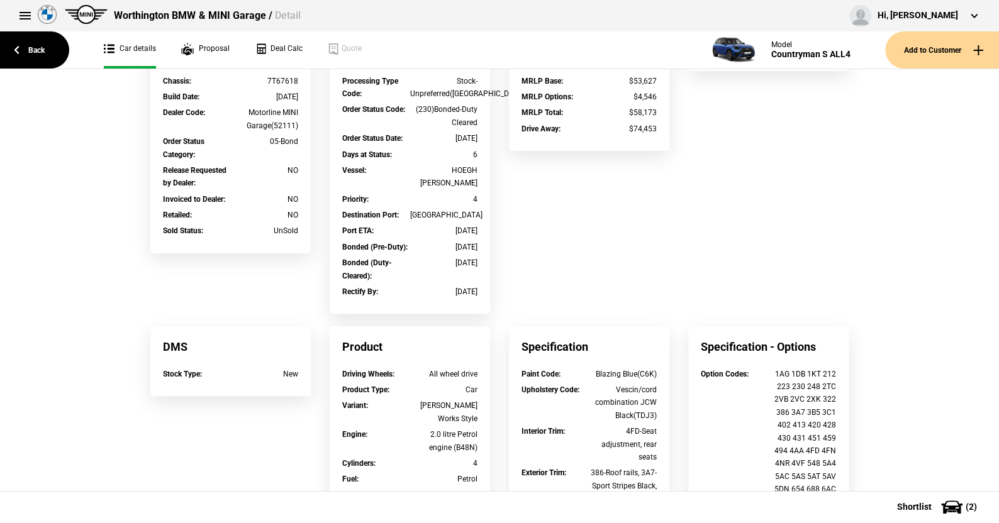
scroll to position [0, 0]
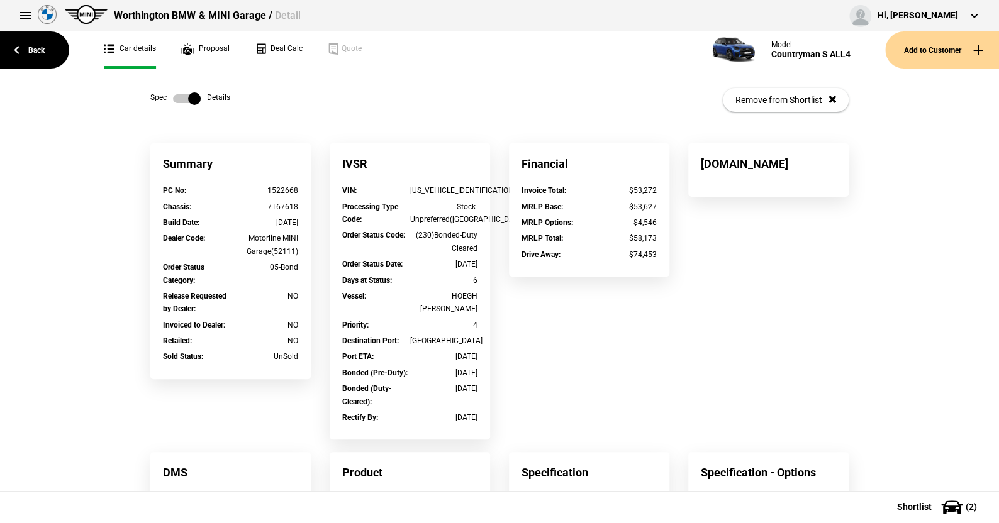
click at [176, 94] on label at bounding box center [187, 98] width 28 height 13
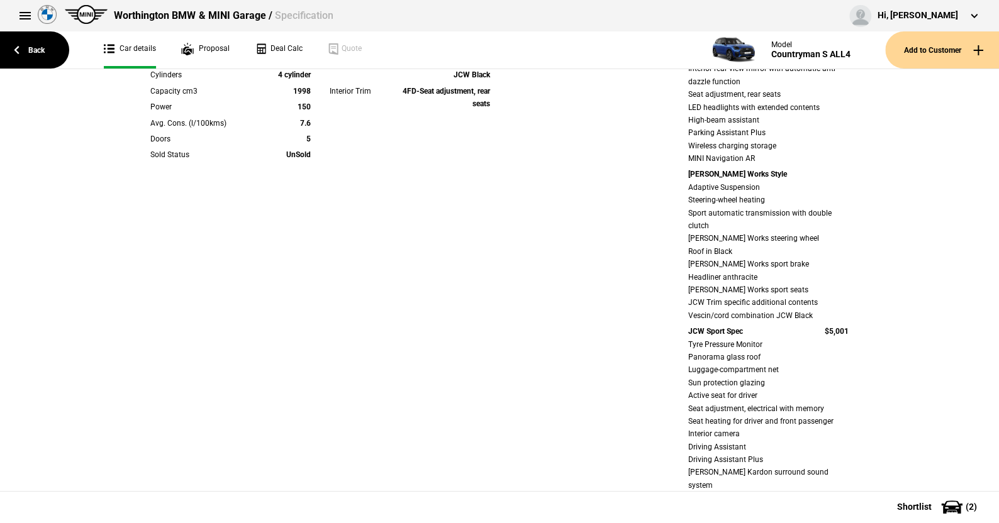
scroll to position [63, 0]
